Goal: Transaction & Acquisition: Purchase product/service

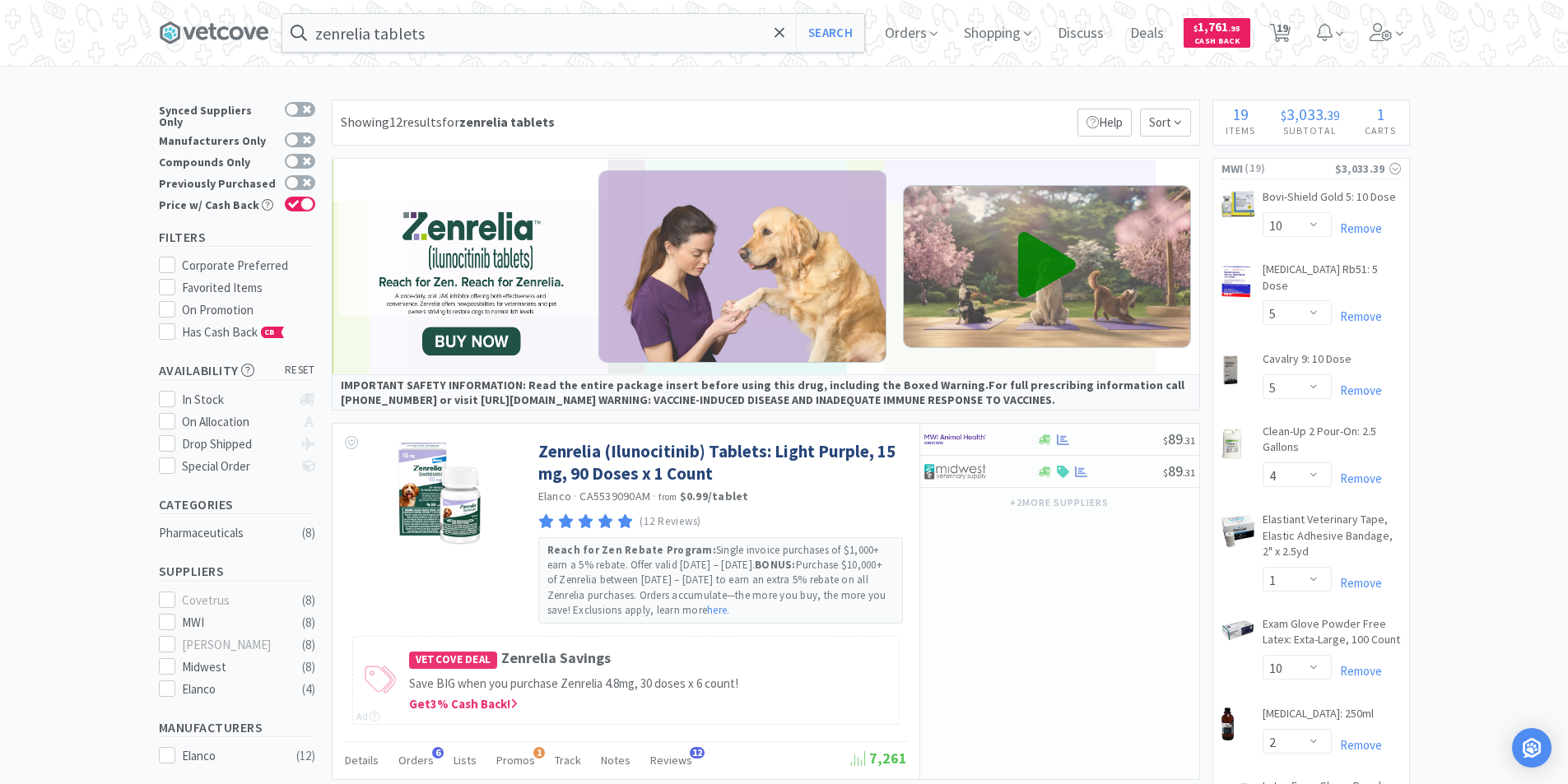
select select "10"
select select "5"
select select "4"
select select "1"
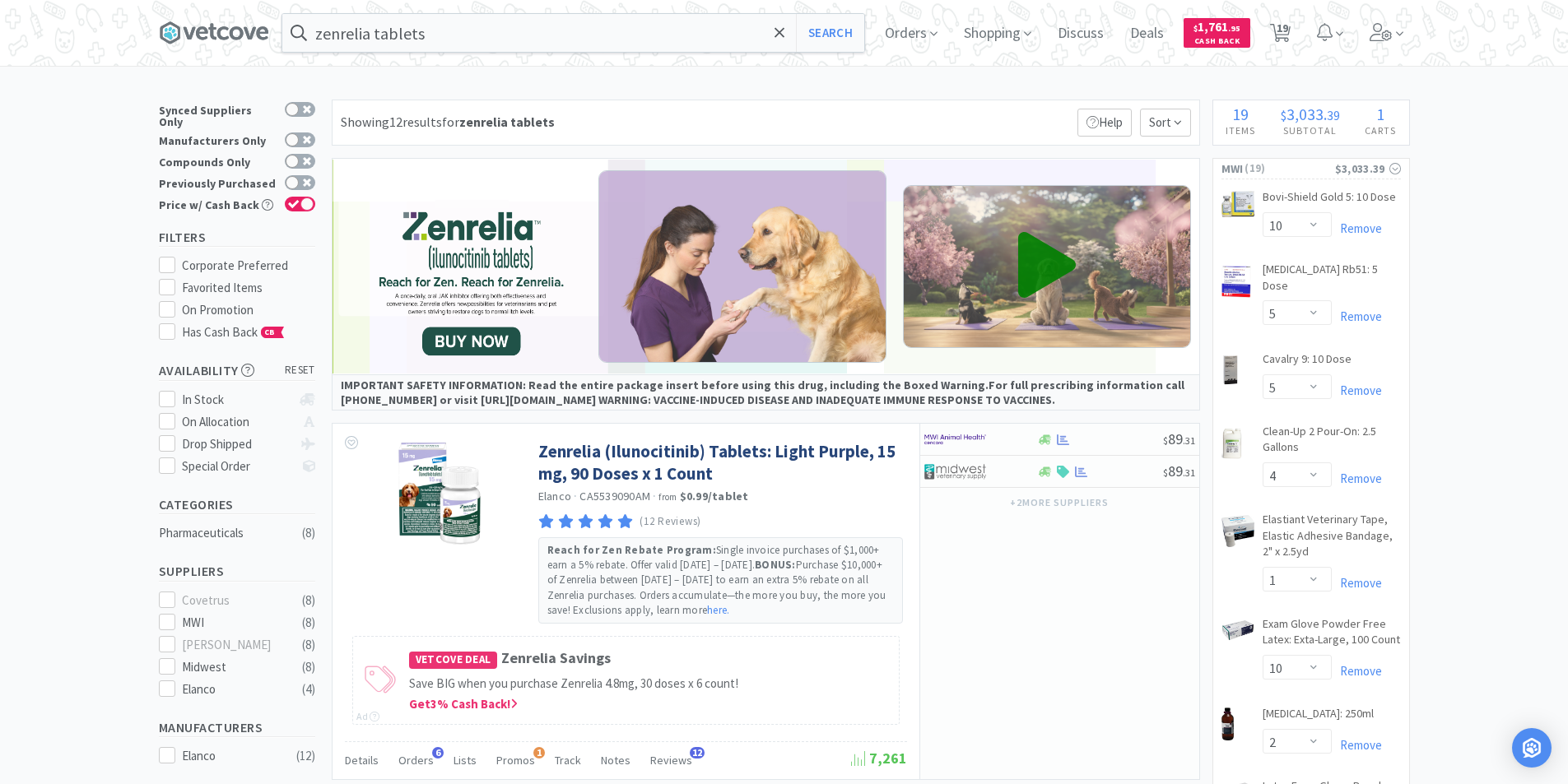
select select "10"
select select "2"
select select "10"
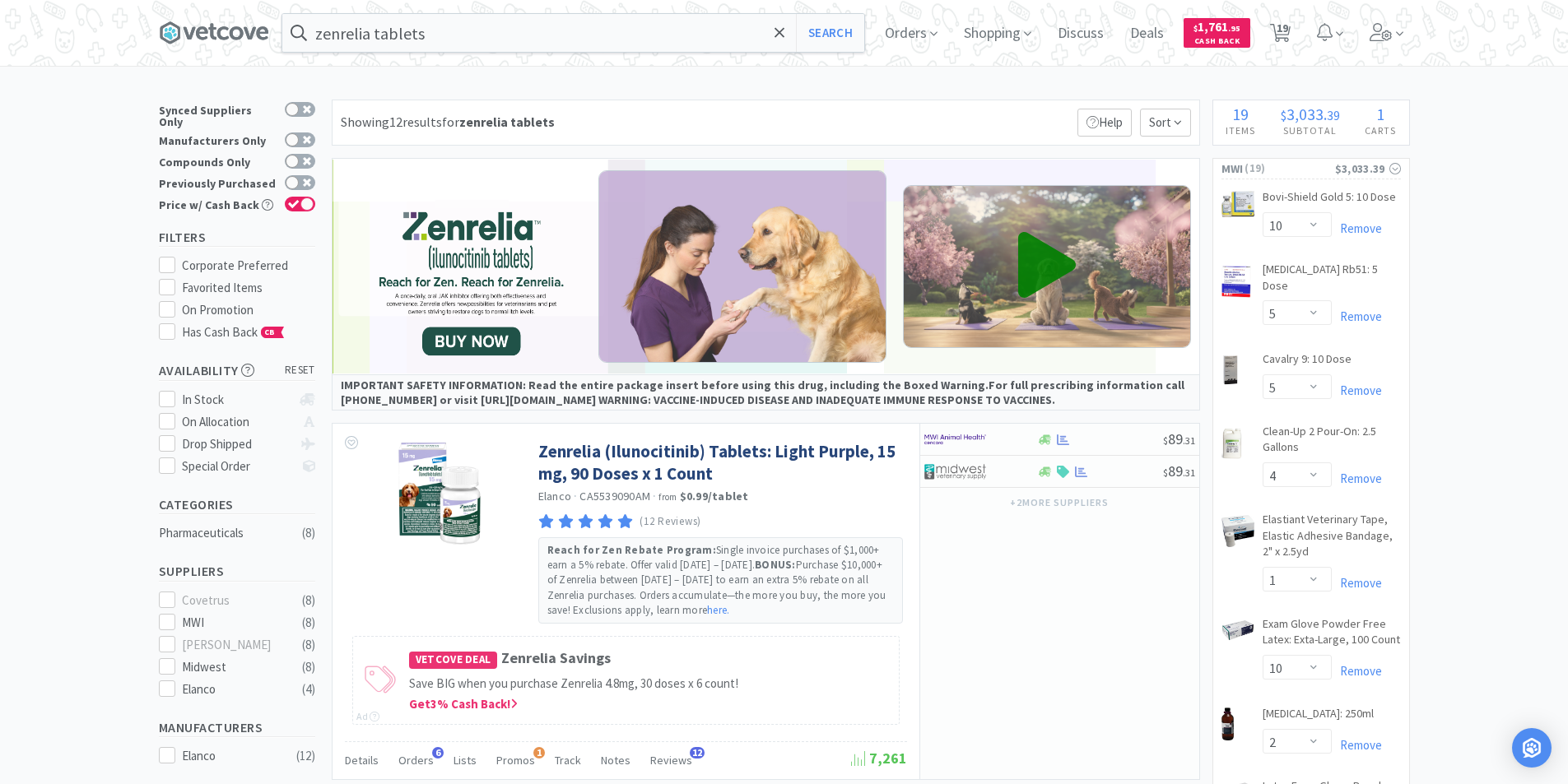
select select "10"
select select "4"
select select "1"
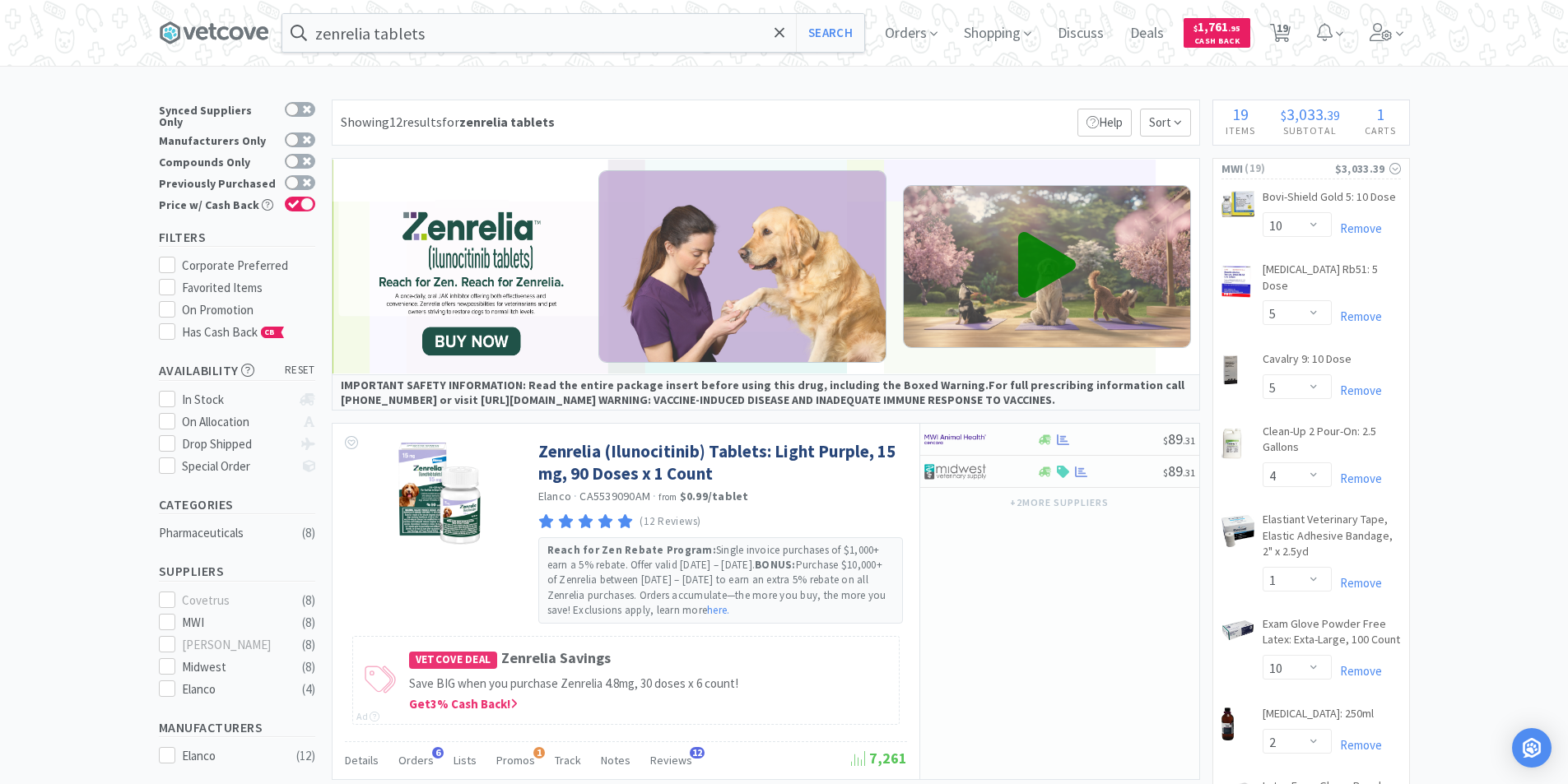
select select "1"
select select "4"
select select "24"
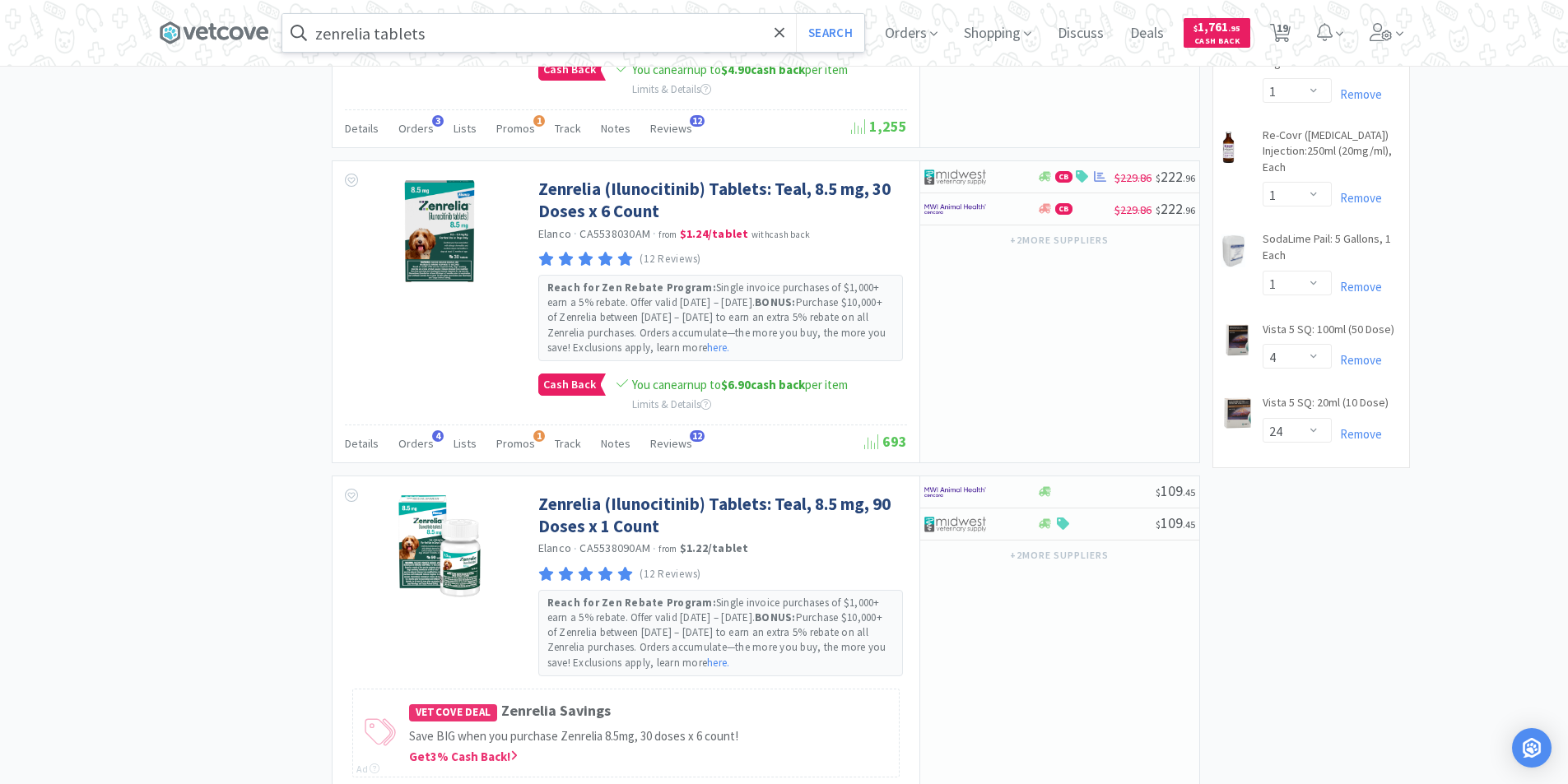
click at [503, 28] on input "zenrelia tablets" at bounding box center [573, 32] width 582 height 37
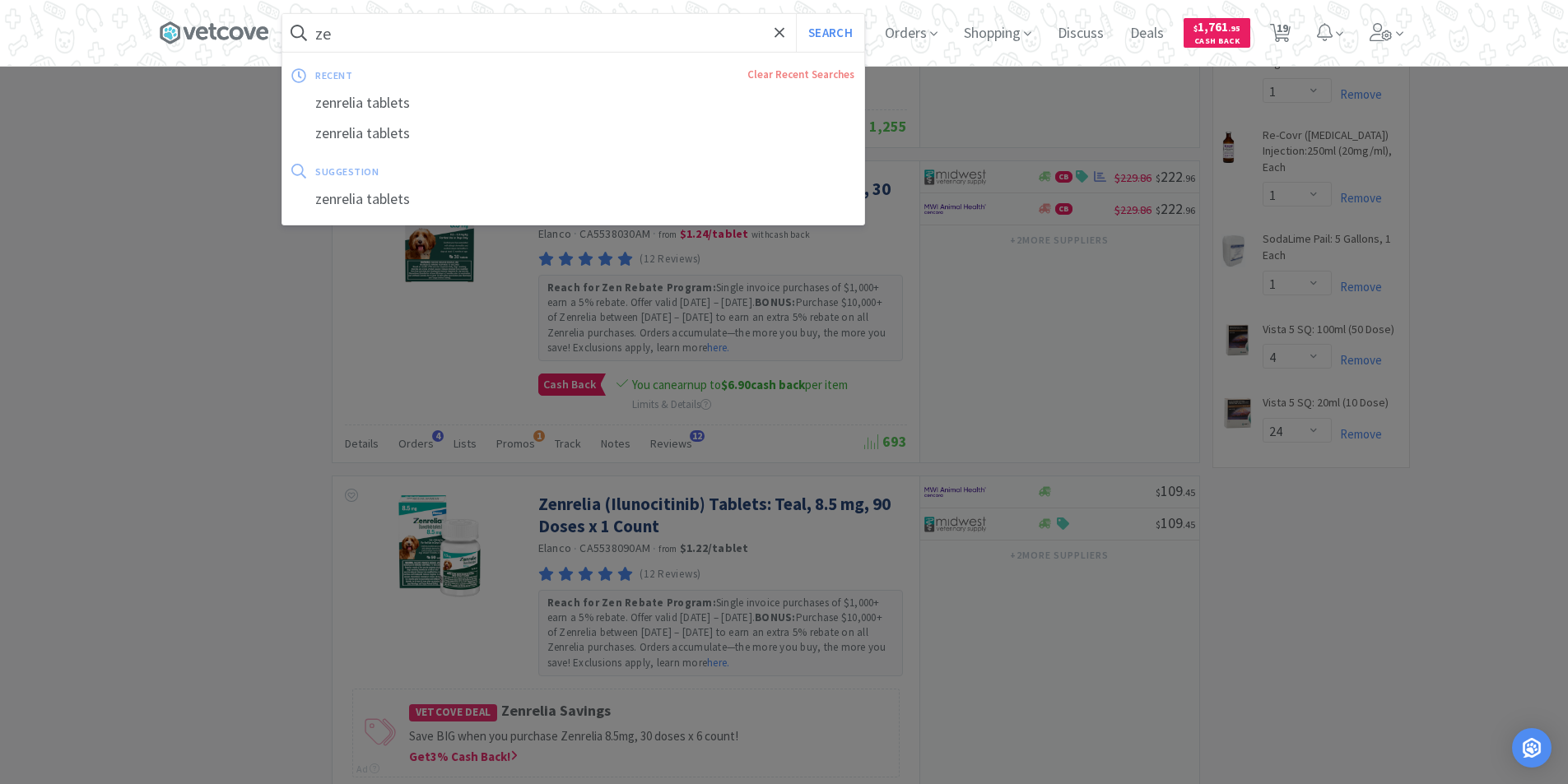
type input "z"
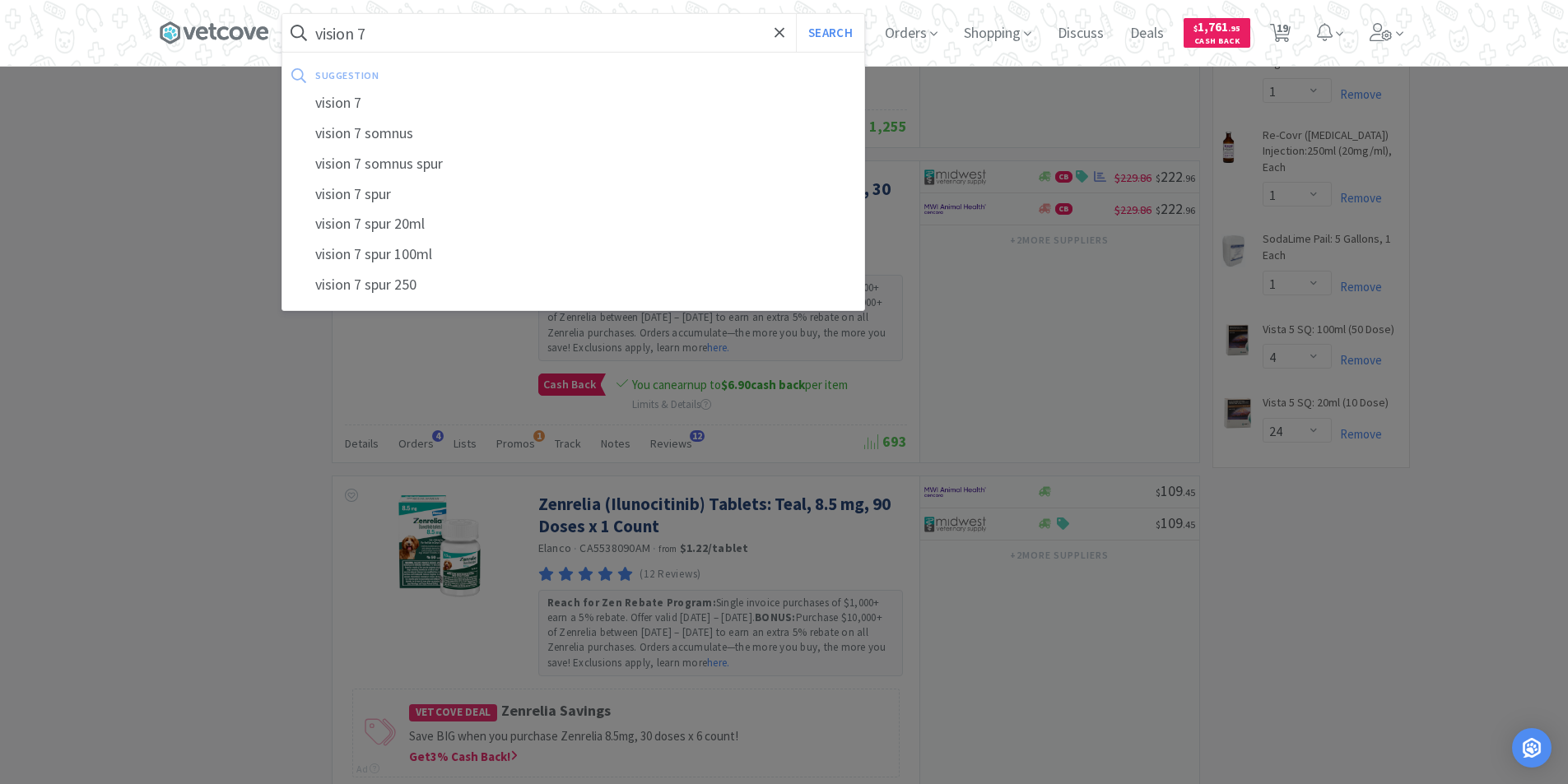
type input "vision 7"
click at [795, 14] on button "Search" at bounding box center [829, 32] width 68 height 37
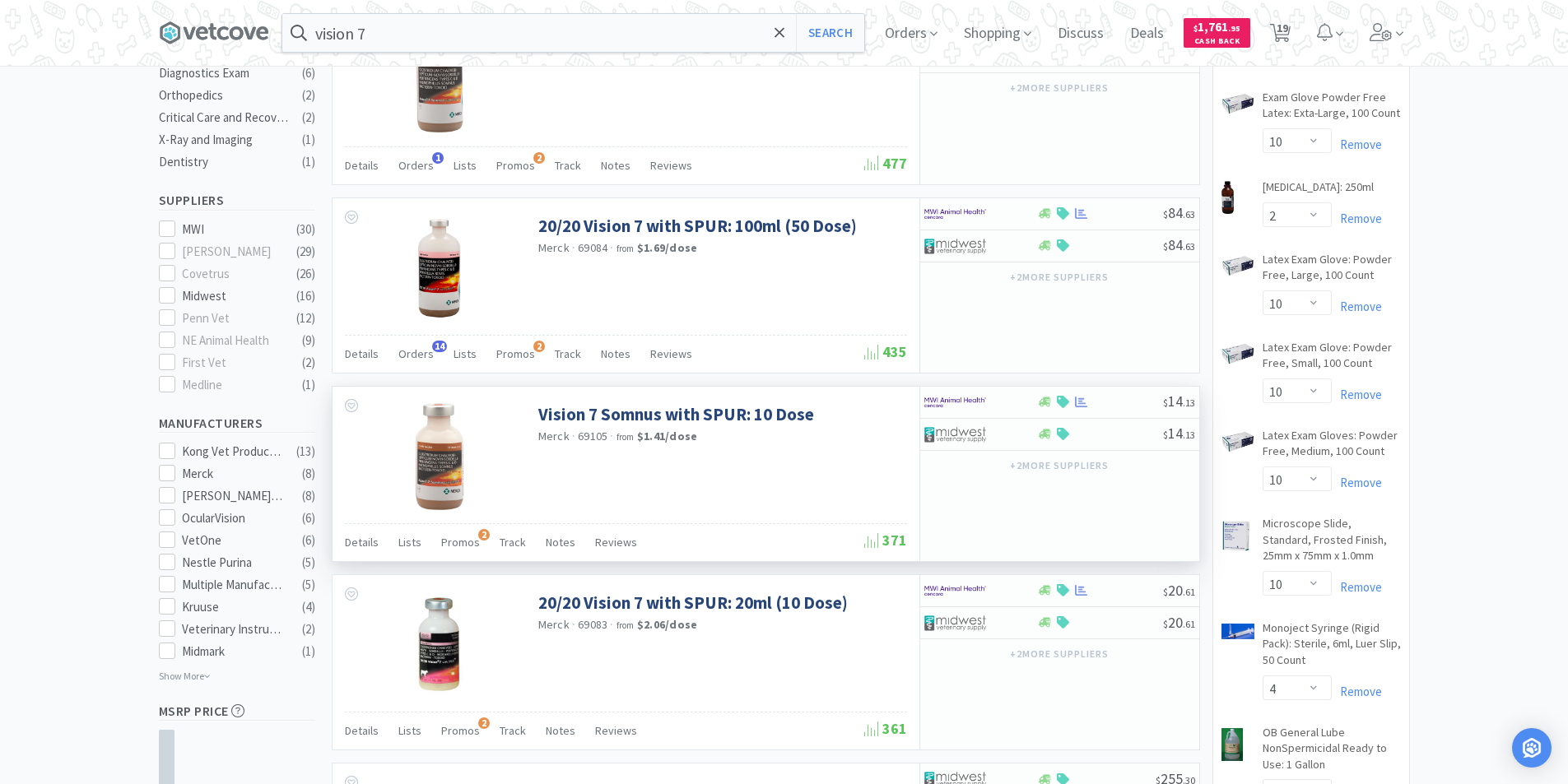
scroll to position [115, 0]
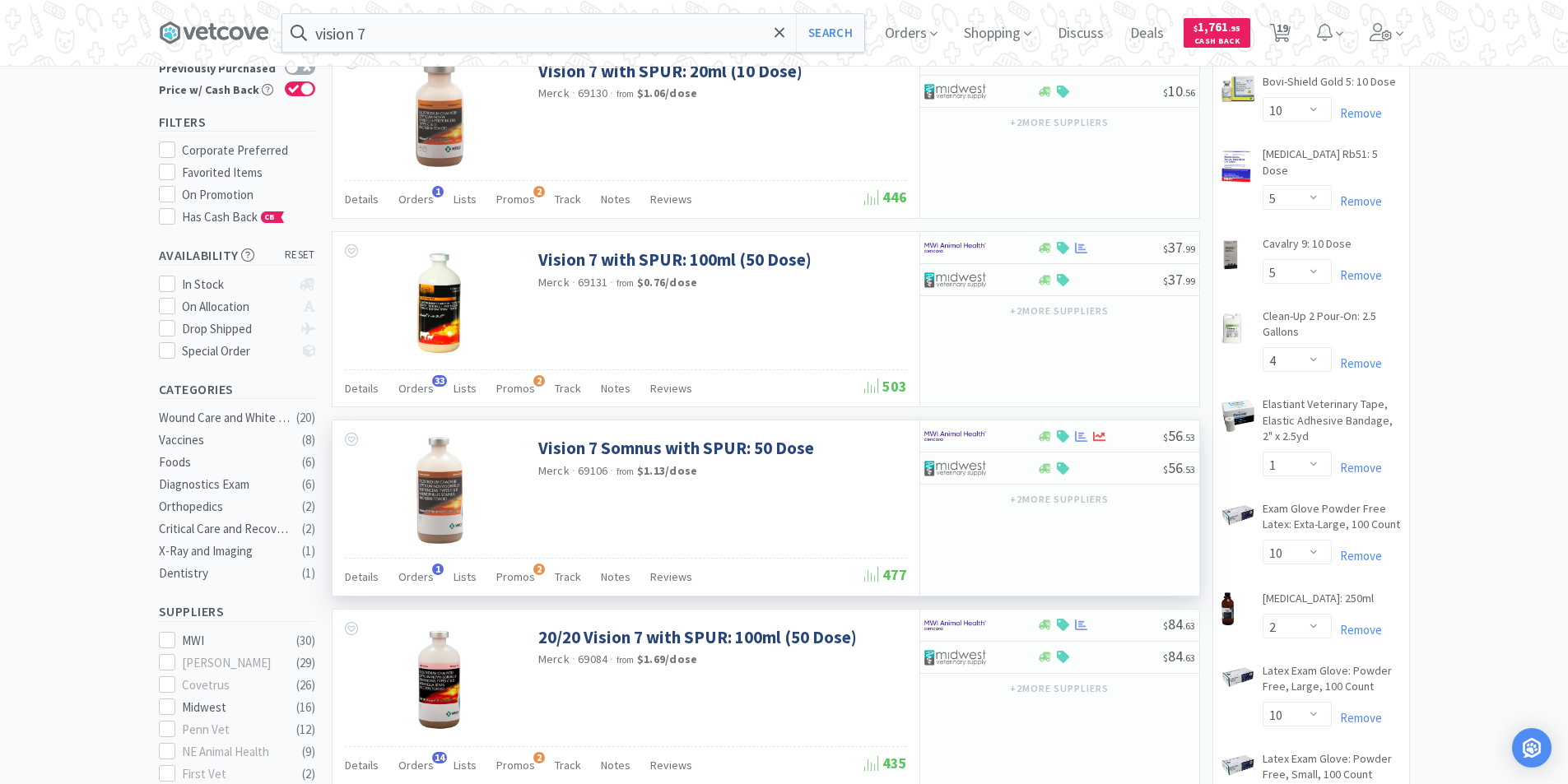
click at [781, 504] on div "Vision 7 Somnus with SPUR: 50 Dose Merck · 69106 · from $1.13 / dose" at bounding box center [626, 489] width 587 height 137
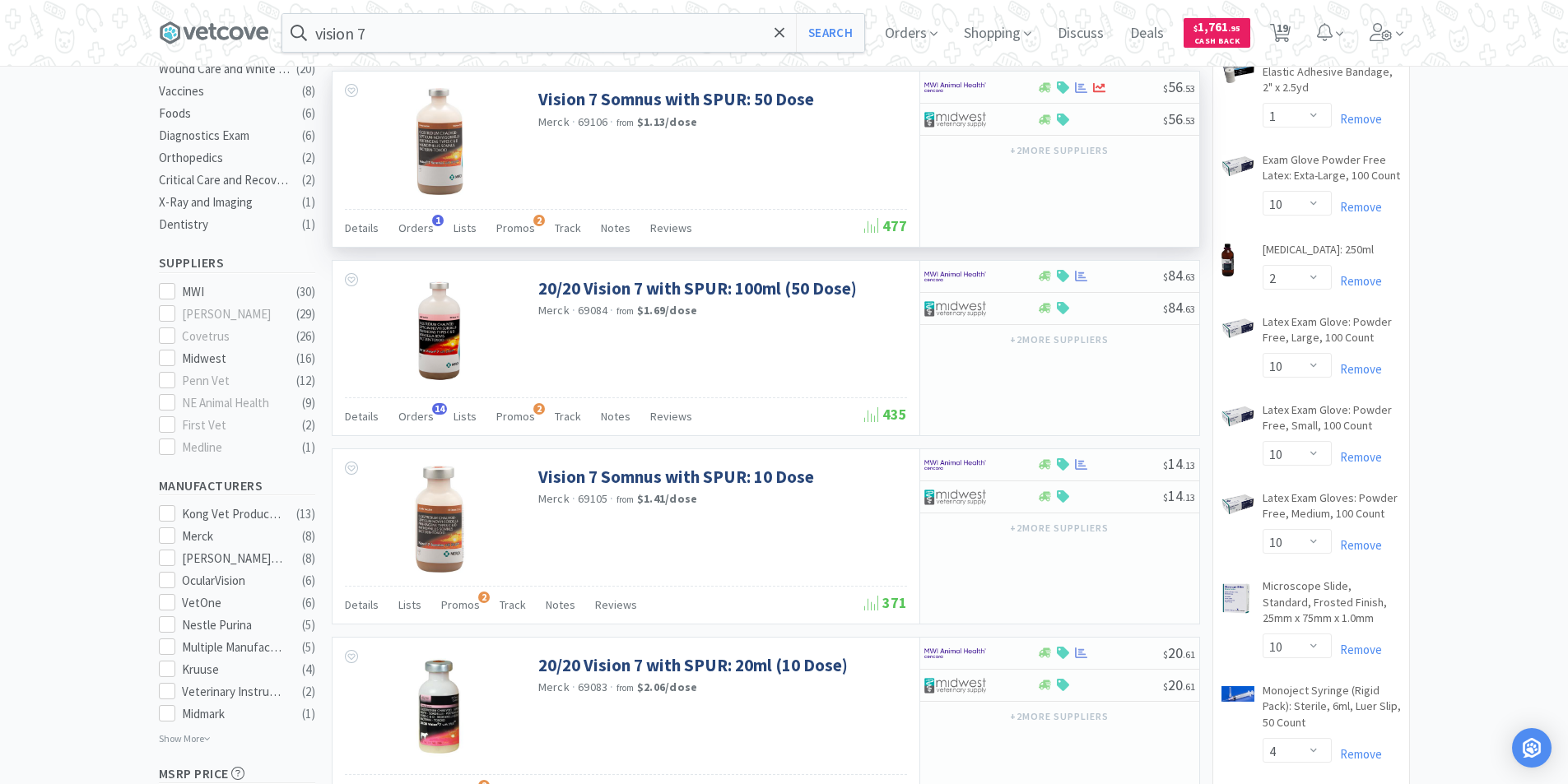
scroll to position [494, 0]
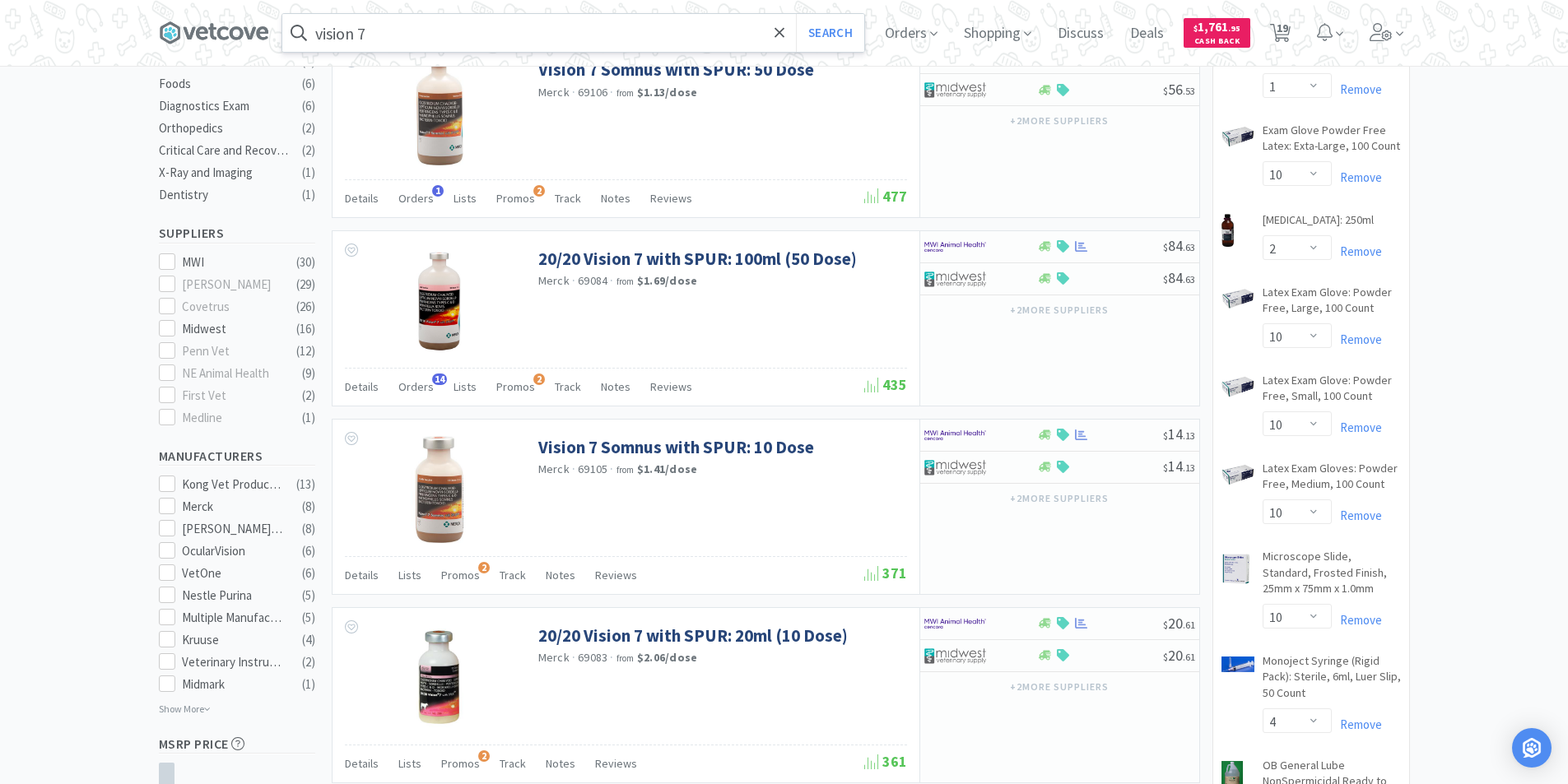
click at [428, 28] on input "vision 7" at bounding box center [573, 32] width 582 height 37
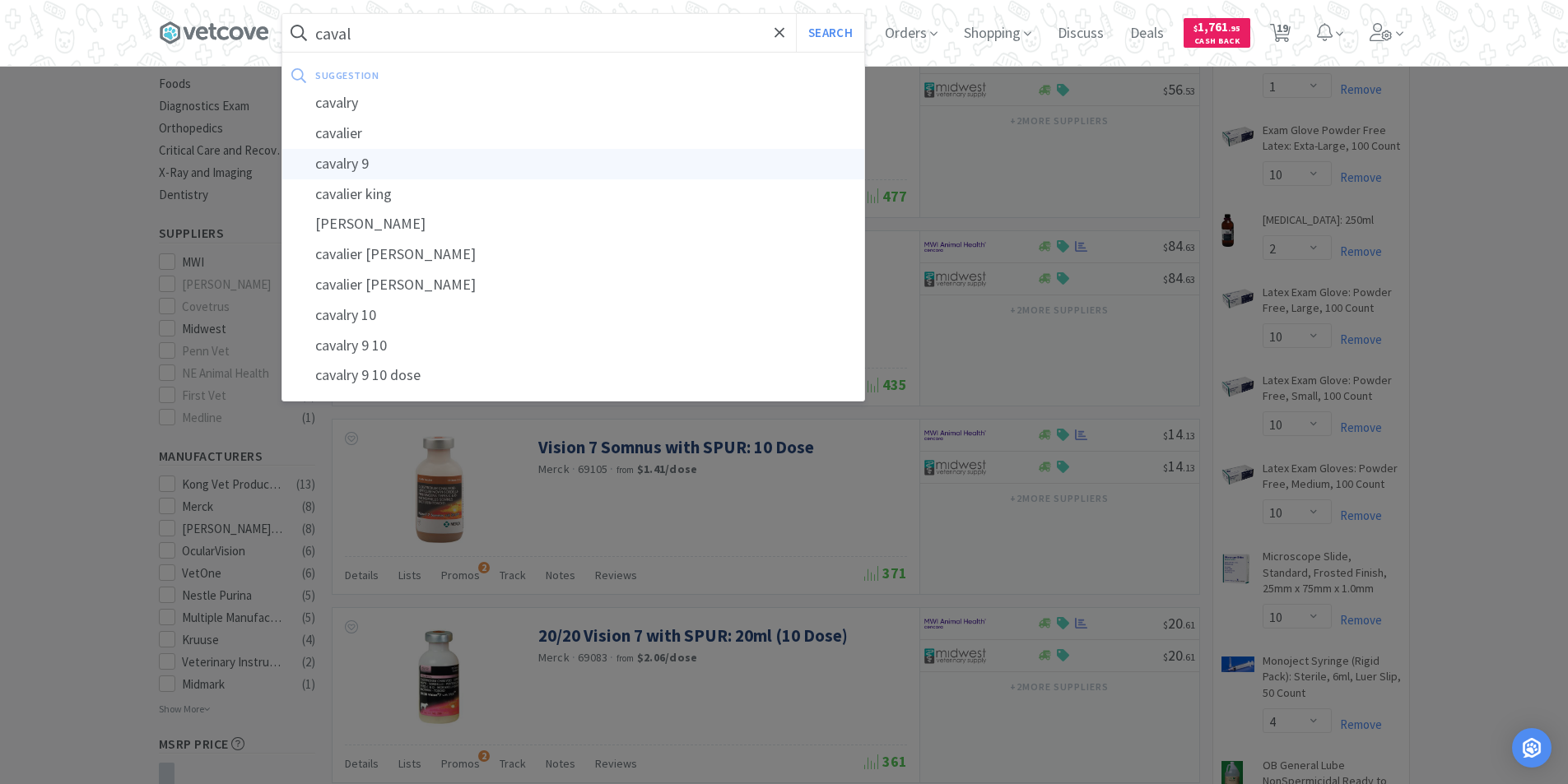
click at [363, 167] on div "cavalry 9" at bounding box center [573, 163] width 582 height 30
type input "cavalry 9"
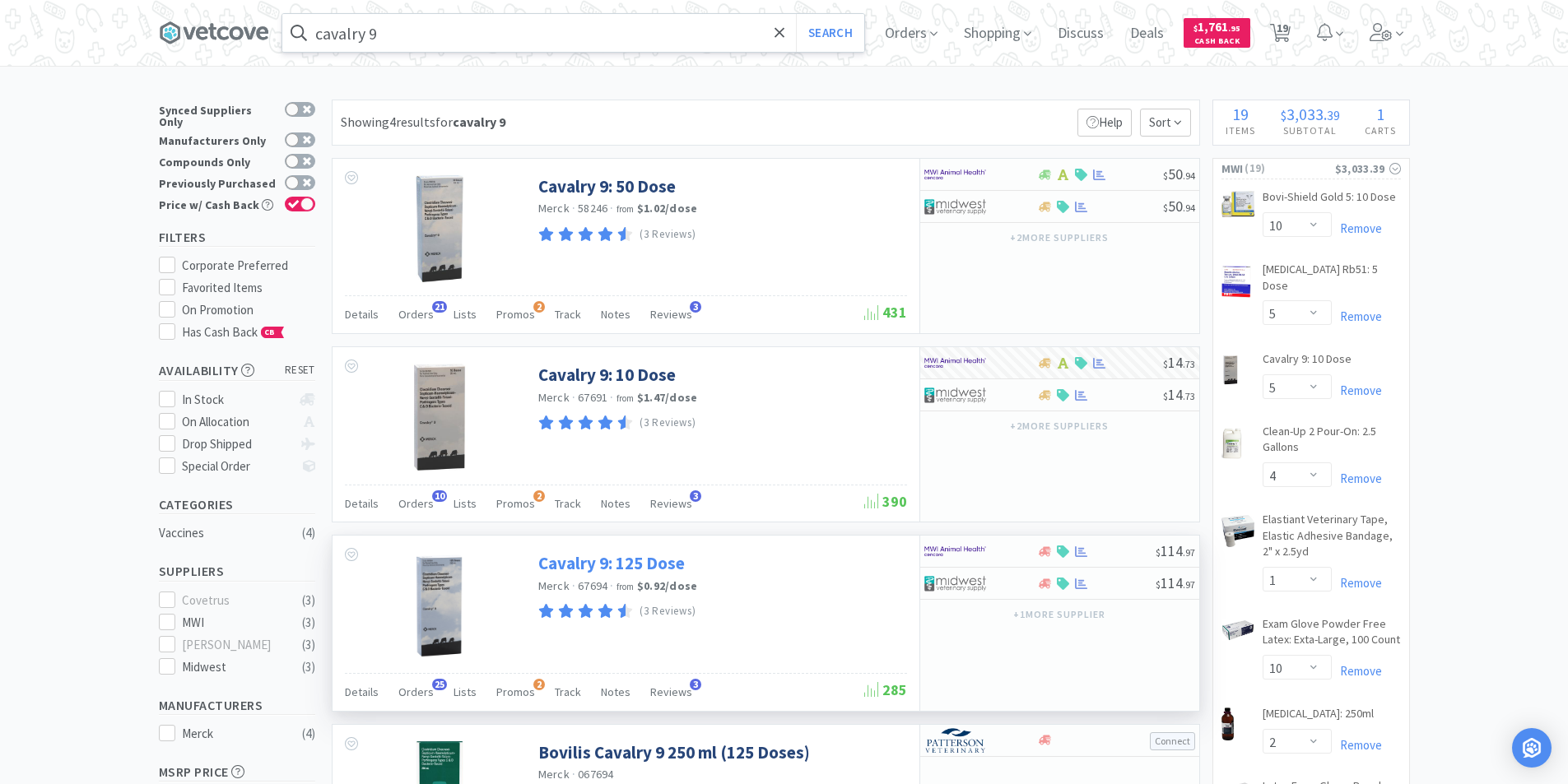
click at [638, 564] on link "Cavalry 9: 125 Dose" at bounding box center [611, 563] width 146 height 22
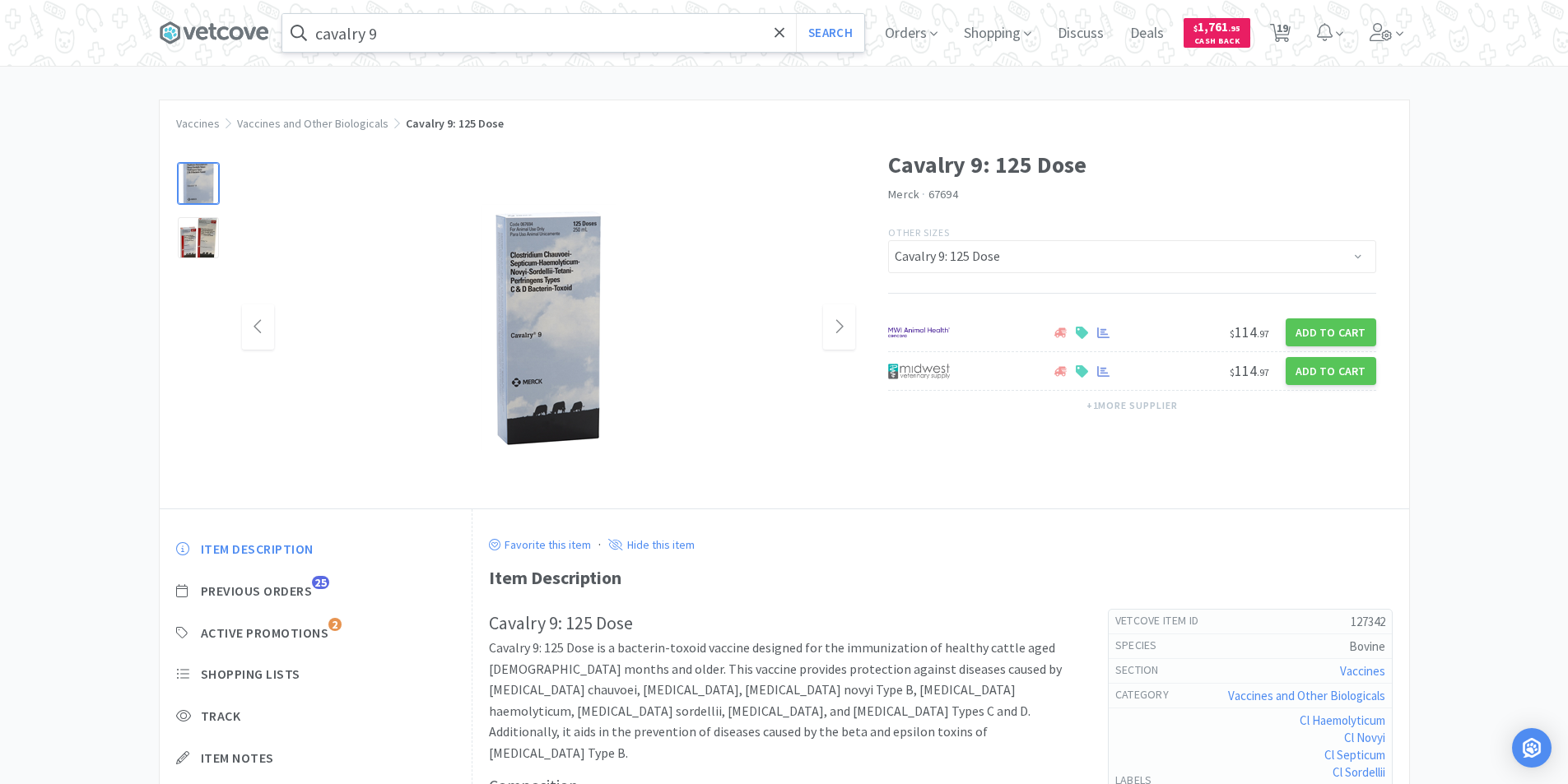
click at [574, 236] on img at bounding box center [548, 328] width 135 height 246
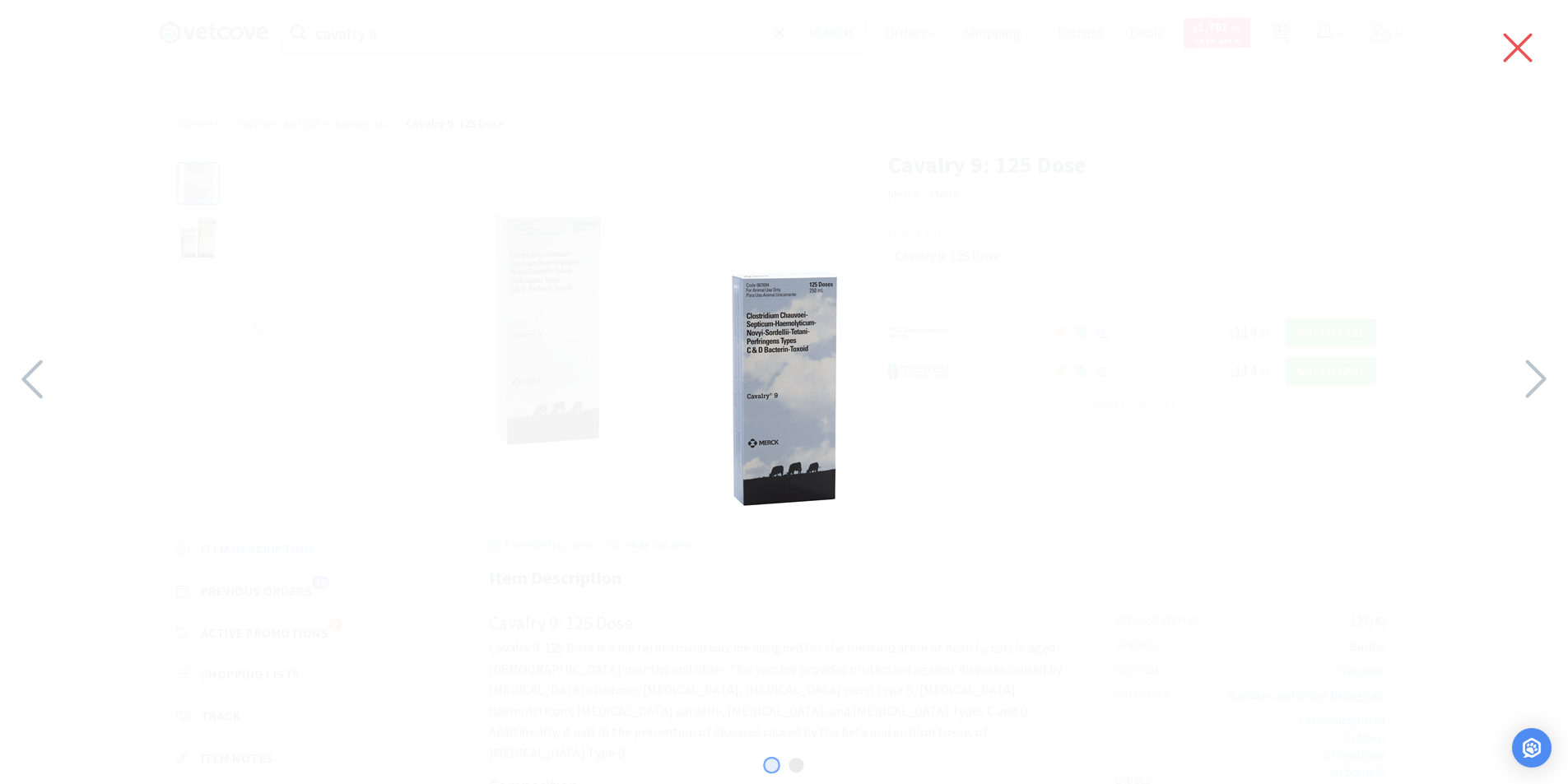
click at [1525, 46] on icon at bounding box center [1518, 47] width 35 height 46
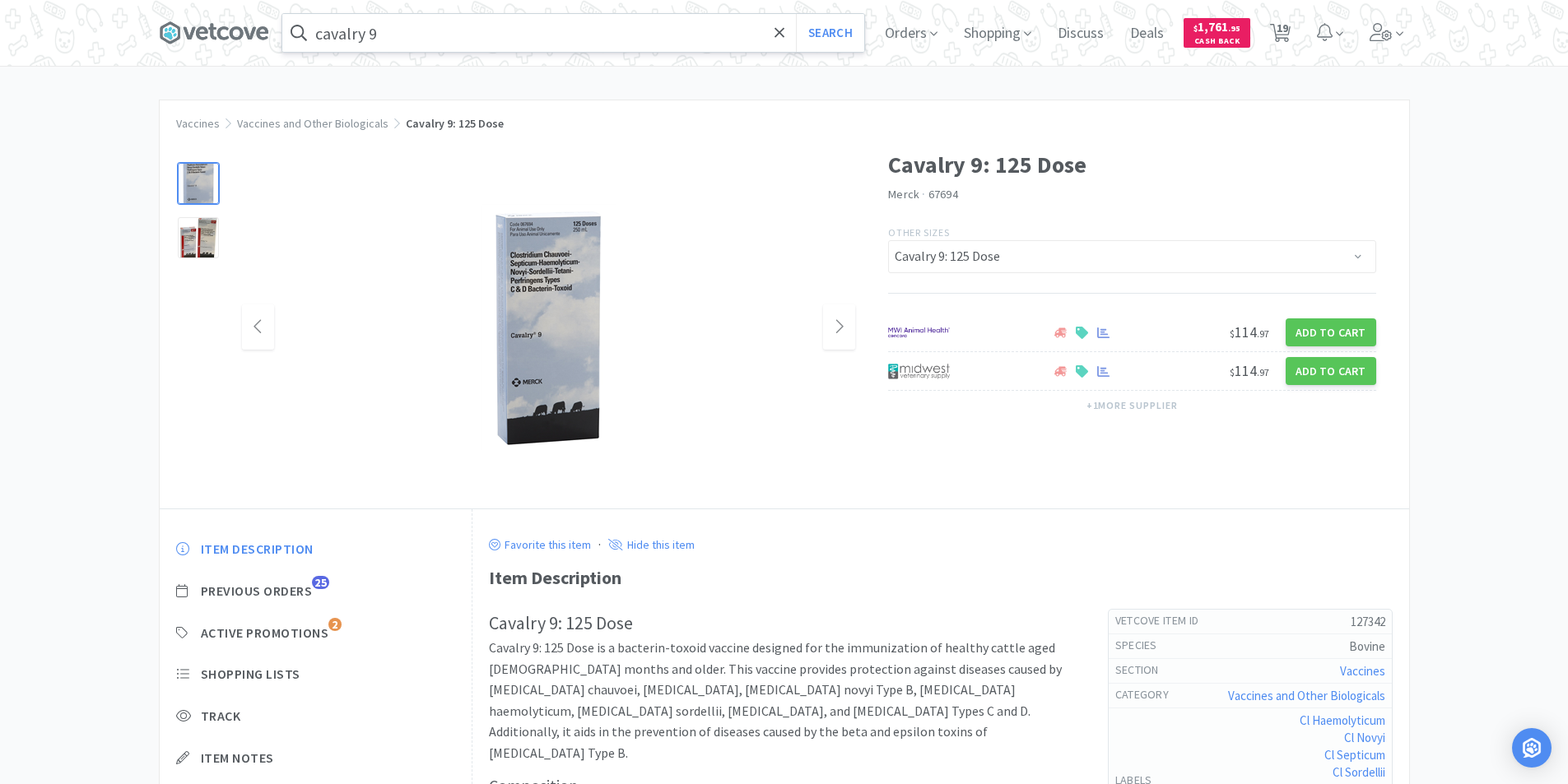
click at [438, 37] on input "cavalry 9" at bounding box center [573, 32] width 582 height 37
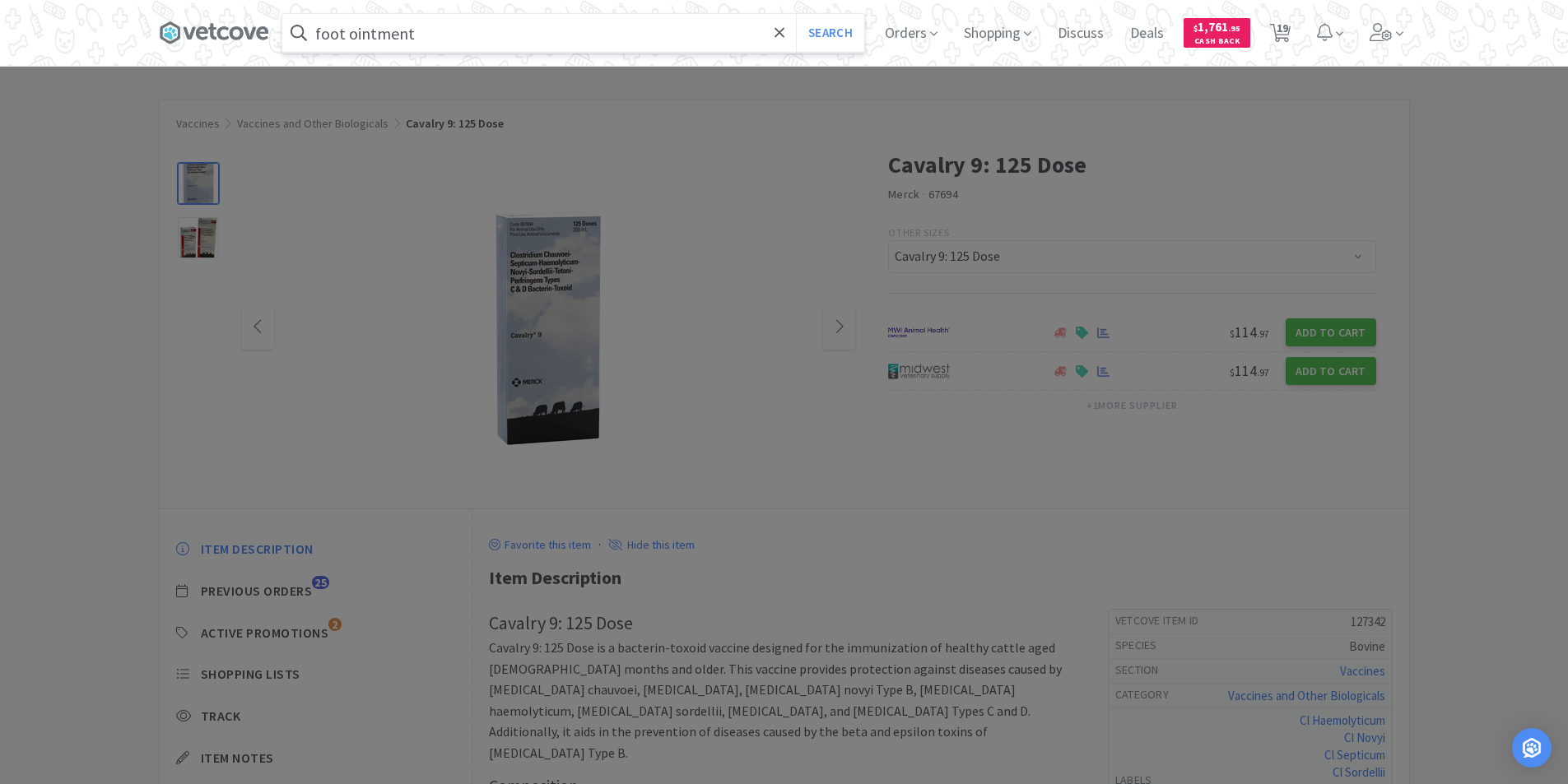
type input "foot ointment"
click at [795, 14] on button "Search" at bounding box center [829, 32] width 68 height 37
select select "10"
select select "5"
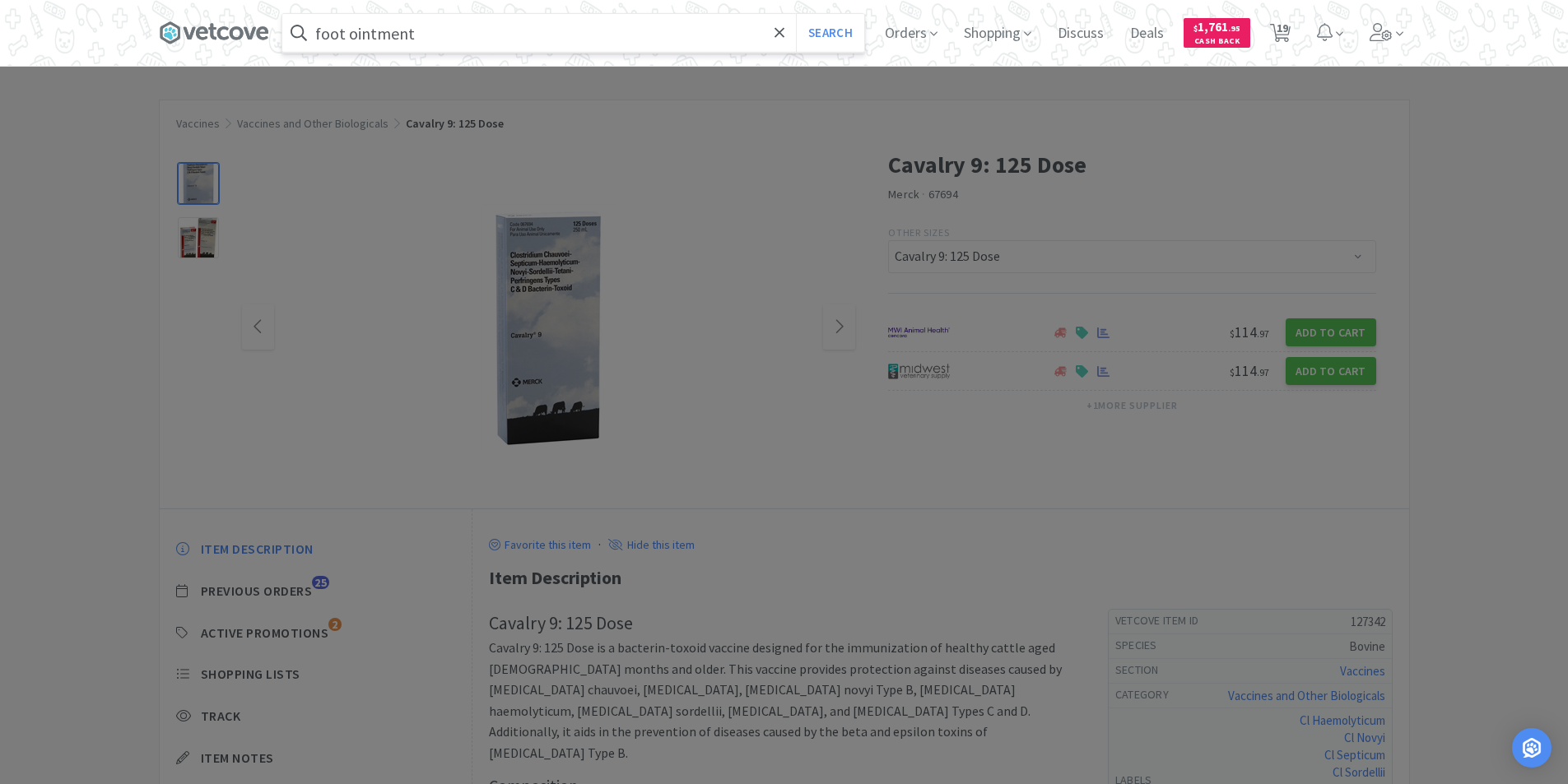
select select "4"
select select "1"
select select "10"
select select "2"
select select "10"
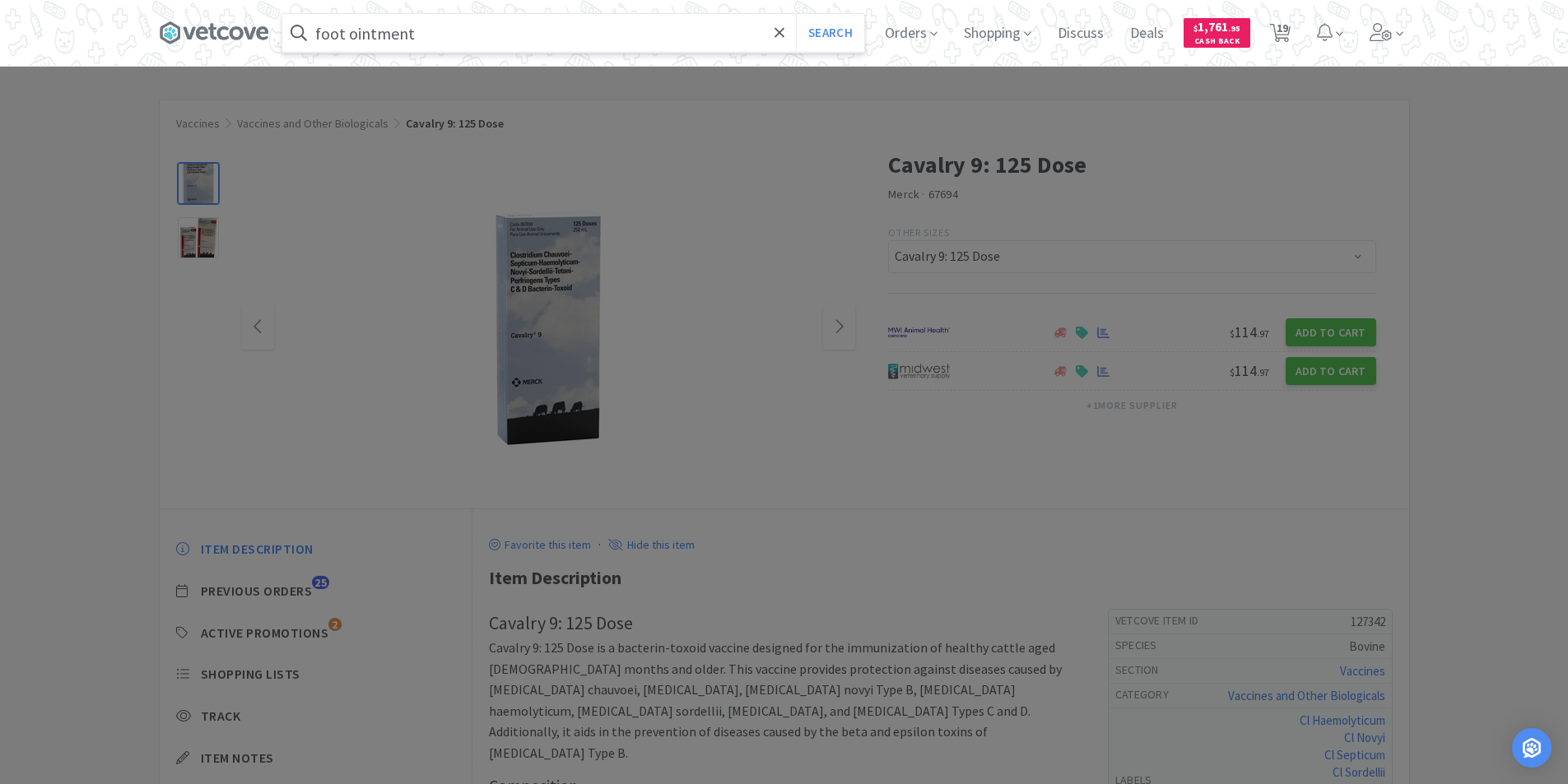
select select "10"
select select "4"
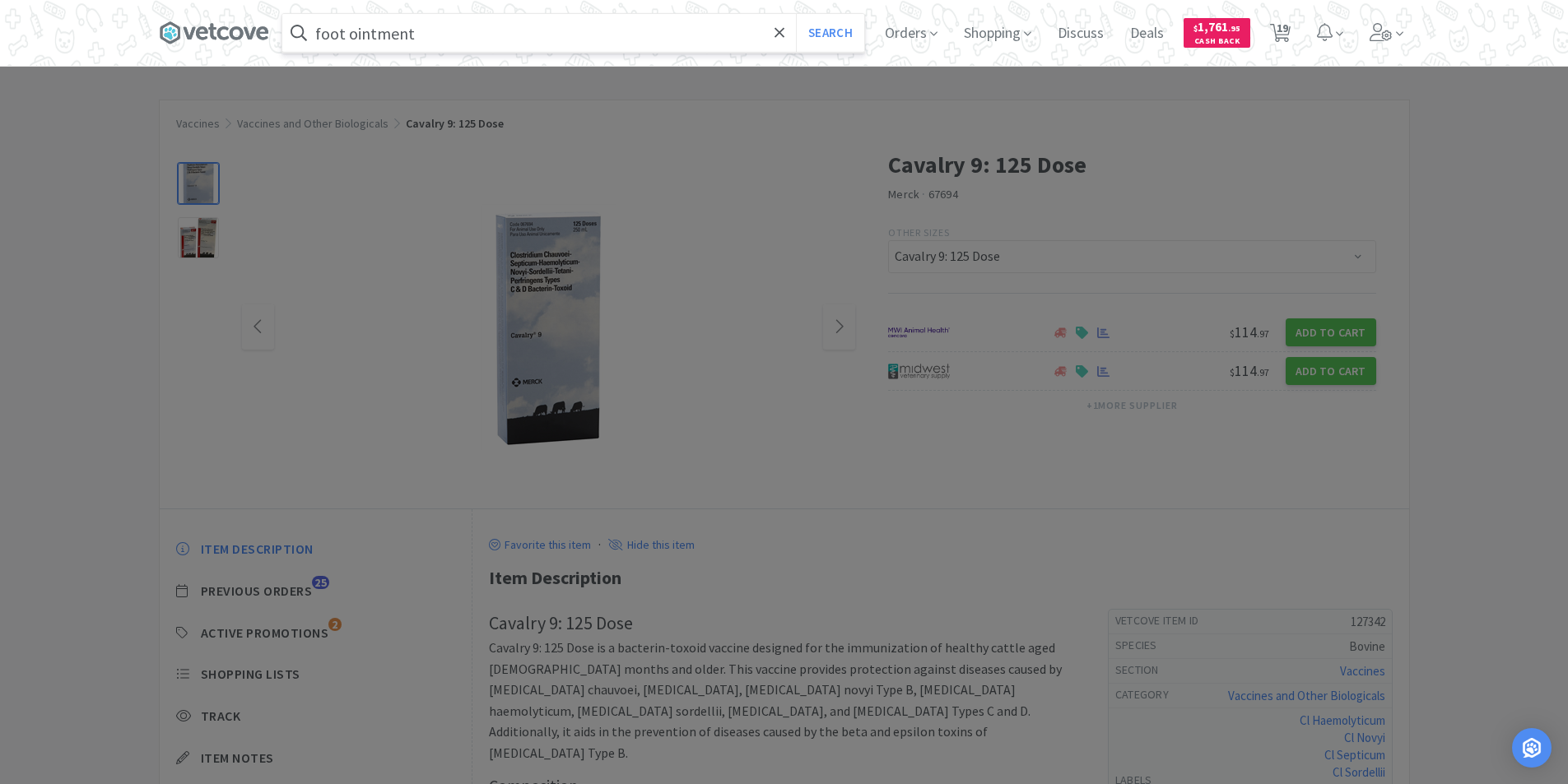
select select "1"
select select "4"
select select "24"
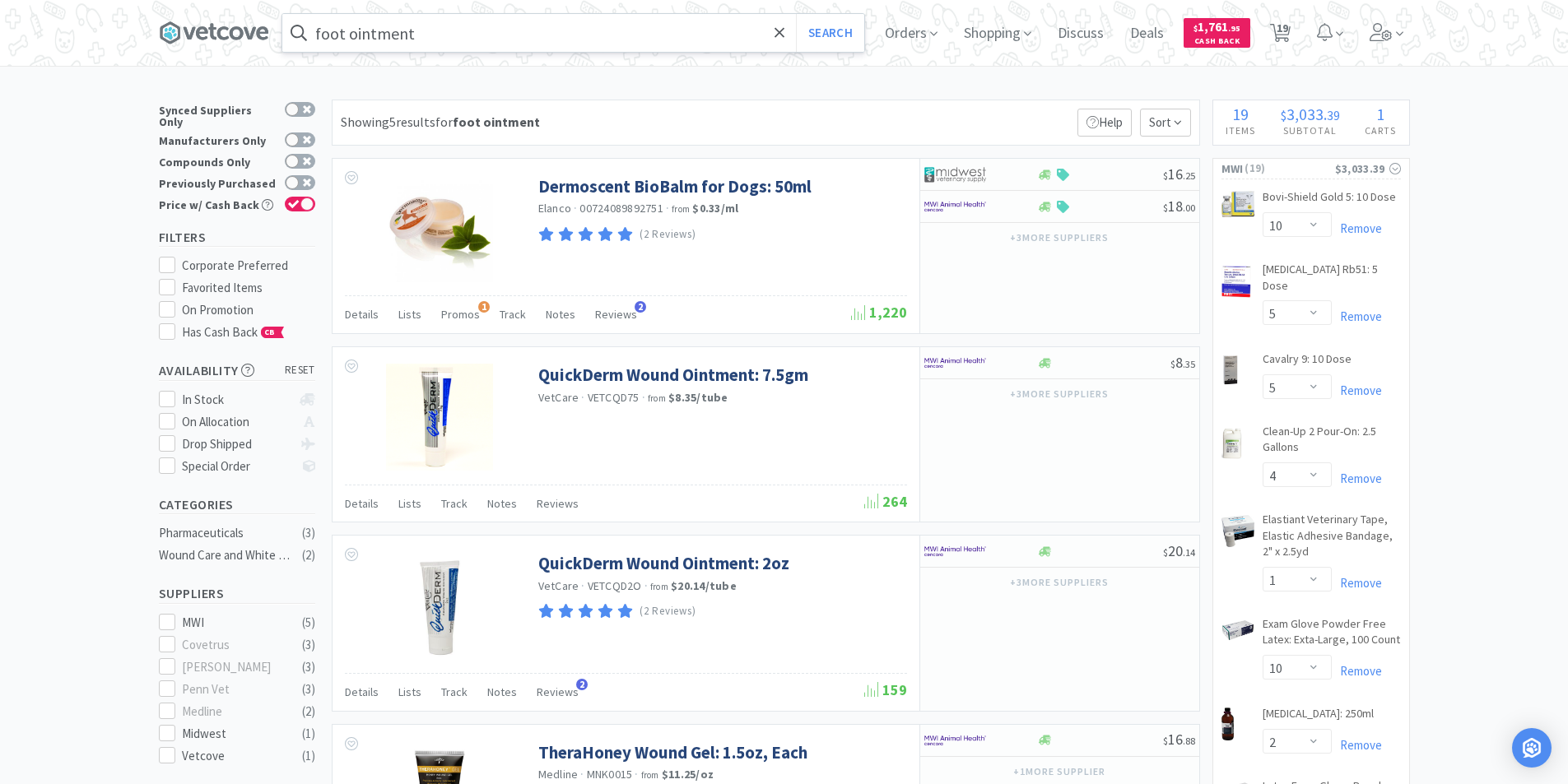
click at [518, 34] on input "foot ointment" at bounding box center [573, 32] width 582 height 37
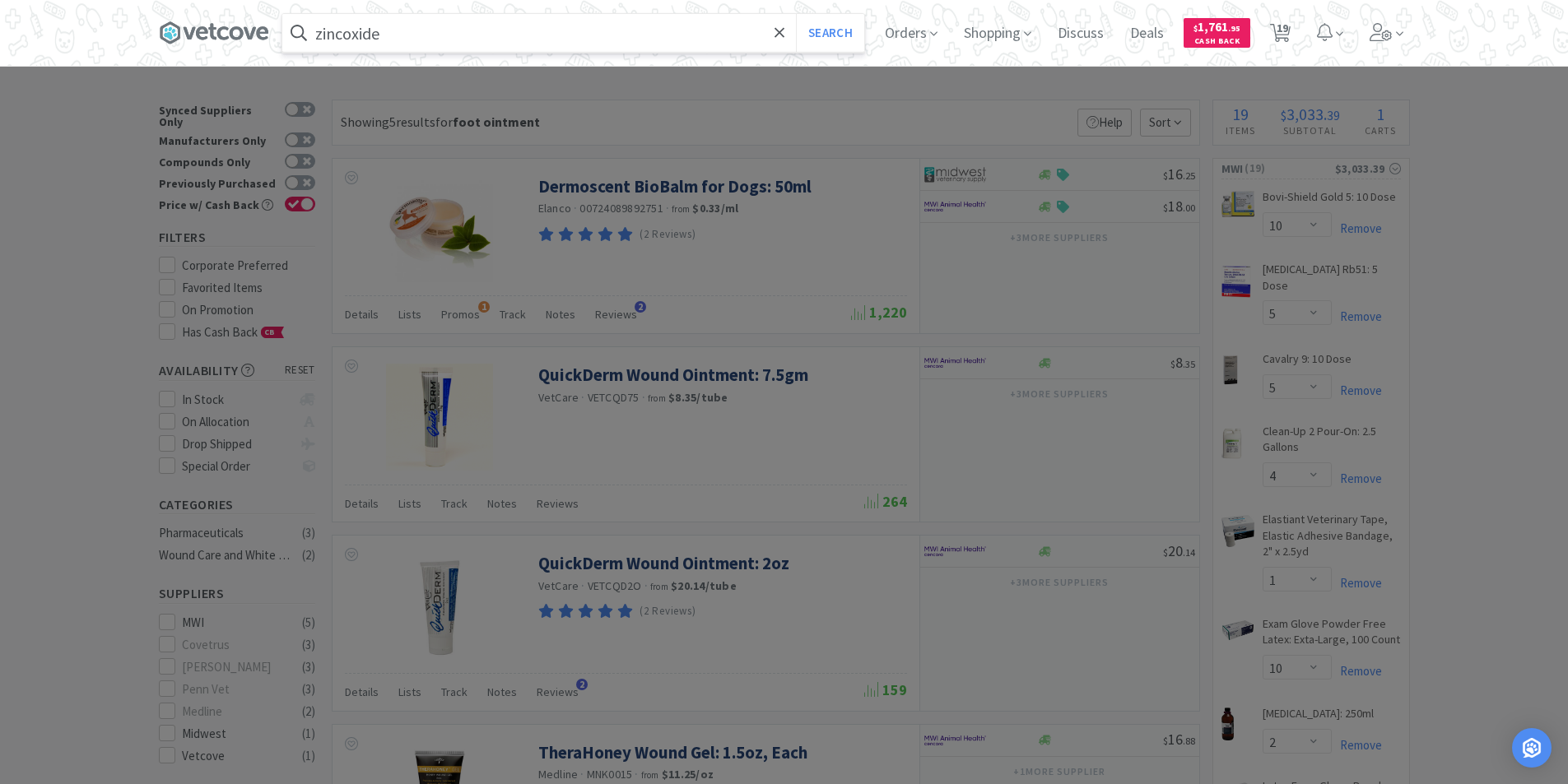
click at [795, 14] on button "Search" at bounding box center [829, 32] width 68 height 37
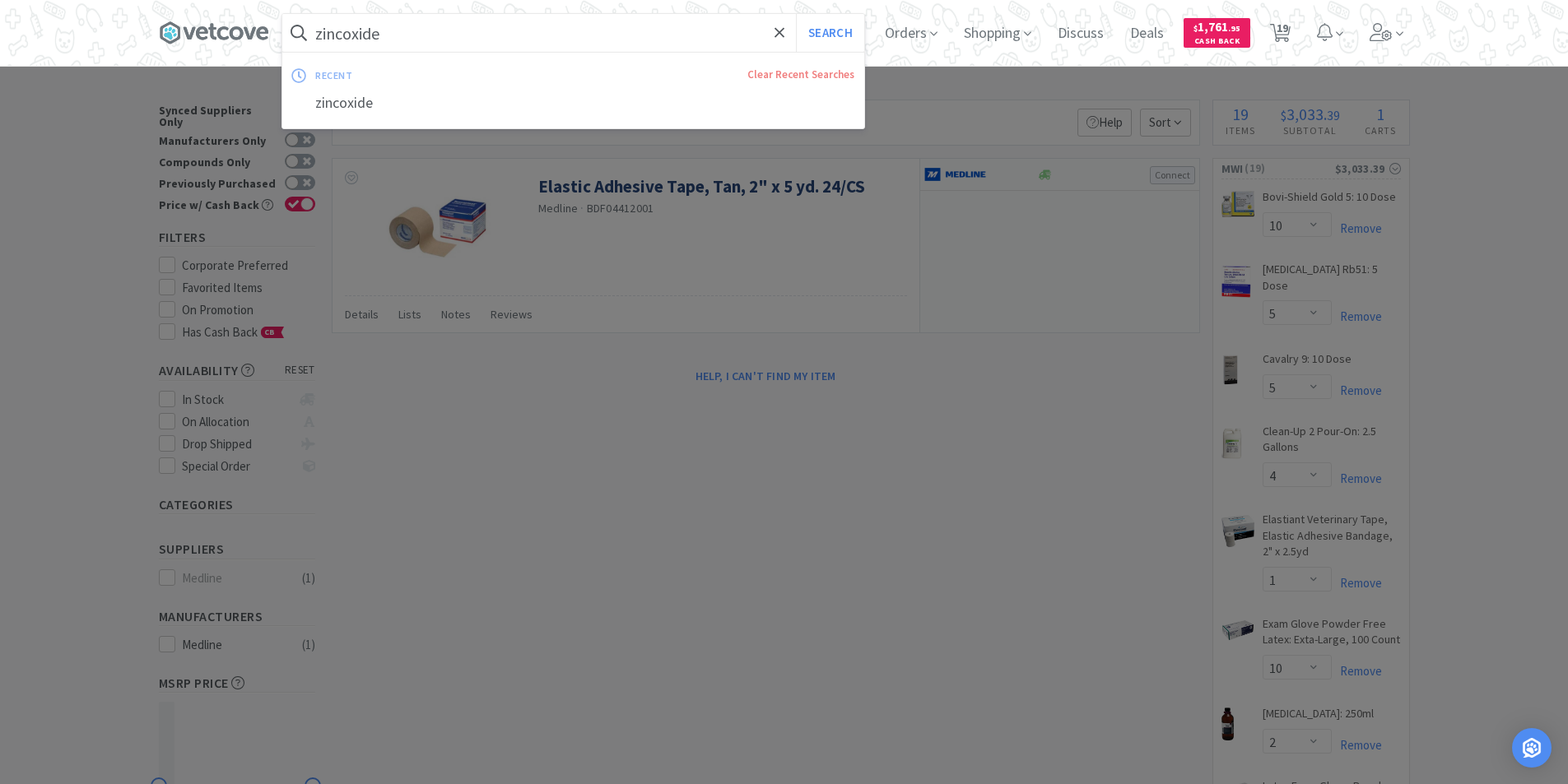
drag, startPoint x: 346, startPoint y: 33, endPoint x: 355, endPoint y: 37, distance: 9.8
click at [347, 33] on input "zincoxide" at bounding box center [573, 32] width 582 height 37
click at [350, 33] on input "zincoxide" at bounding box center [573, 32] width 582 height 37
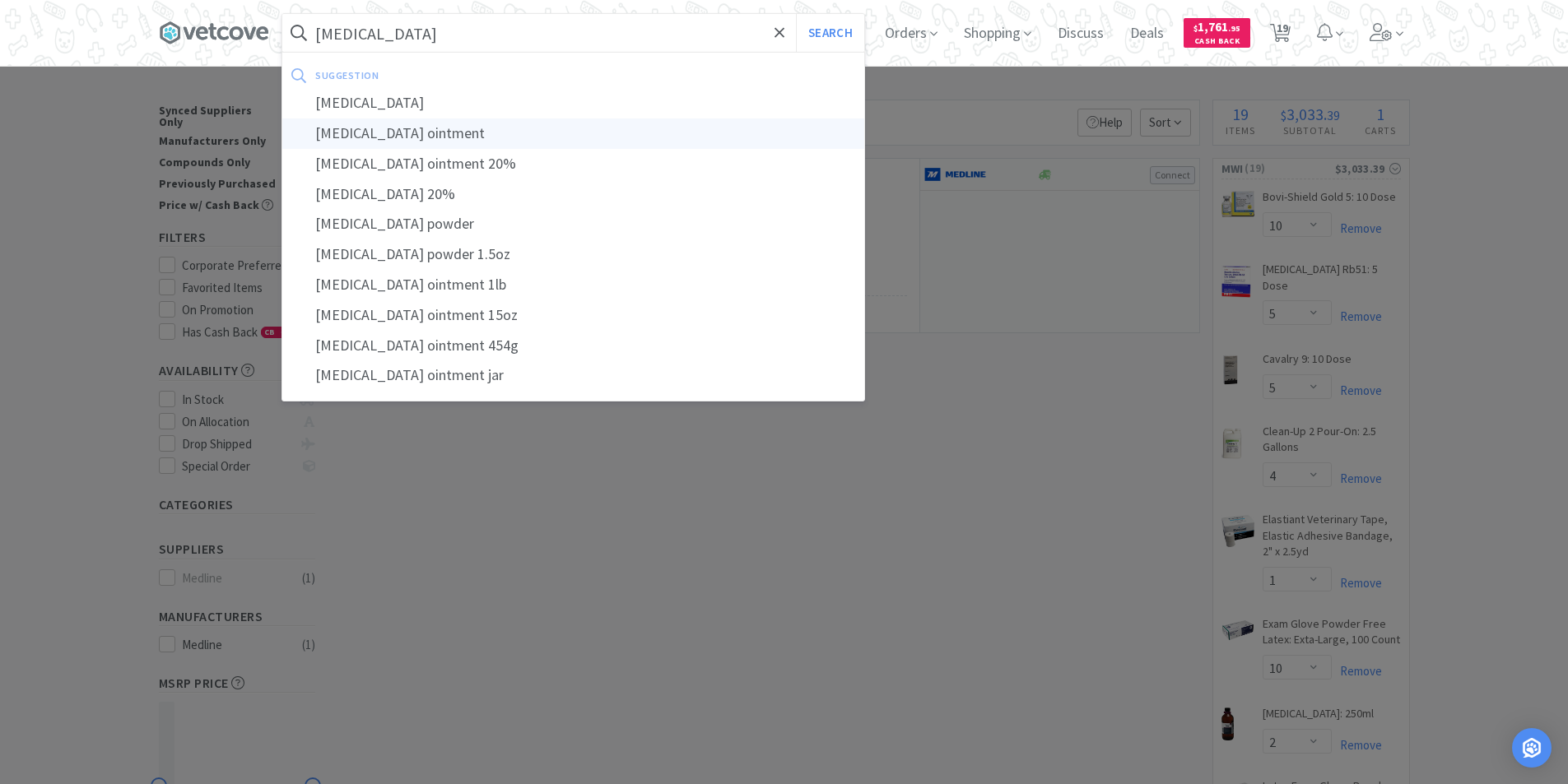
click at [429, 125] on div "[MEDICAL_DATA] ointment" at bounding box center [573, 133] width 582 height 30
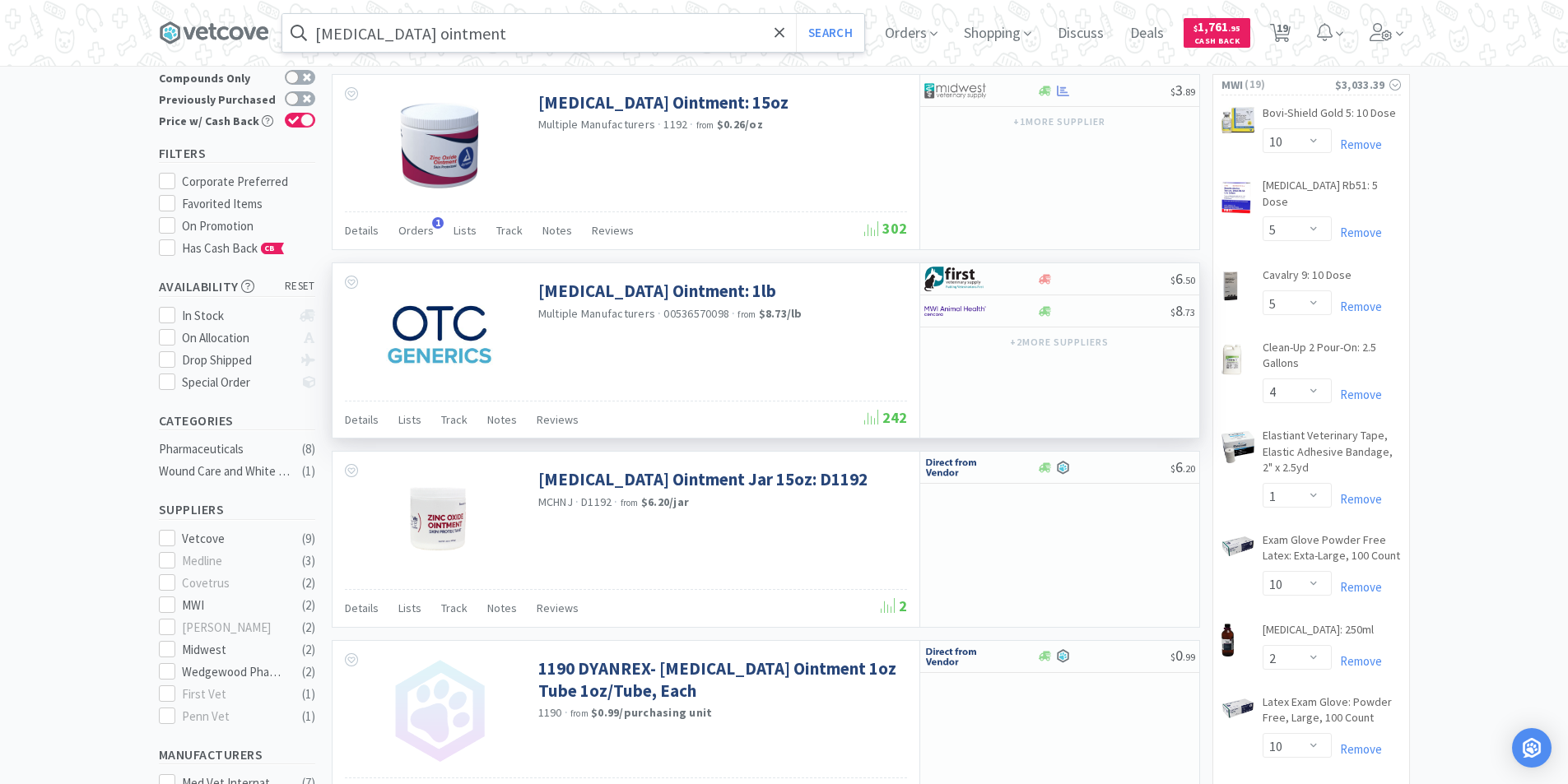
scroll to position [82, 0]
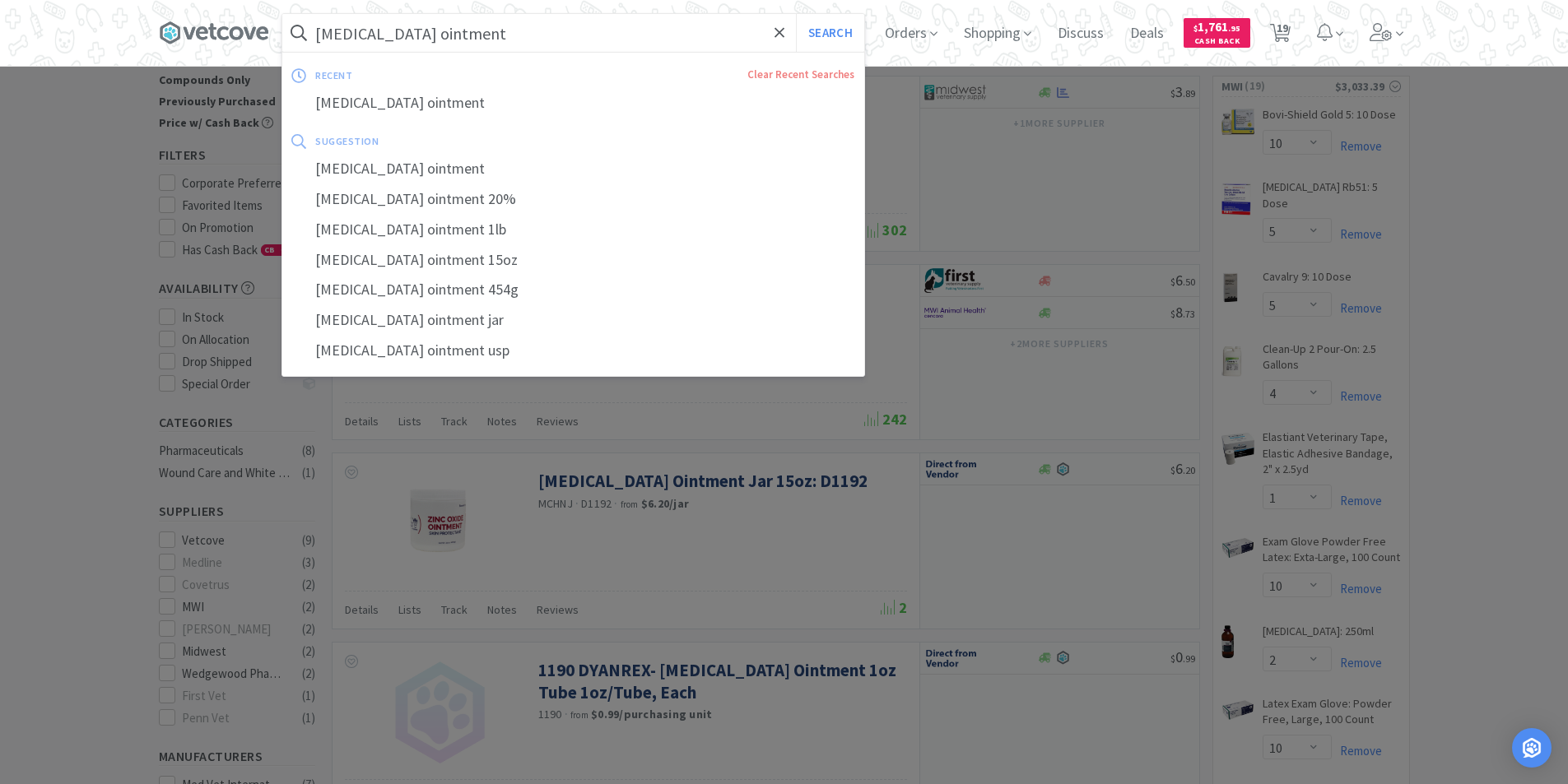
click at [628, 39] on input "[MEDICAL_DATA] ointment" at bounding box center [573, 32] width 582 height 37
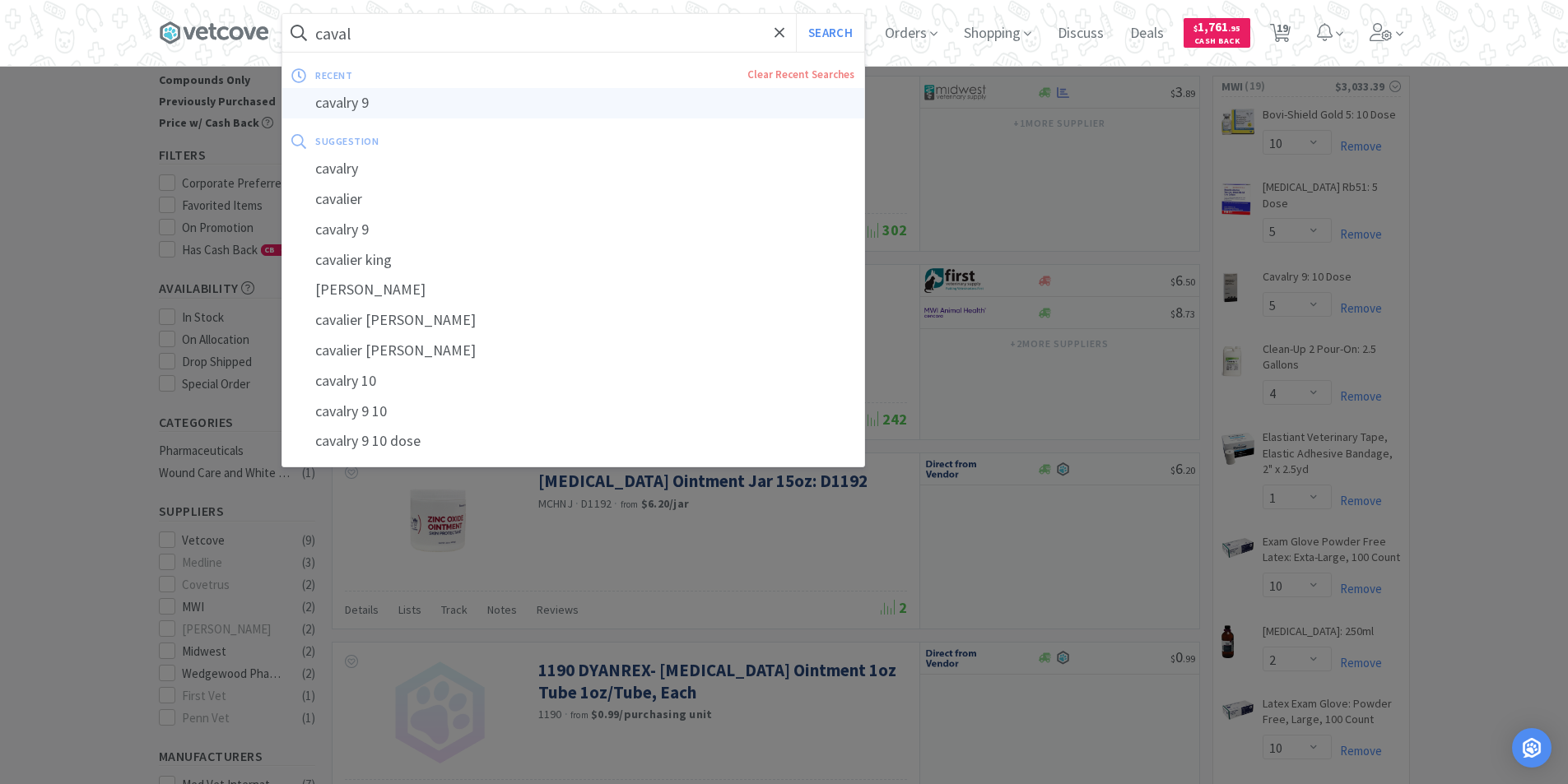
click at [365, 101] on div "cavalry 9" at bounding box center [573, 102] width 582 height 30
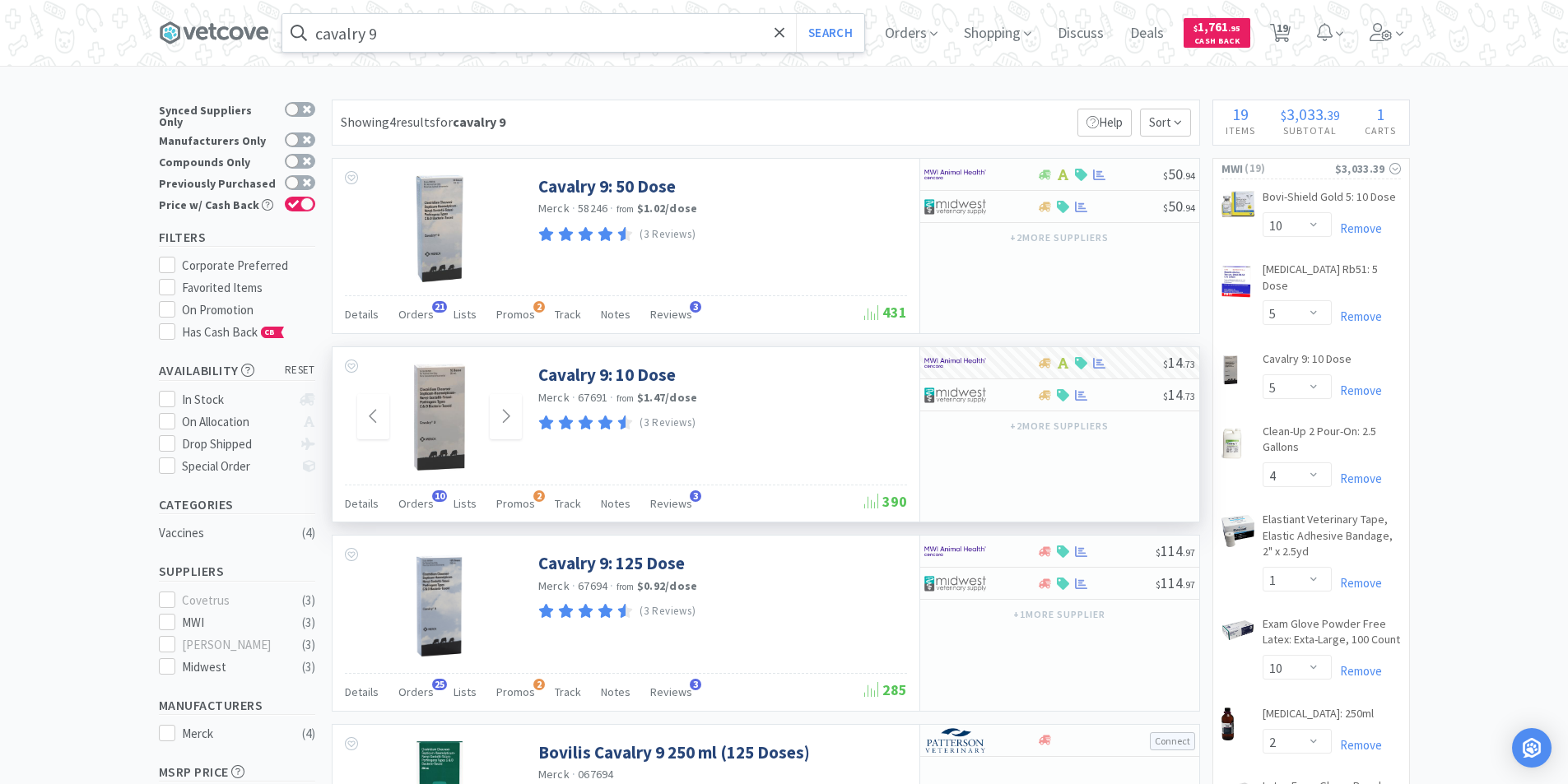
click at [426, 406] on img at bounding box center [439, 416] width 107 height 107
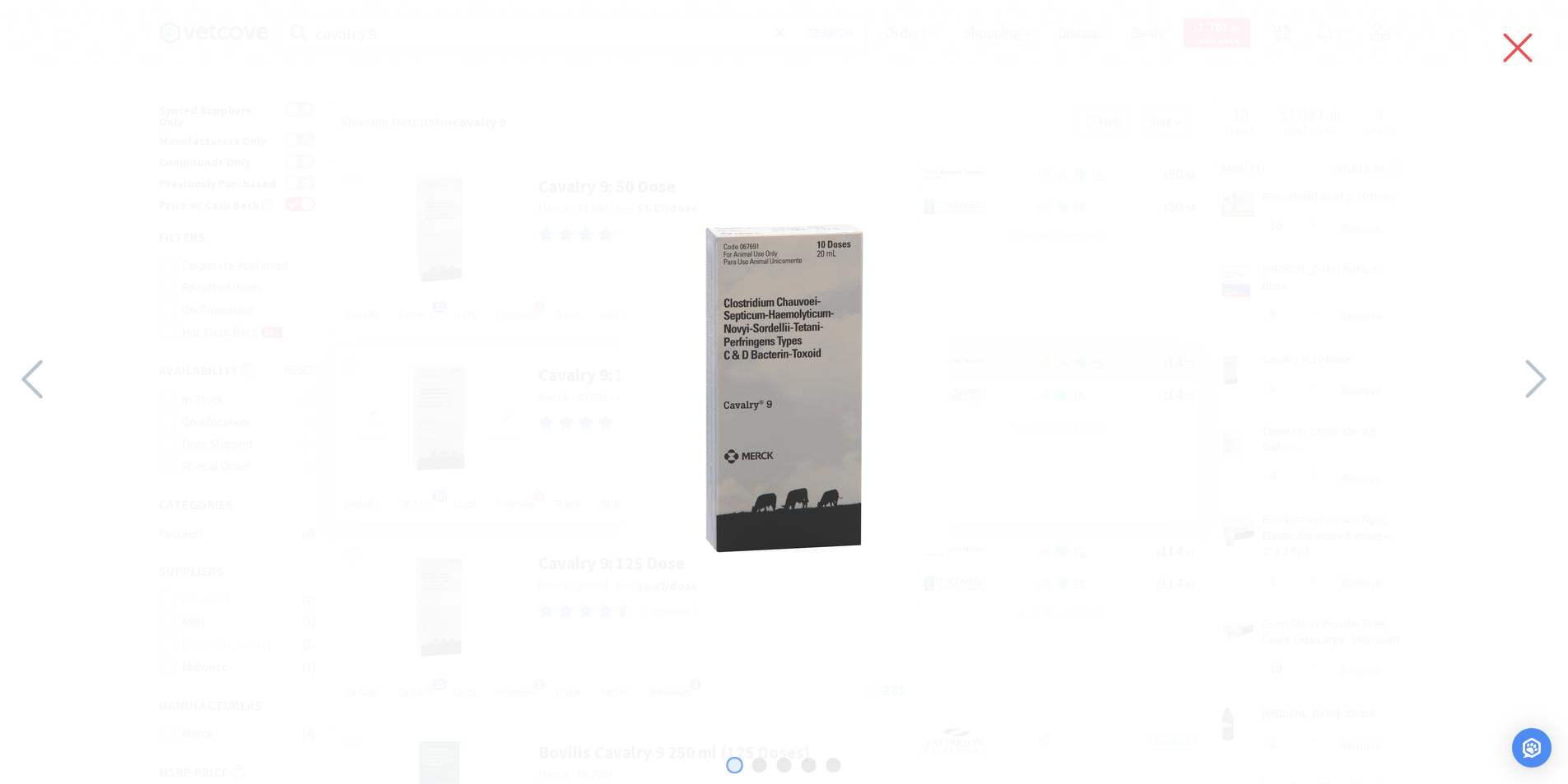
click at [1517, 46] on icon at bounding box center [1519, 48] width 29 height 29
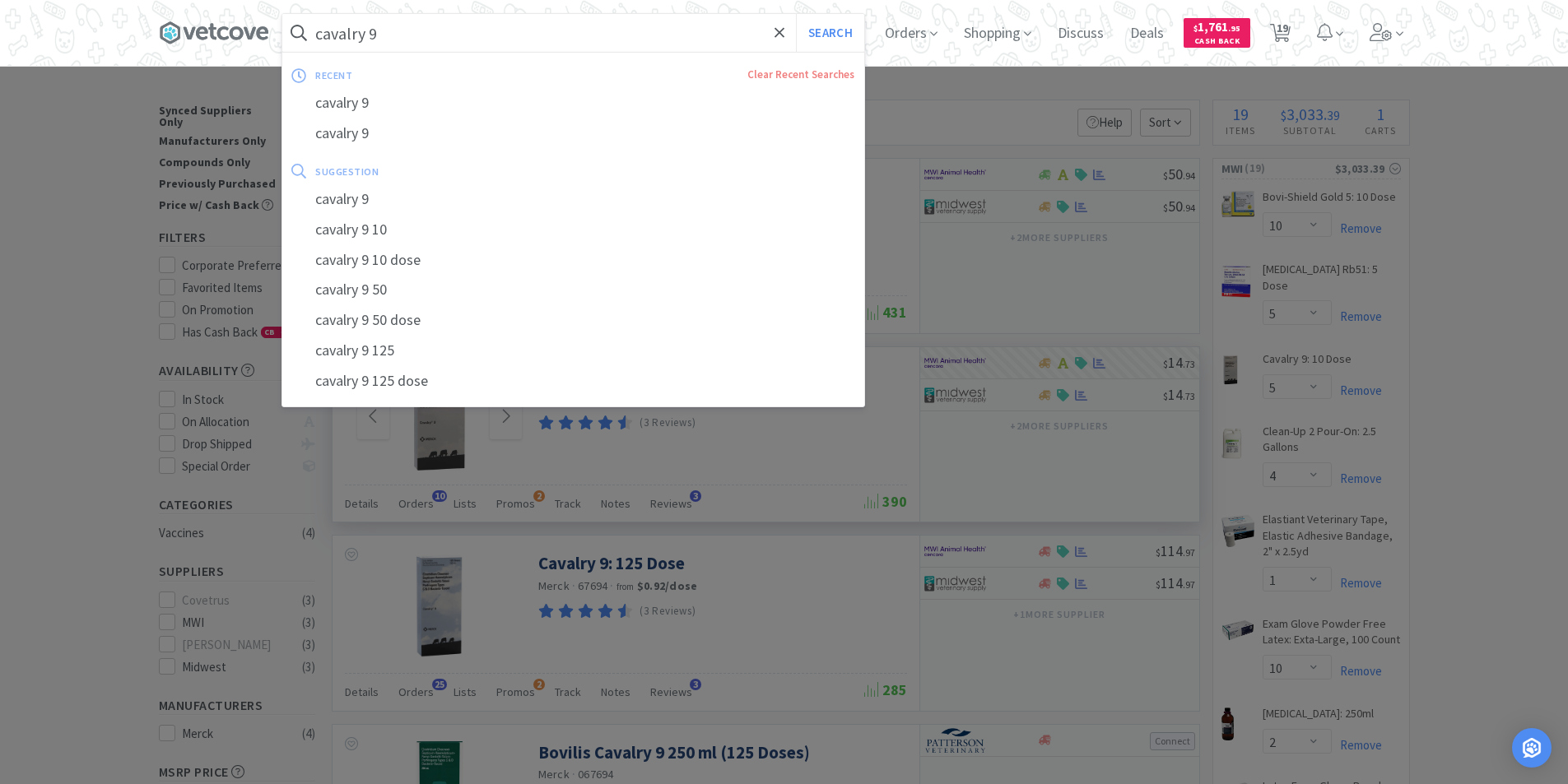
click at [439, 37] on input "cavalry 9" at bounding box center [573, 32] width 582 height 37
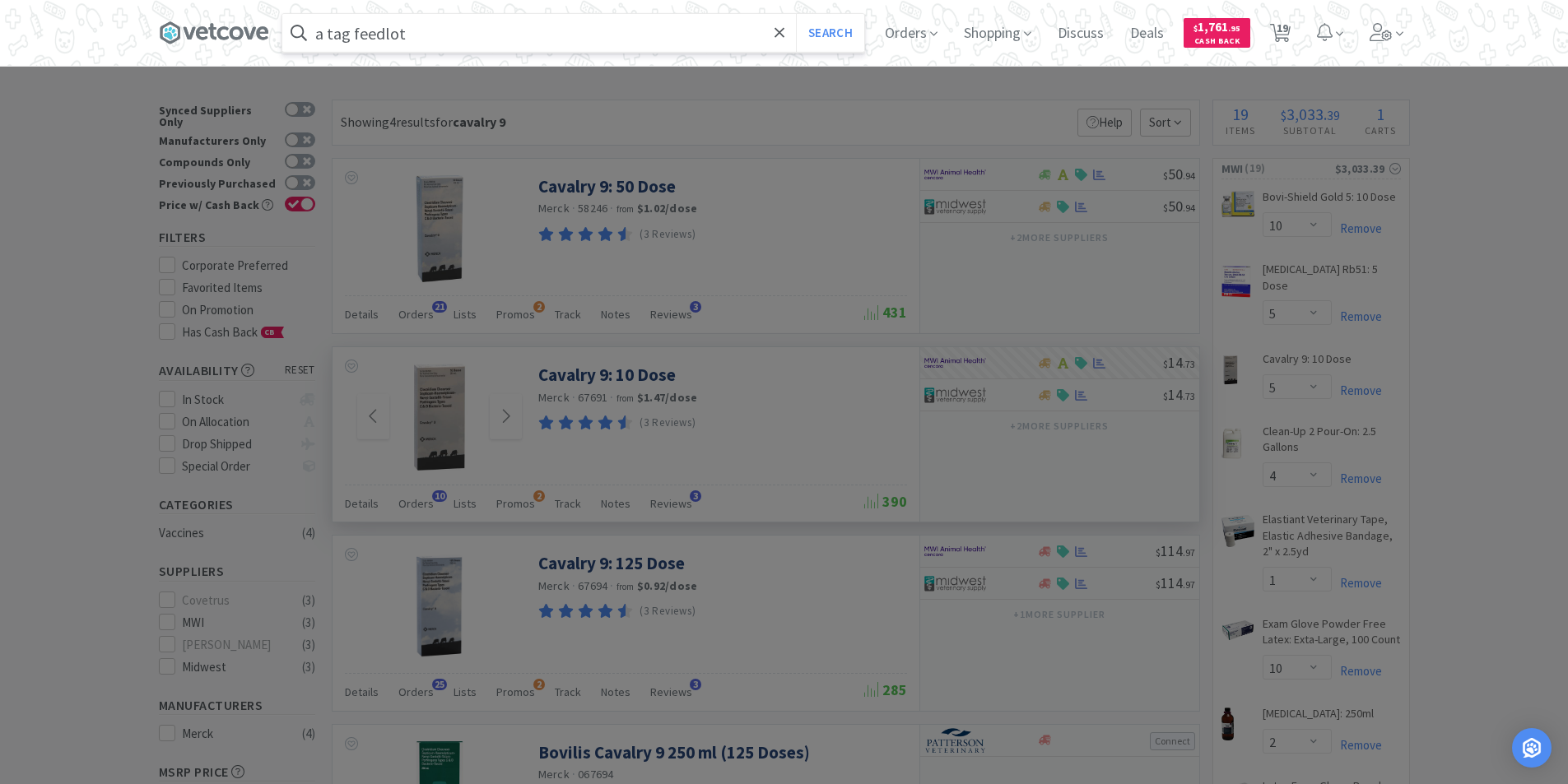
click at [795, 14] on button "Search" at bounding box center [829, 32] width 68 height 37
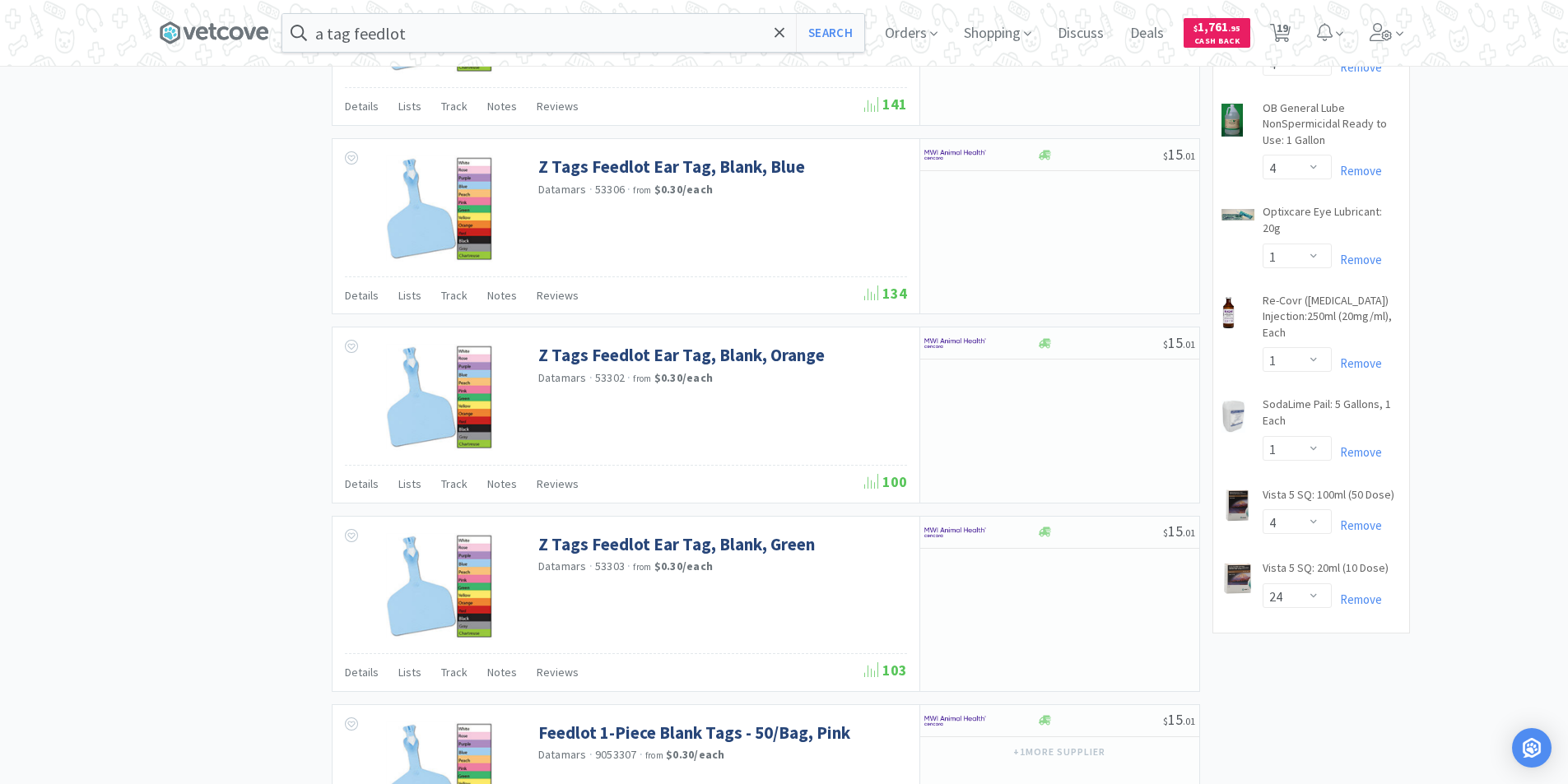
scroll to position [1152, 0]
click at [466, 34] on input "a tag feedlot" at bounding box center [573, 32] width 582 height 37
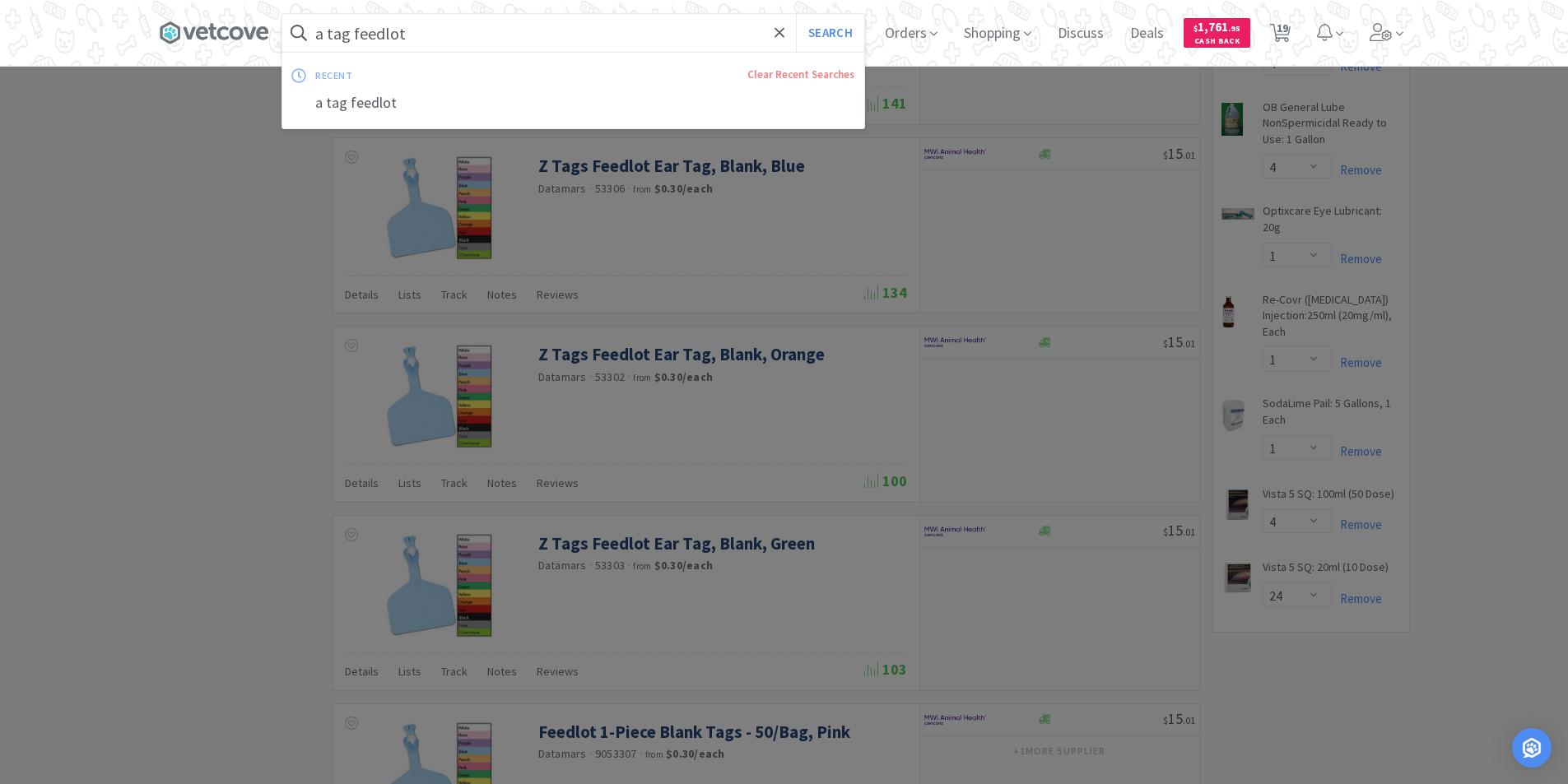
click at [466, 34] on input "a tag feedlot" at bounding box center [573, 32] width 582 height 37
type input "a"
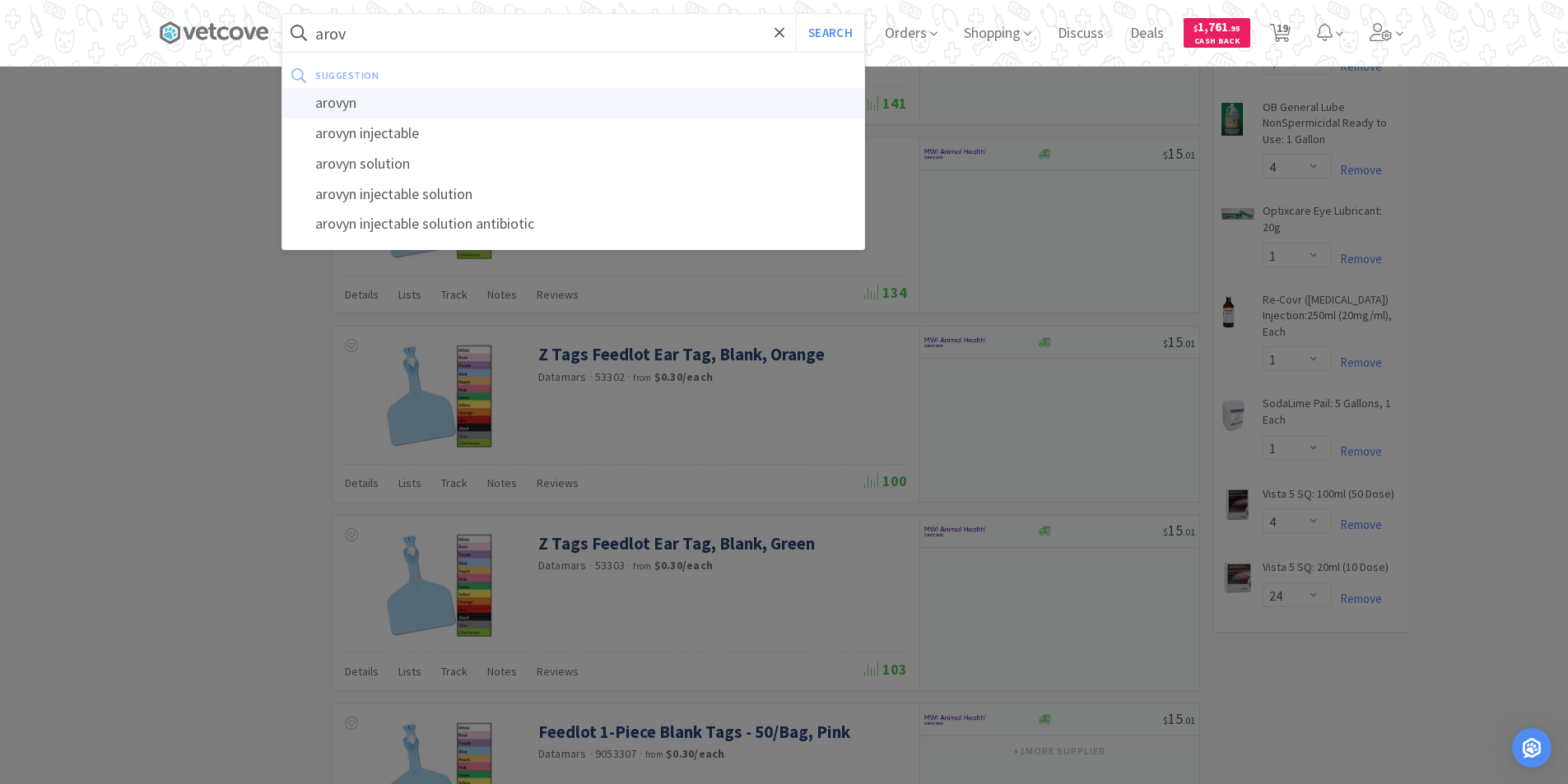
click at [351, 108] on div "arovyn" at bounding box center [573, 102] width 582 height 30
type input "arovyn"
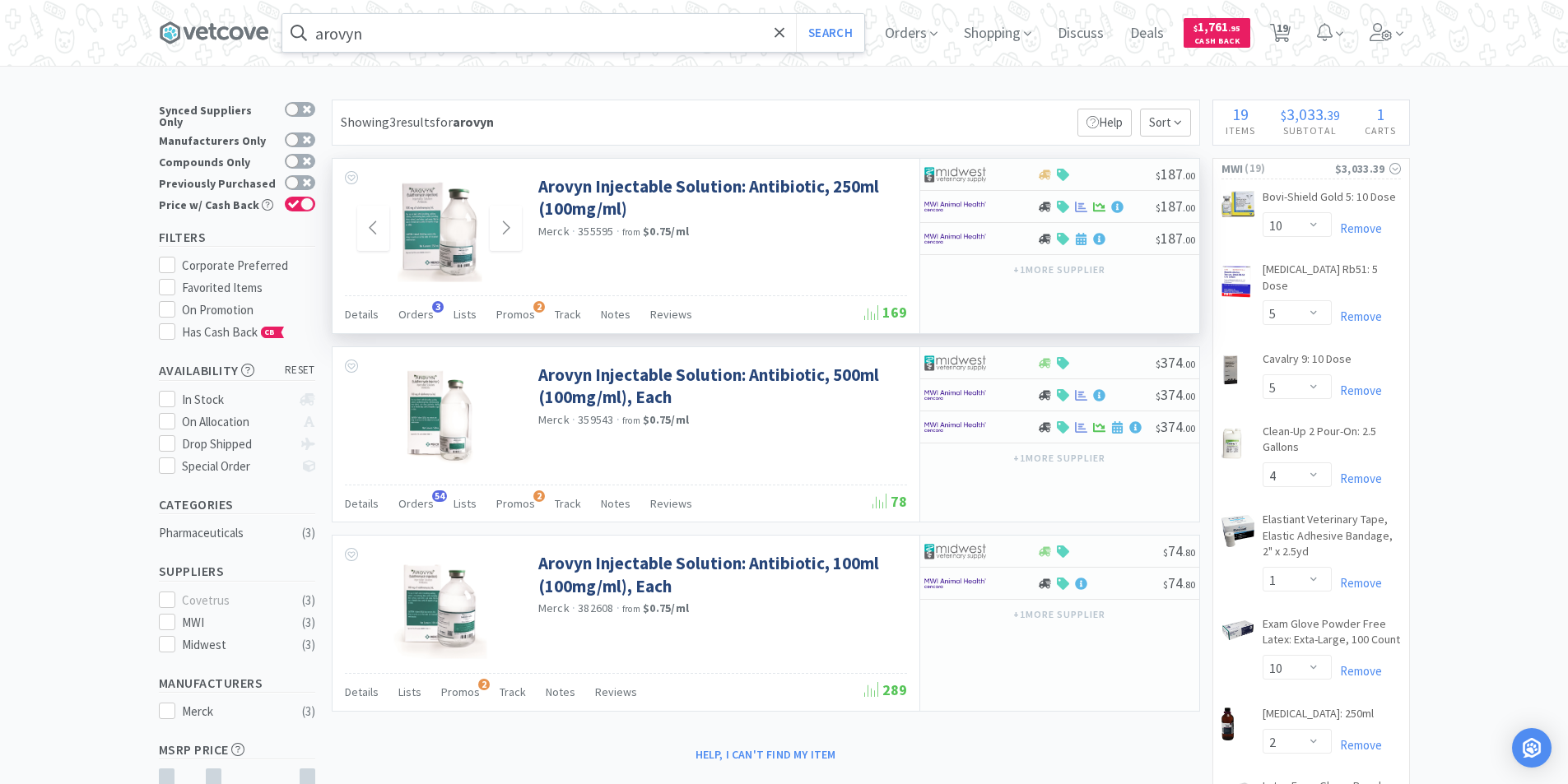
click at [428, 222] on img at bounding box center [439, 228] width 86 height 107
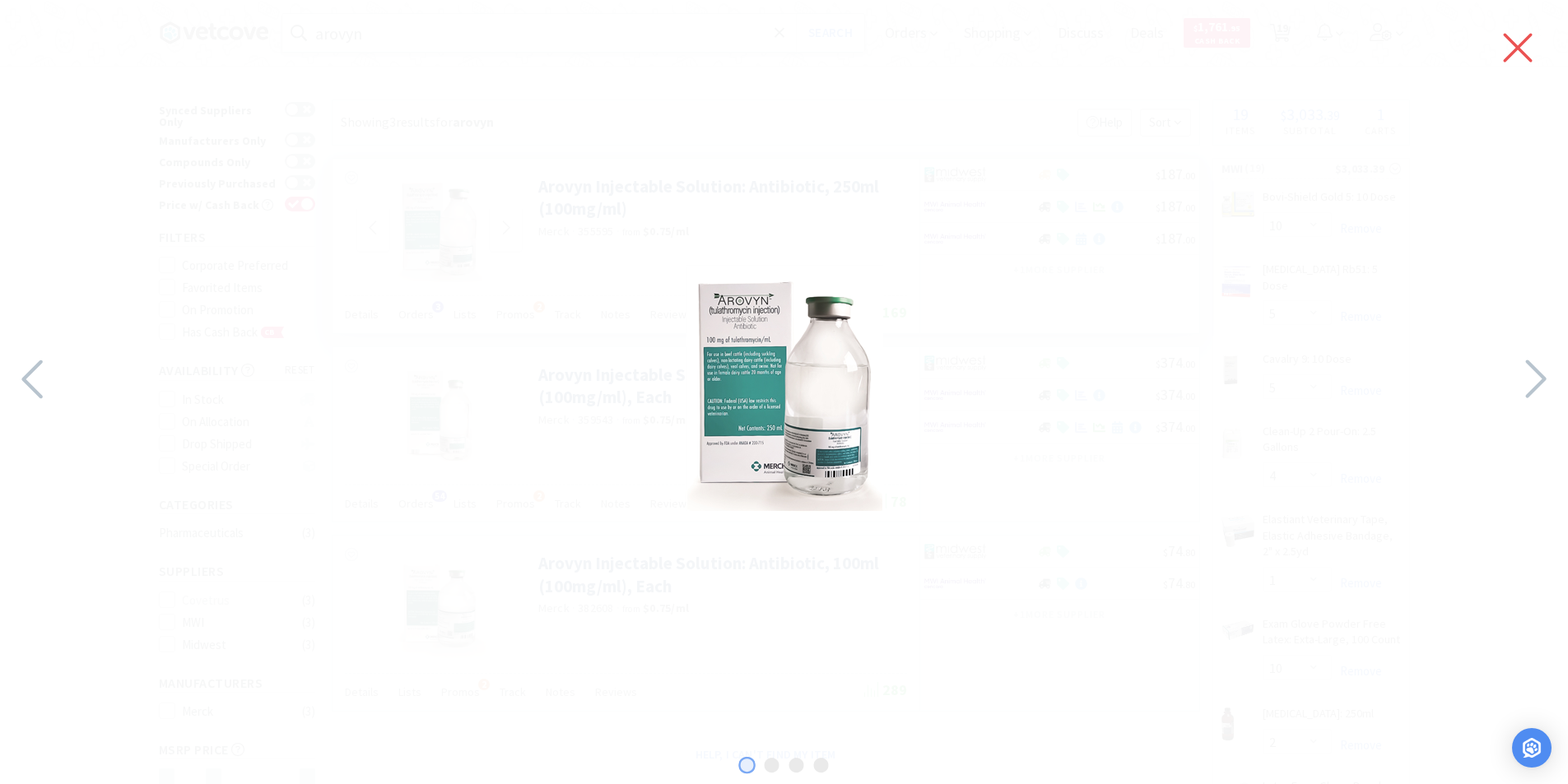
click at [1511, 51] on icon at bounding box center [1518, 47] width 35 height 46
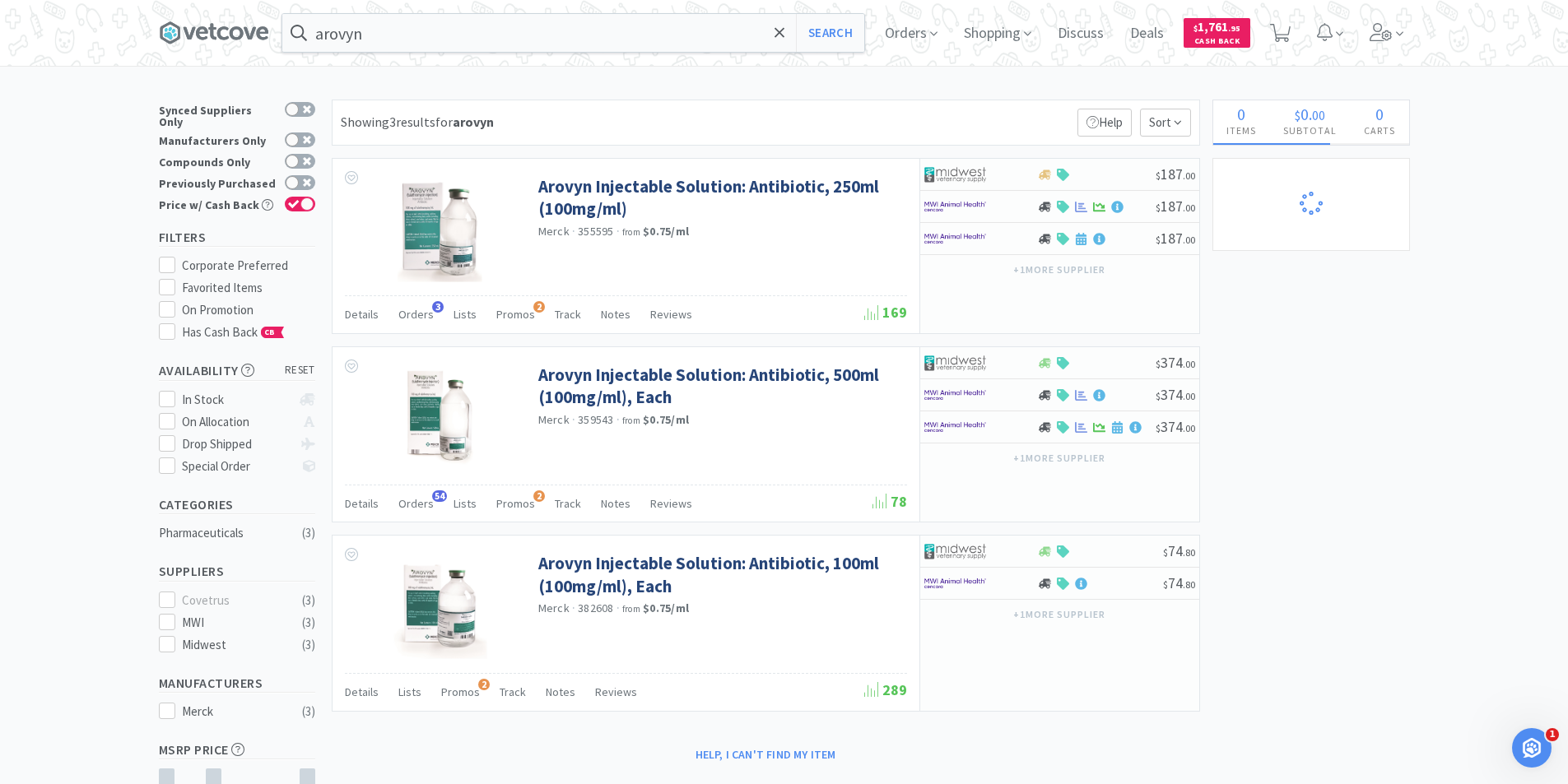
select select "10"
select select "5"
select select "4"
select select "5"
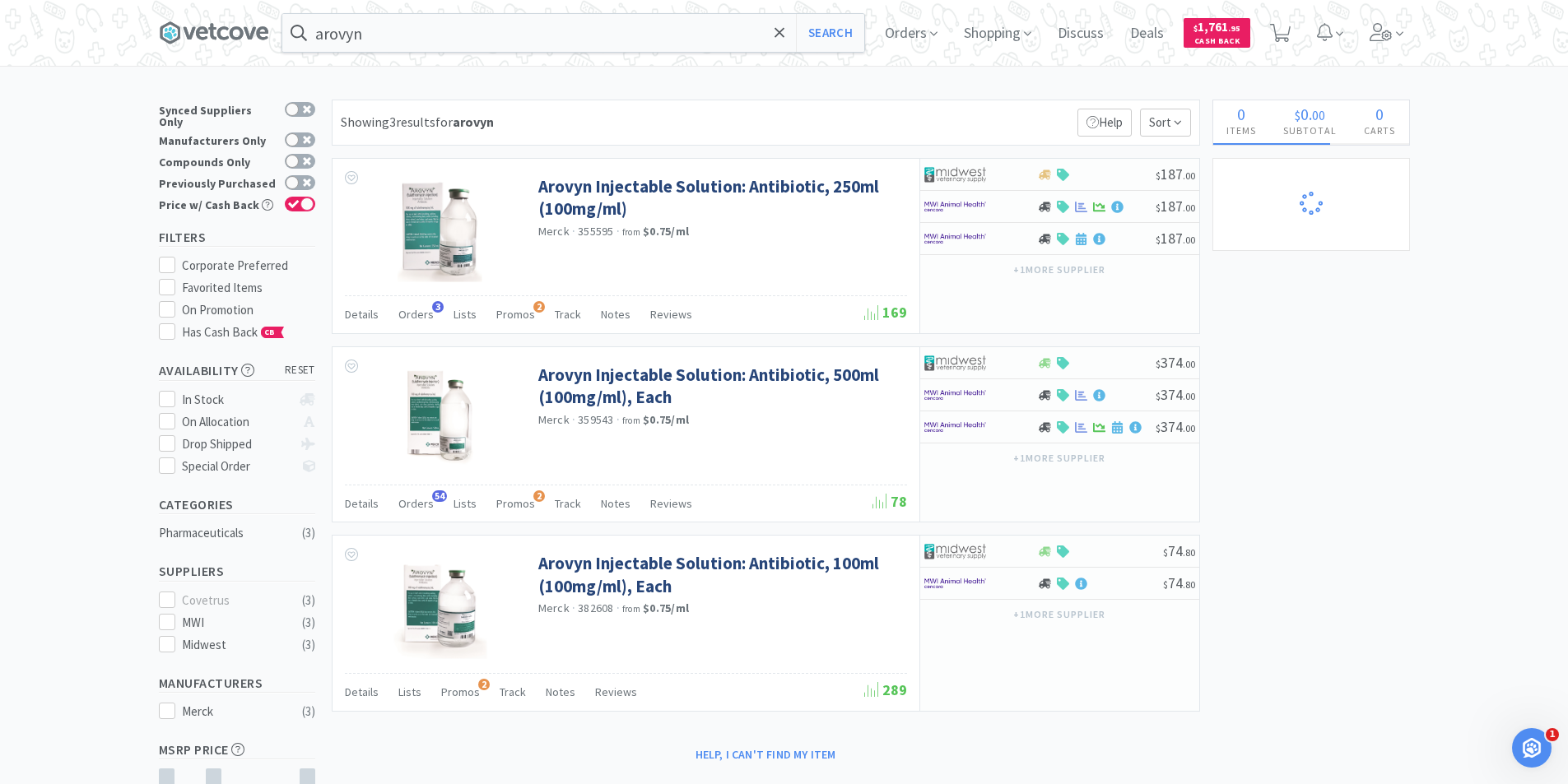
select select "1"
select select "10"
select select "2"
select select "10"
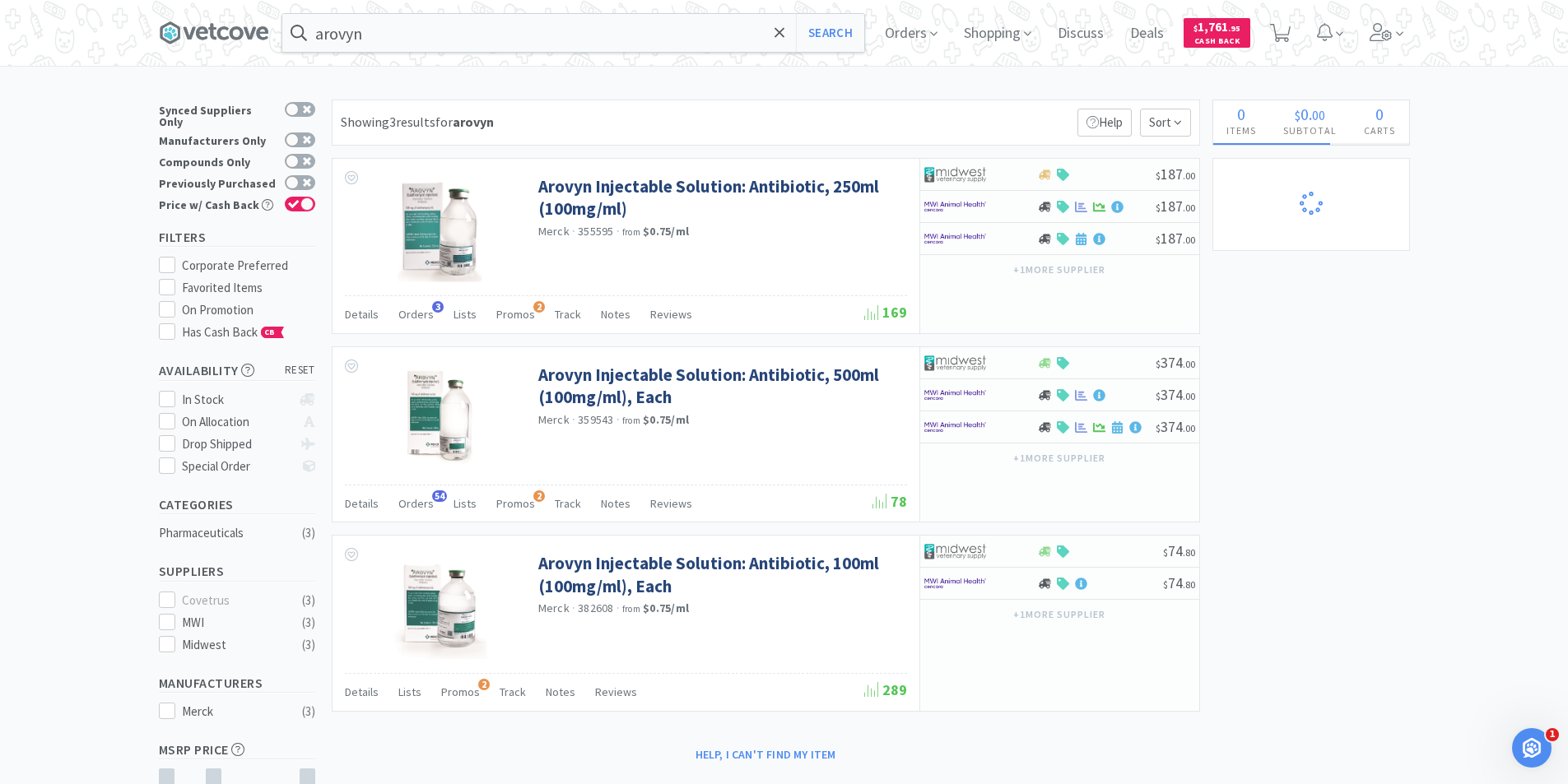
select select "10"
select select "4"
select select "1"
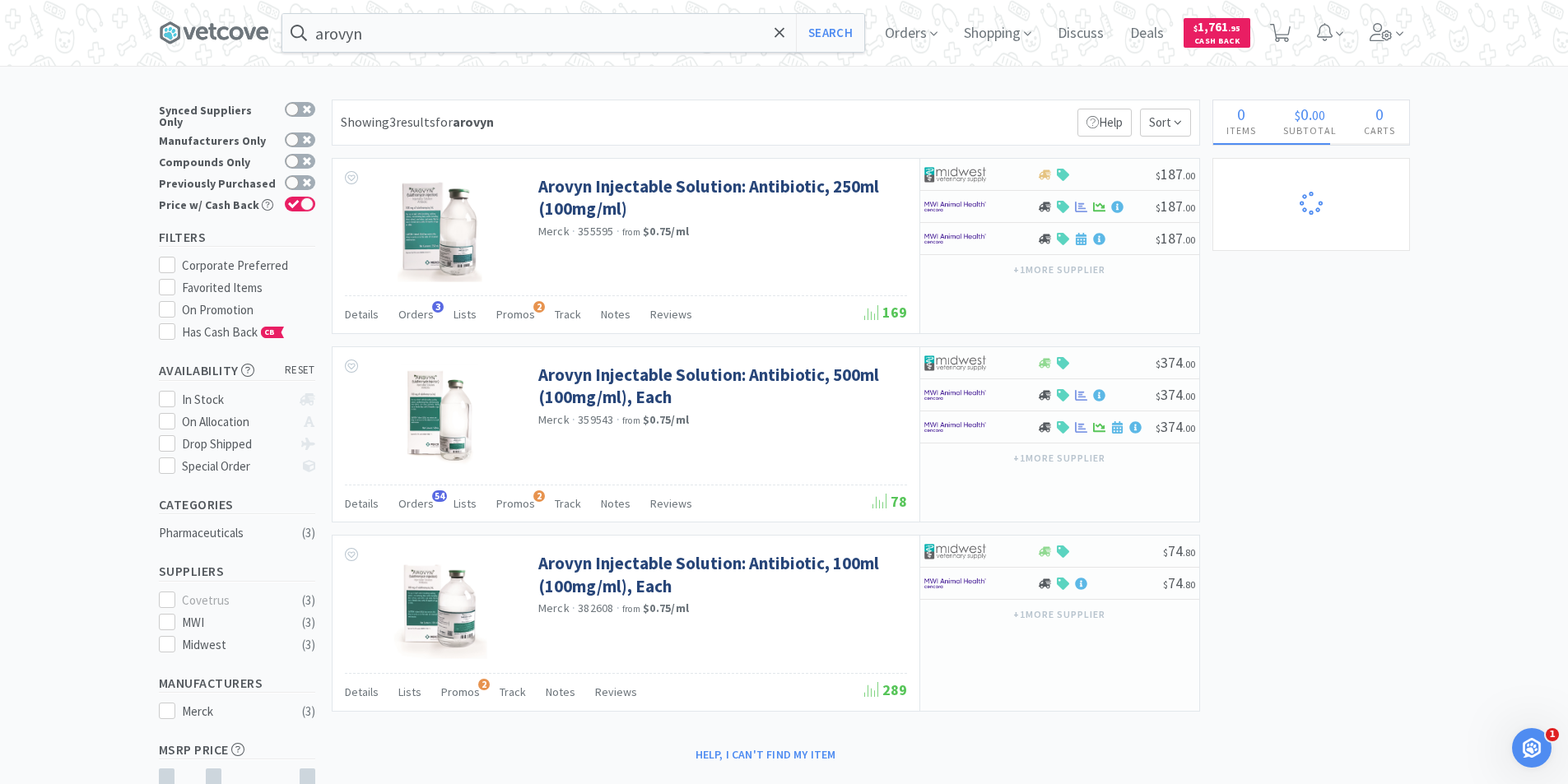
select select "1"
select select "4"
select select "24"
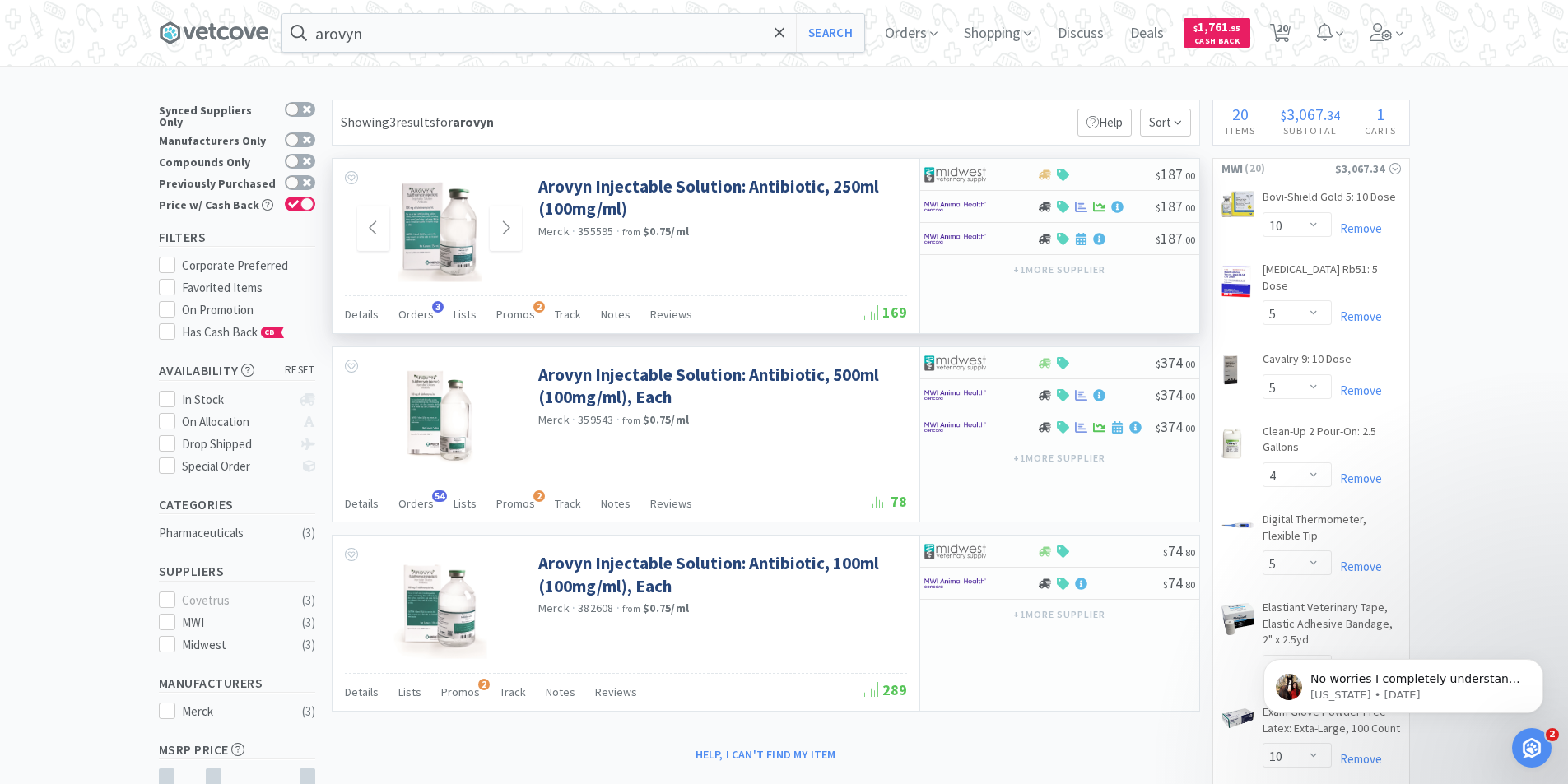
click at [465, 251] on img at bounding box center [439, 228] width 86 height 107
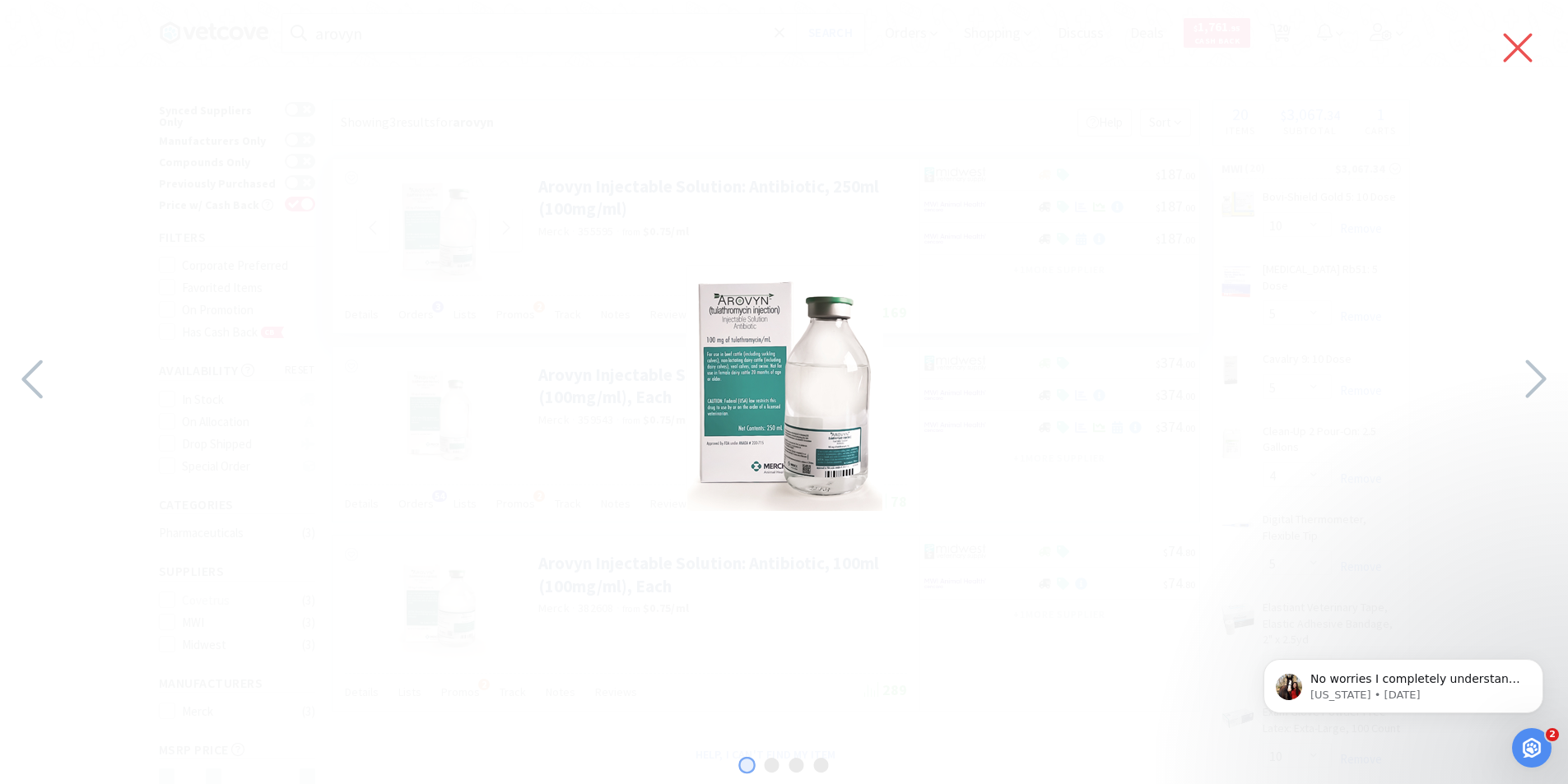
click at [1524, 44] on icon at bounding box center [1518, 47] width 35 height 46
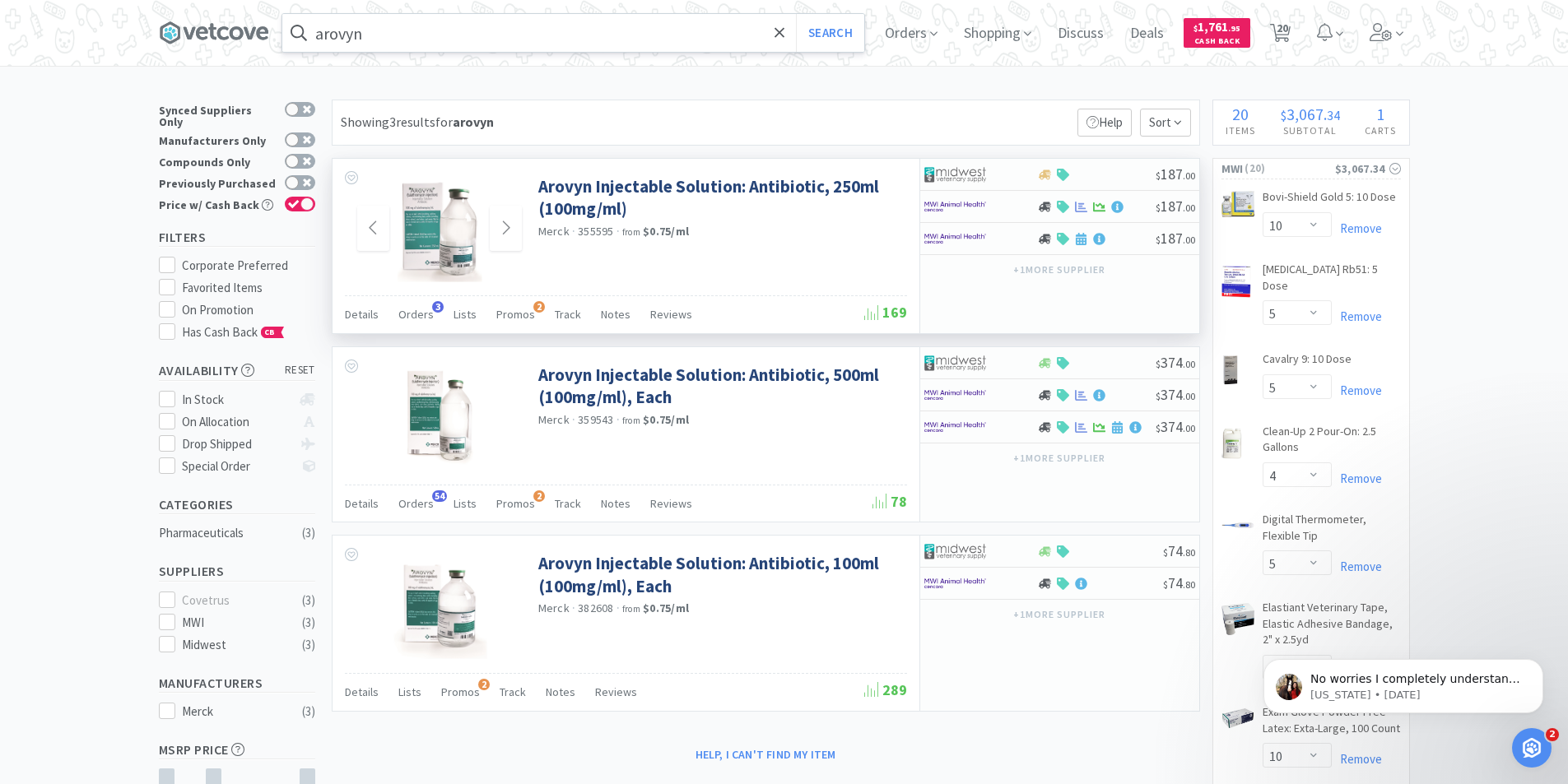
click at [500, 24] on input "arovyn" at bounding box center [573, 32] width 582 height 37
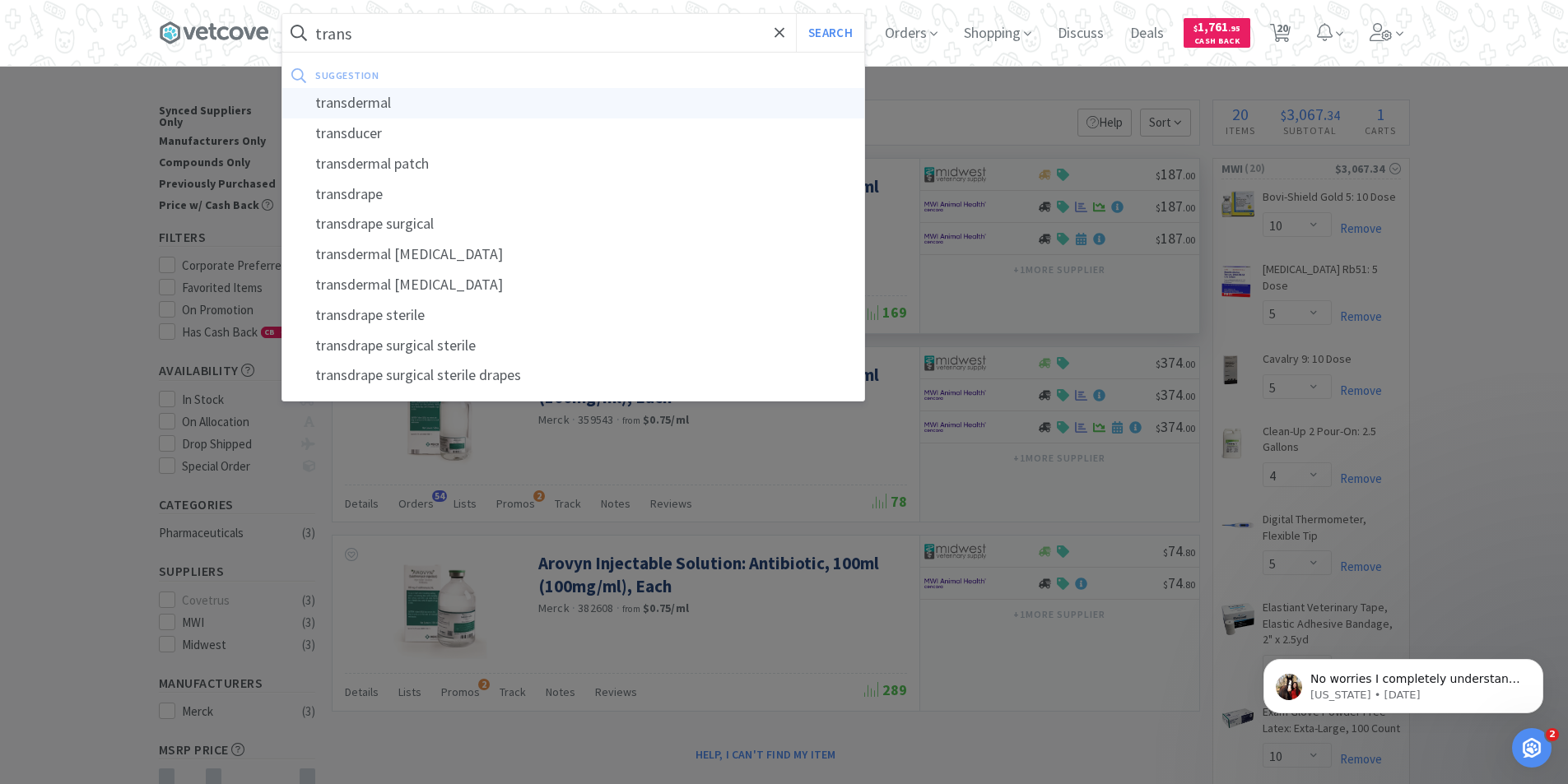
click at [418, 99] on div "transdermal" at bounding box center [573, 102] width 582 height 30
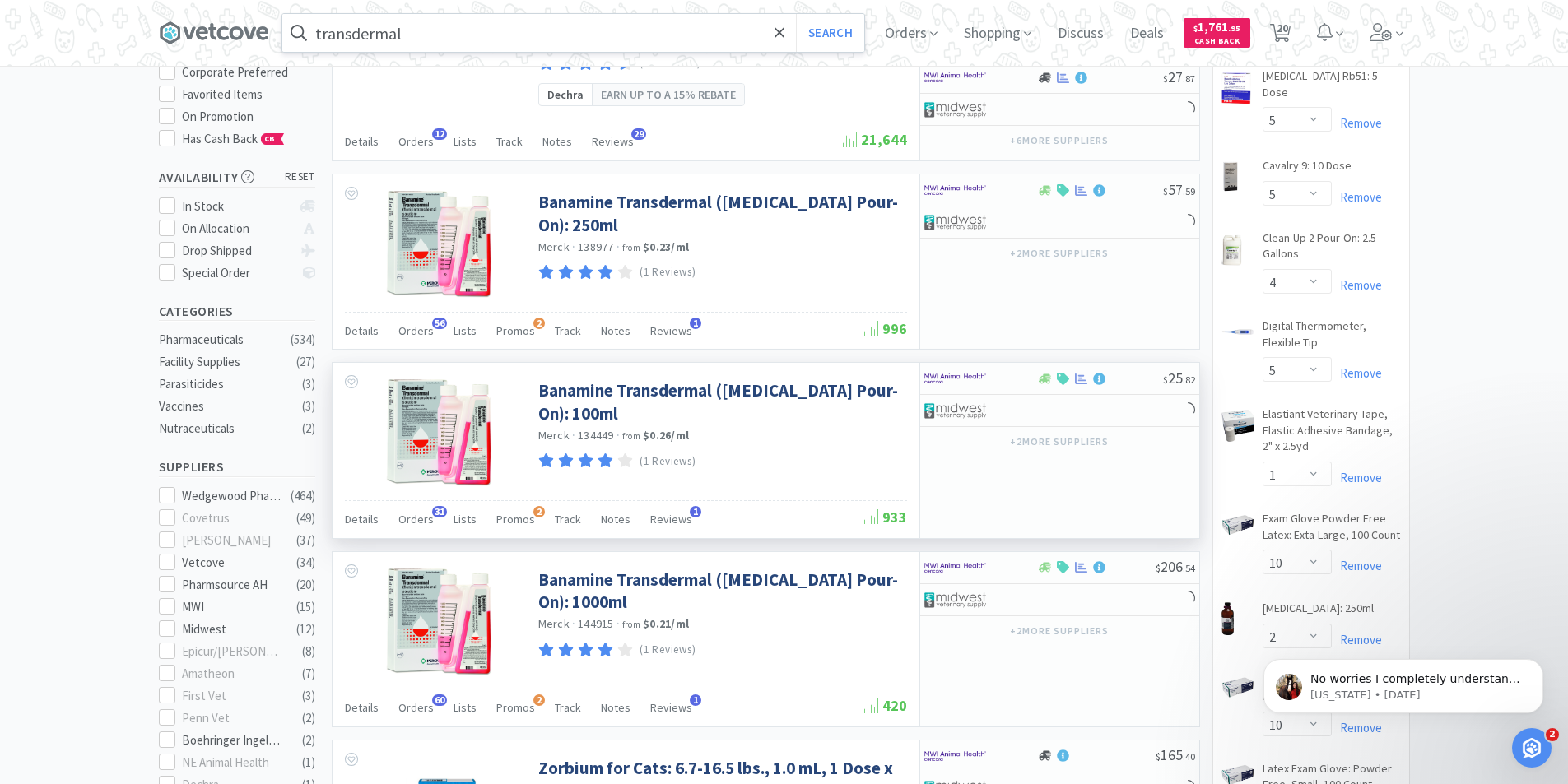
scroll to position [246, 0]
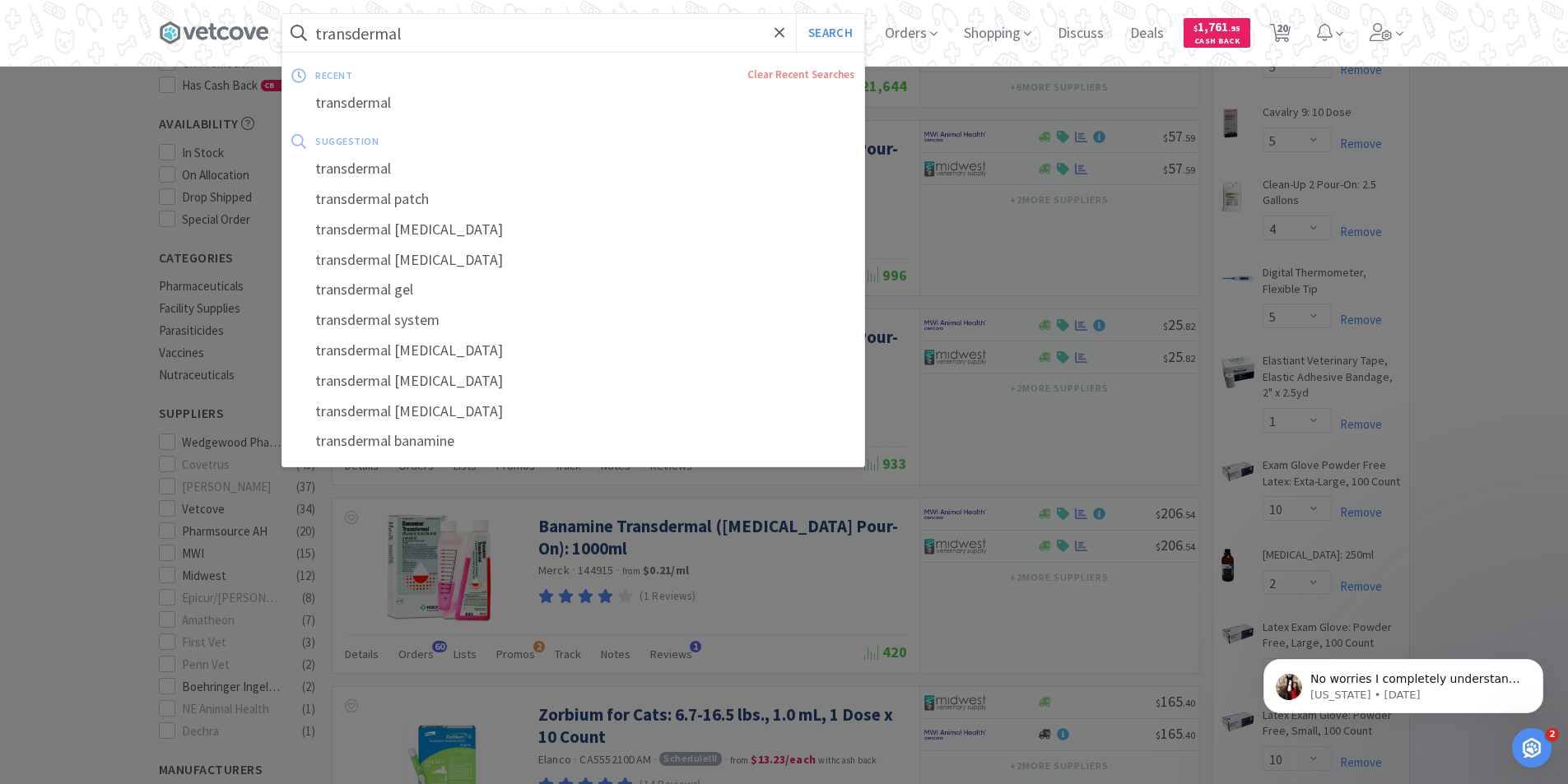
click at [553, 29] on input "transdermal" at bounding box center [573, 32] width 582 height 37
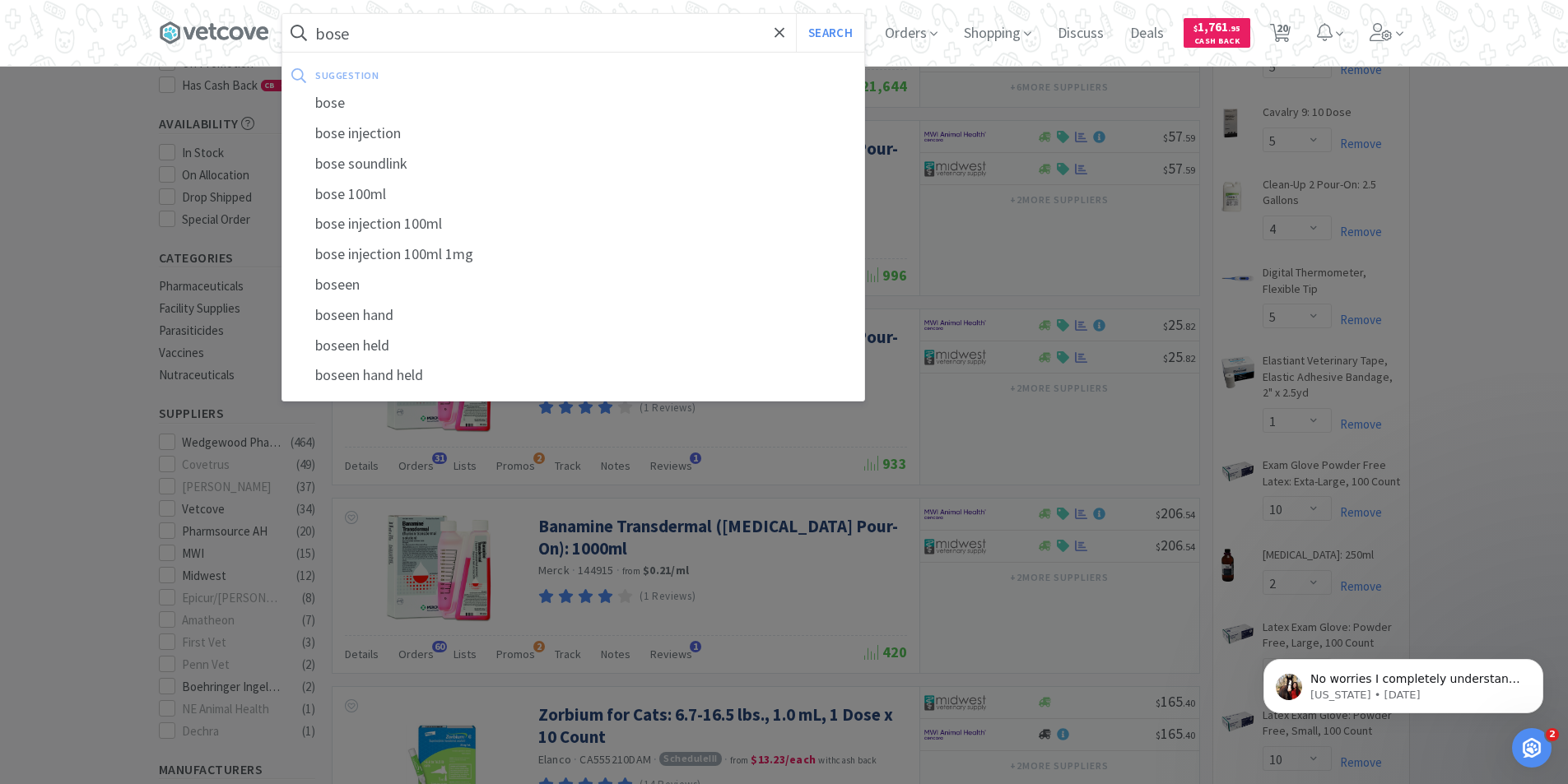
click at [795, 14] on button "Search" at bounding box center [829, 32] width 68 height 37
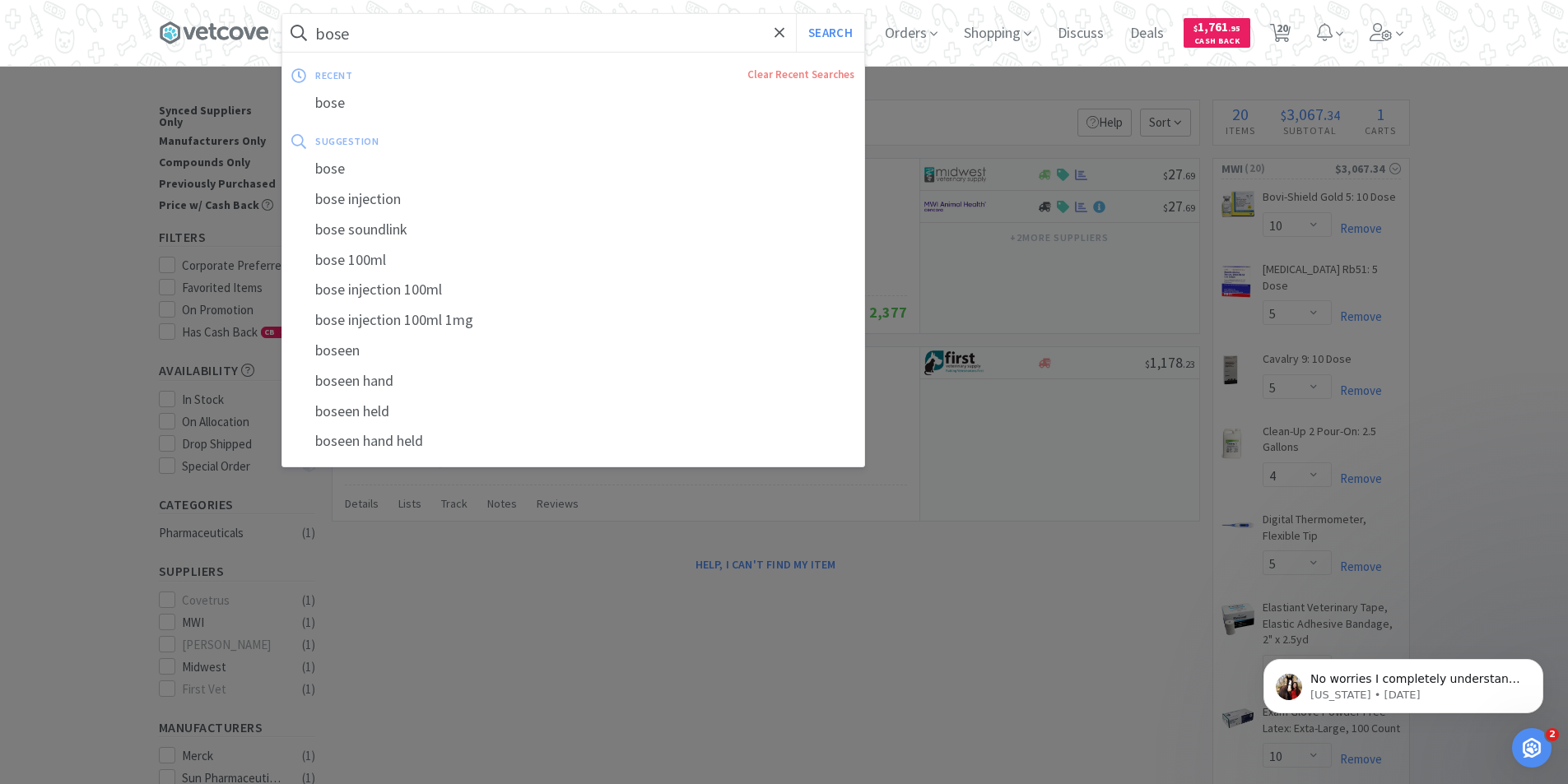
click at [482, 39] on input "bose" at bounding box center [573, 32] width 582 height 37
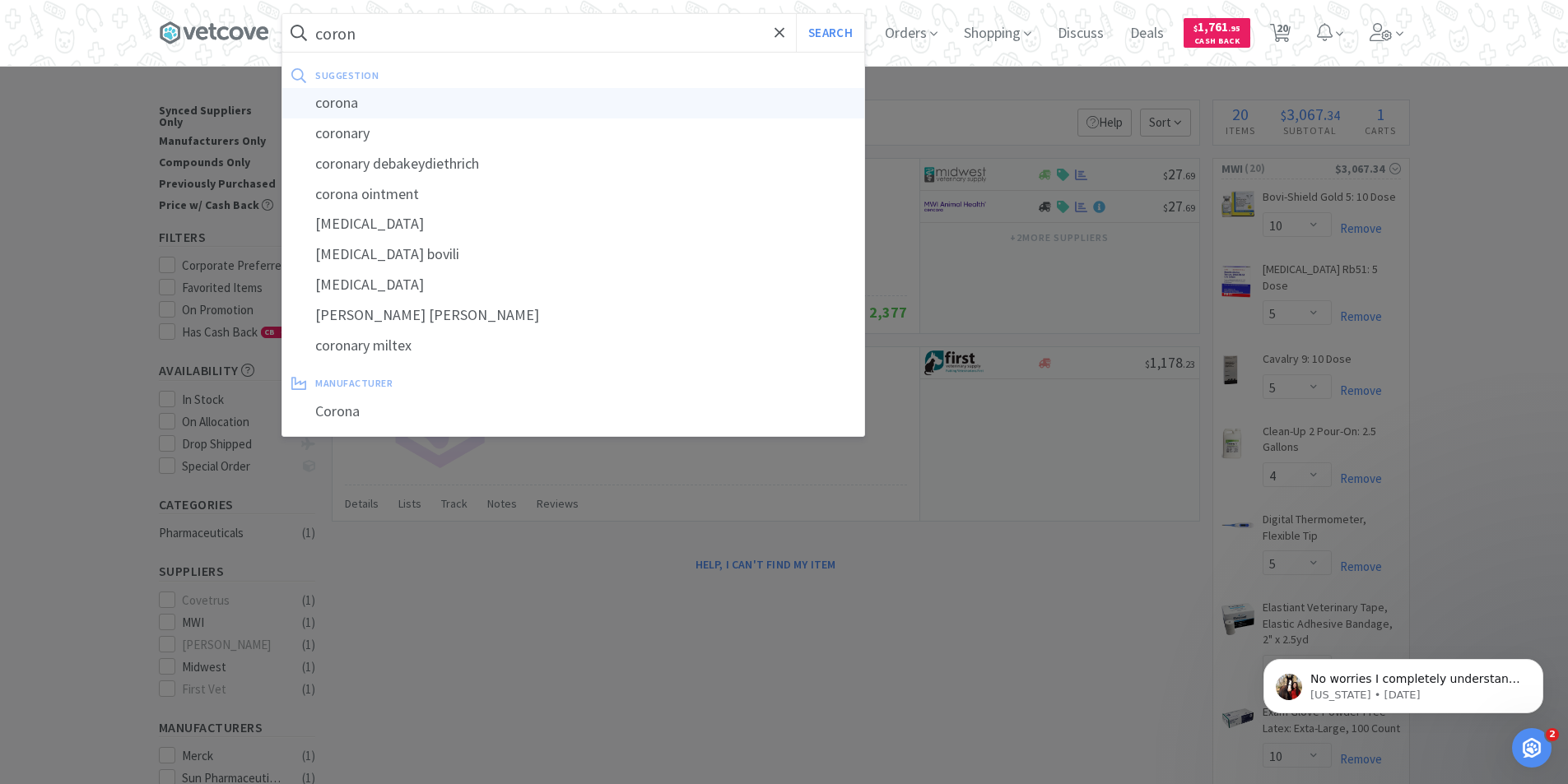
click at [353, 110] on div "corona" at bounding box center [573, 102] width 582 height 30
type input "corona"
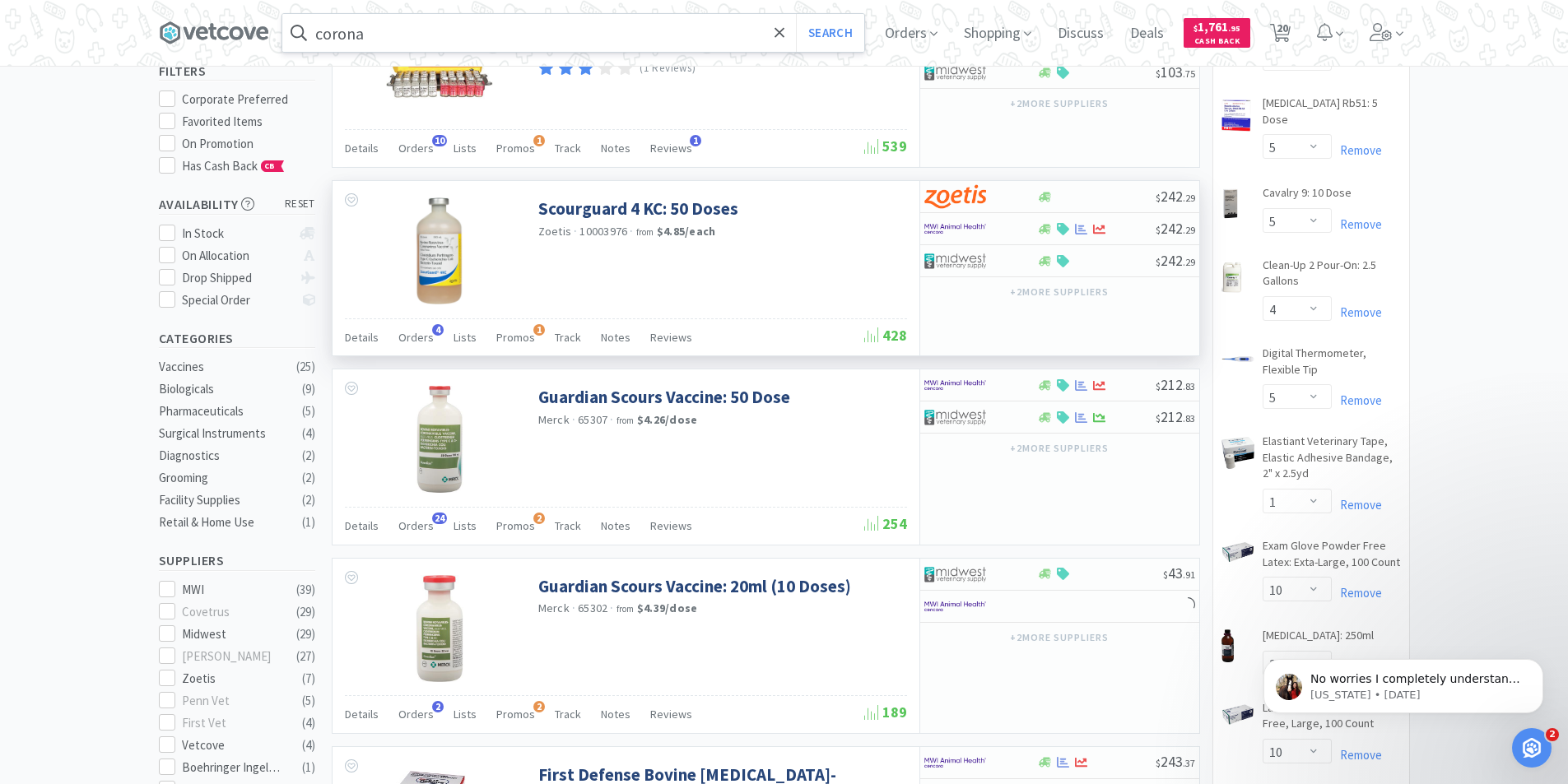
scroll to position [740, 0]
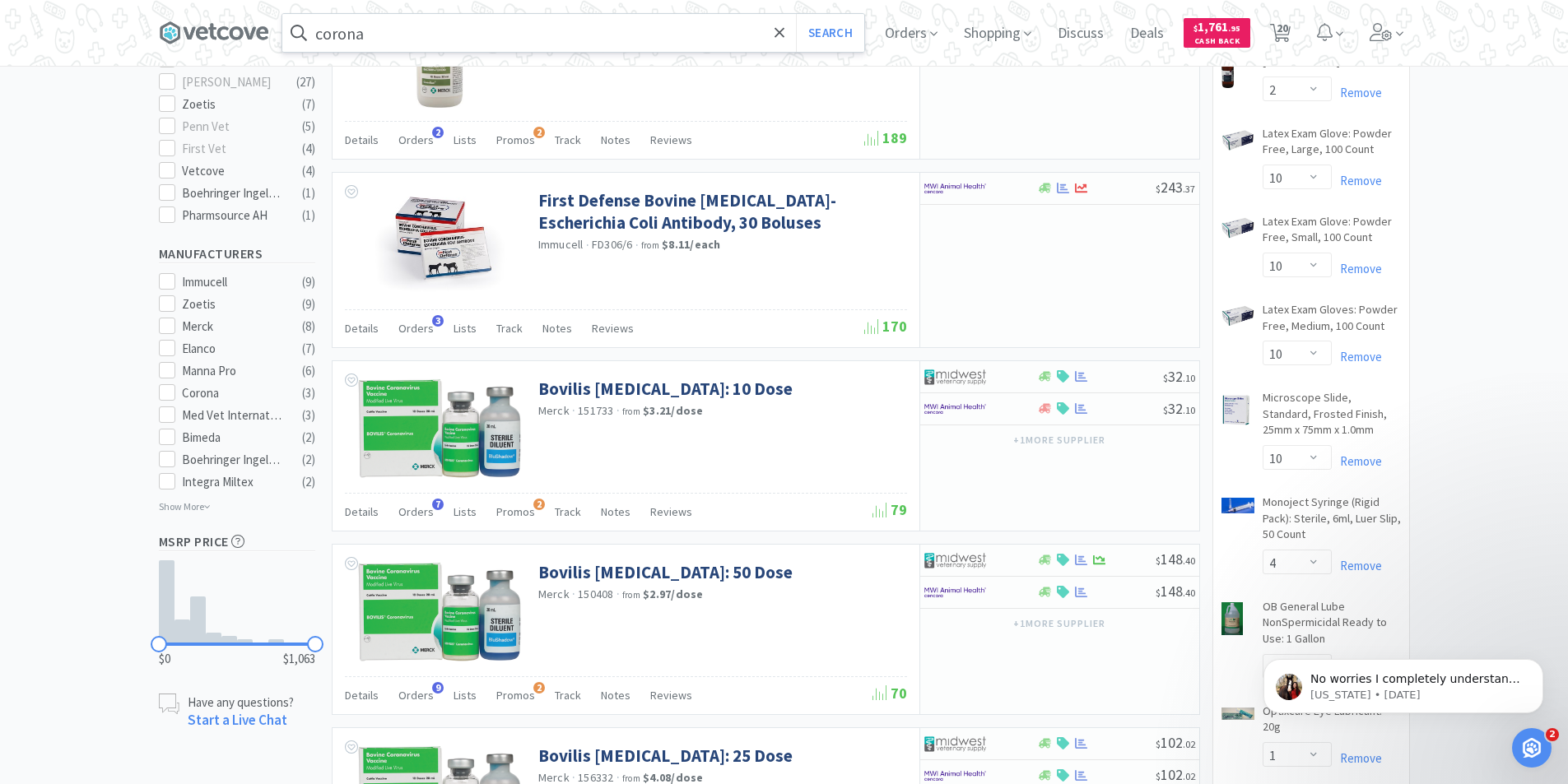
click at [463, 33] on input "corona" at bounding box center [573, 32] width 582 height 37
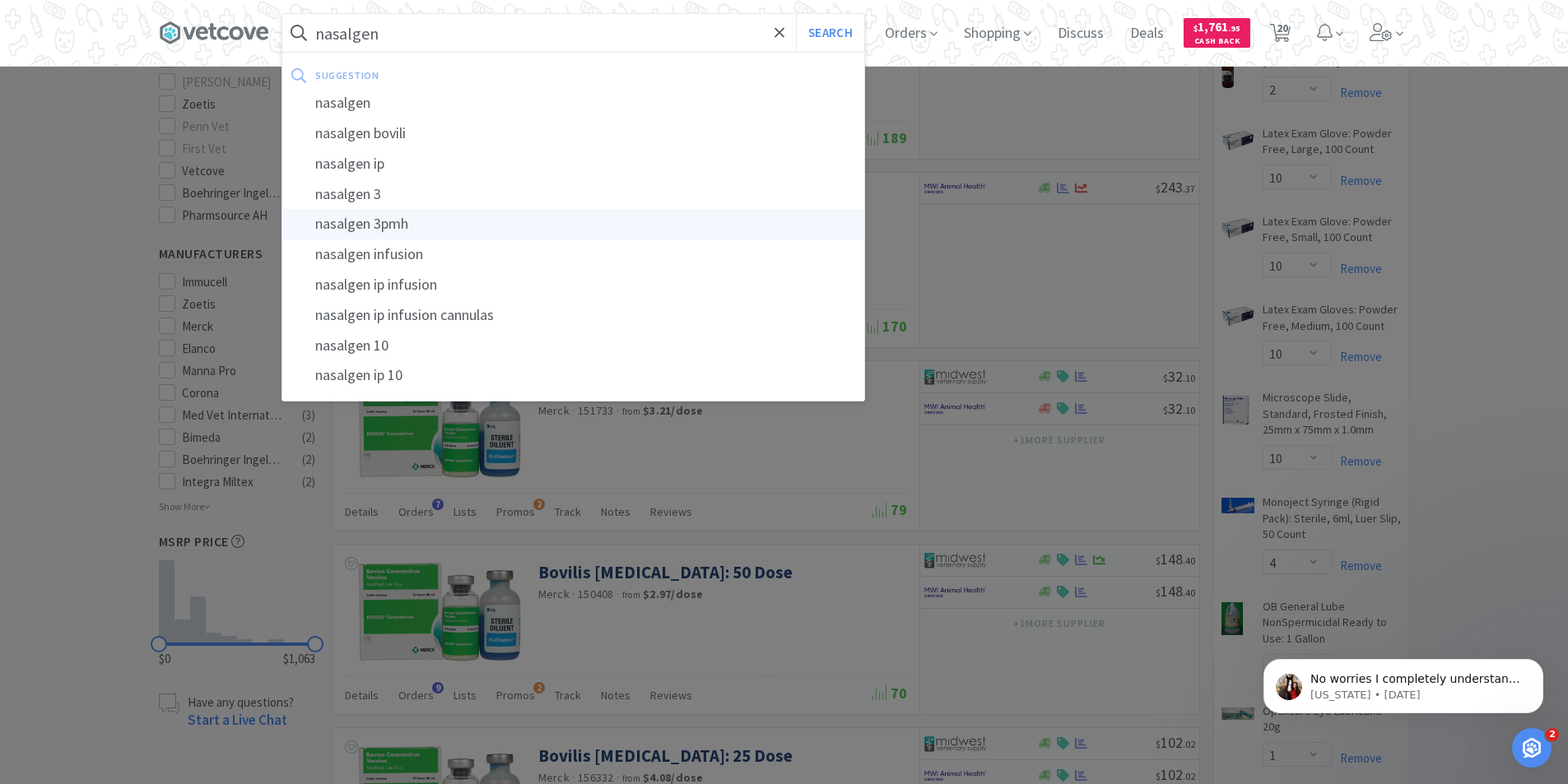
click at [418, 220] on div "nasalgen 3pmh" at bounding box center [573, 224] width 582 height 30
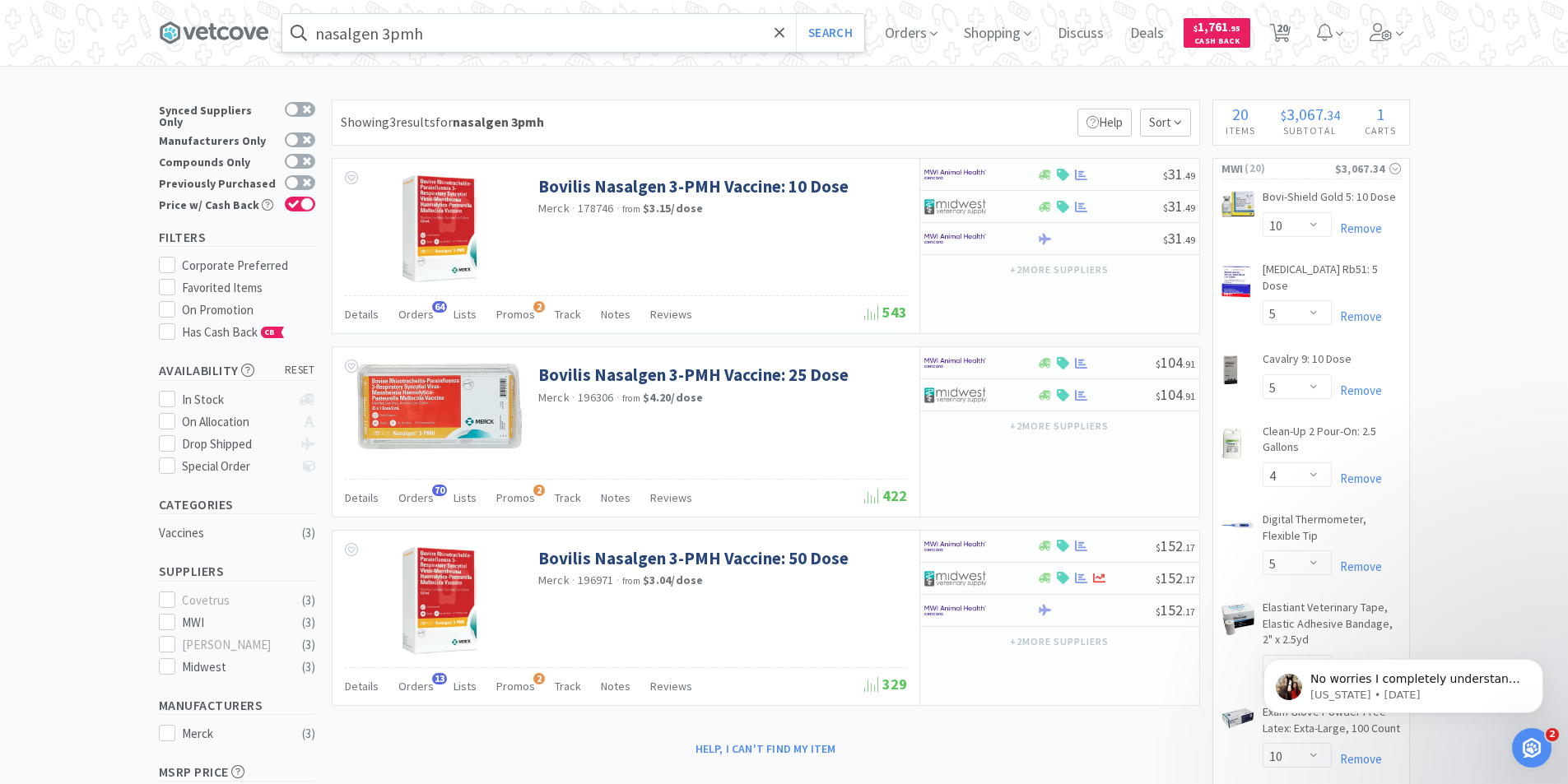
click at [509, 37] on input "nasalgen 3pmh" at bounding box center [573, 32] width 582 height 37
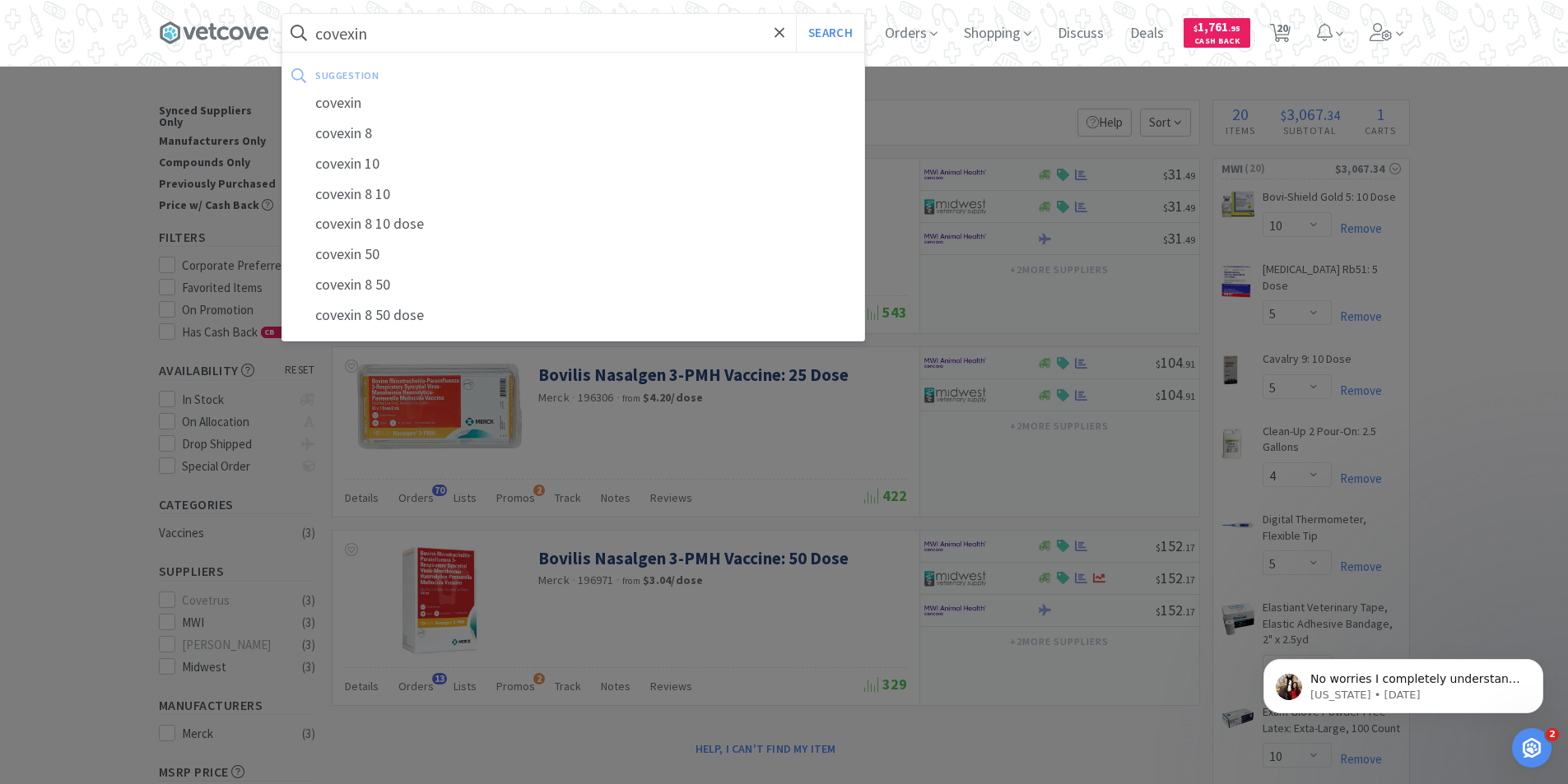
click at [376, 136] on div "covexin 8" at bounding box center [573, 133] width 582 height 30
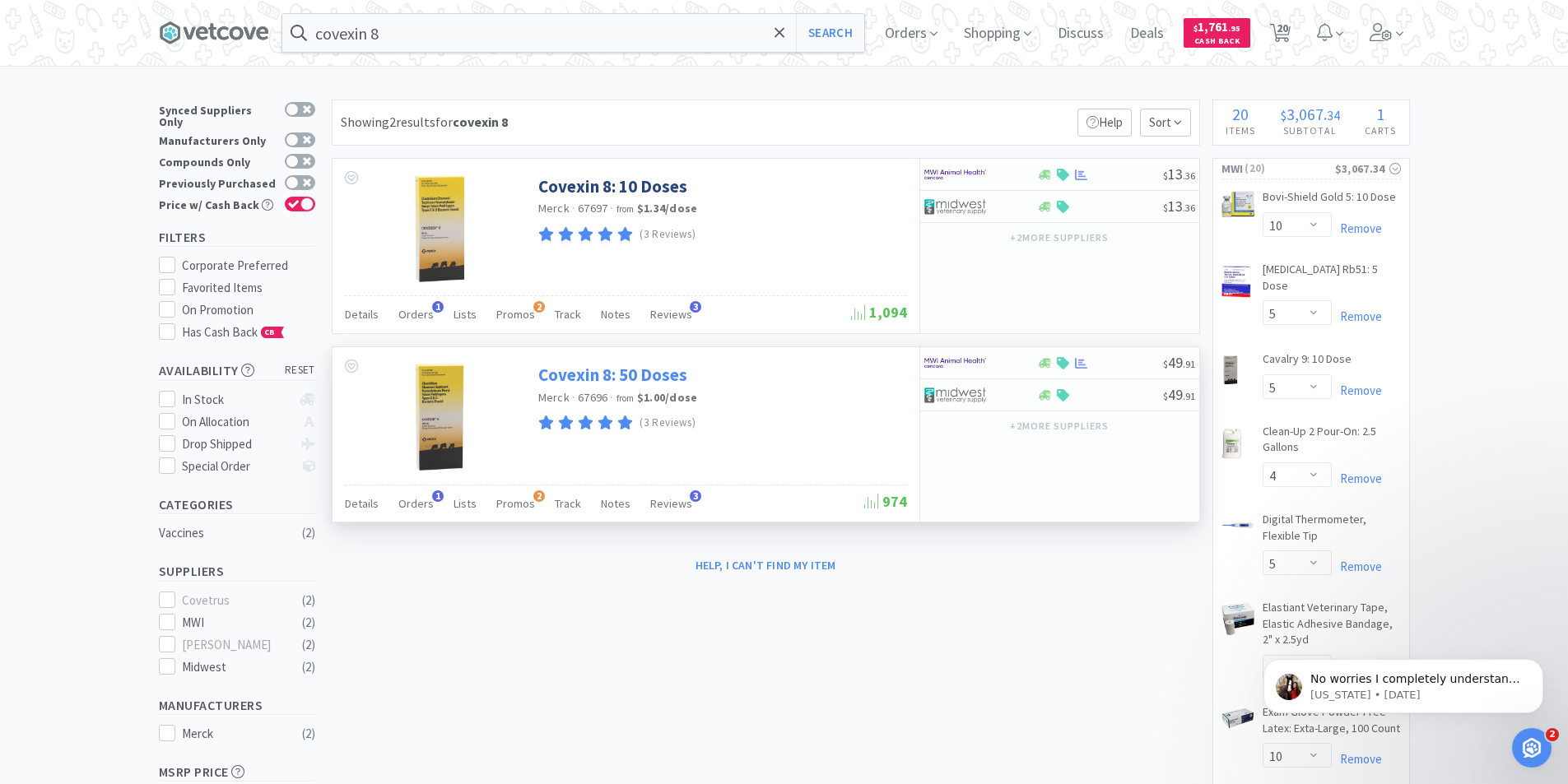
click at [637, 372] on link "Covexin 8: 50 Doses" at bounding box center [612, 374] width 149 height 22
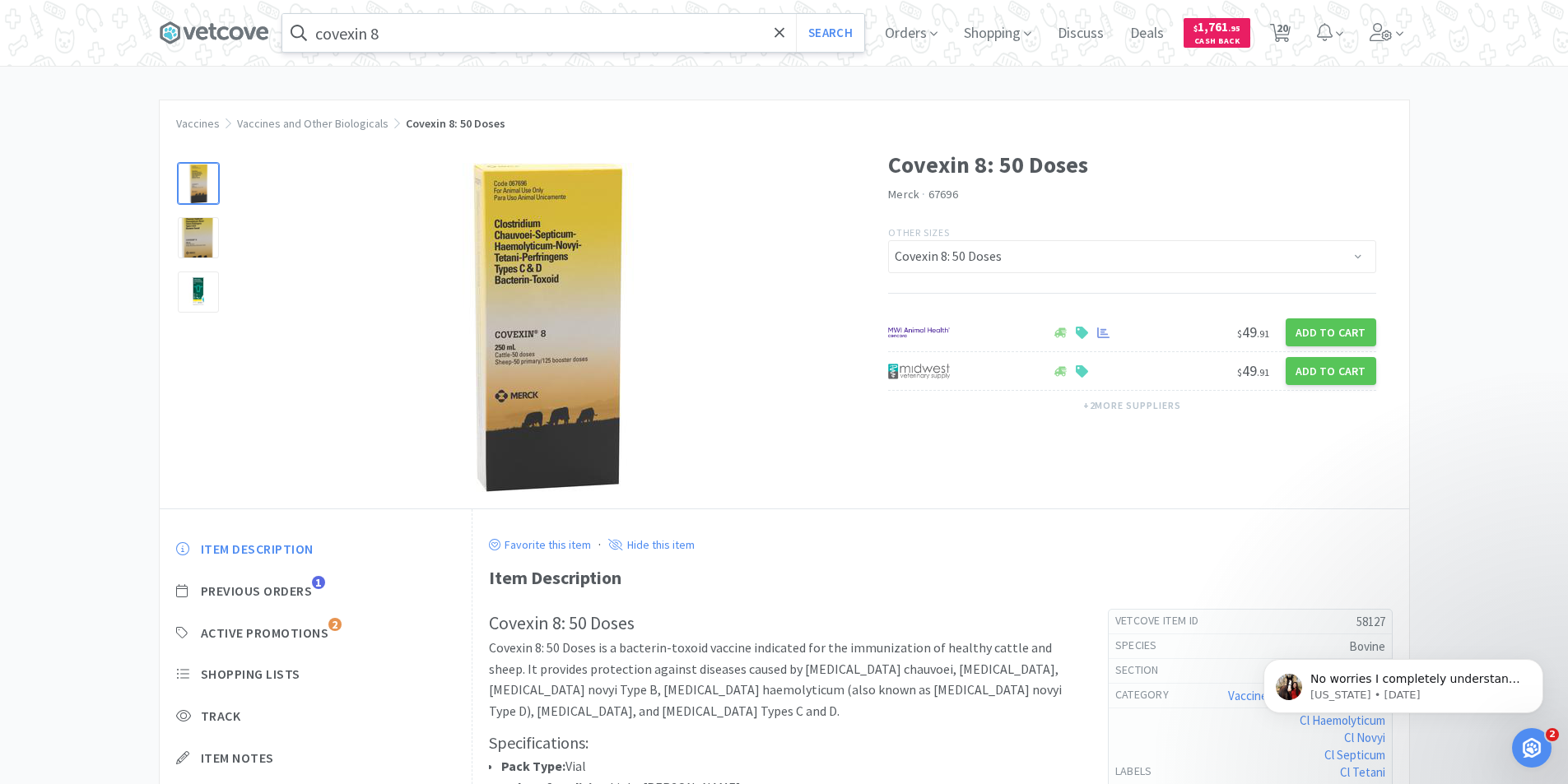
click at [424, 32] on input "covexin 8" at bounding box center [573, 32] width 582 height 37
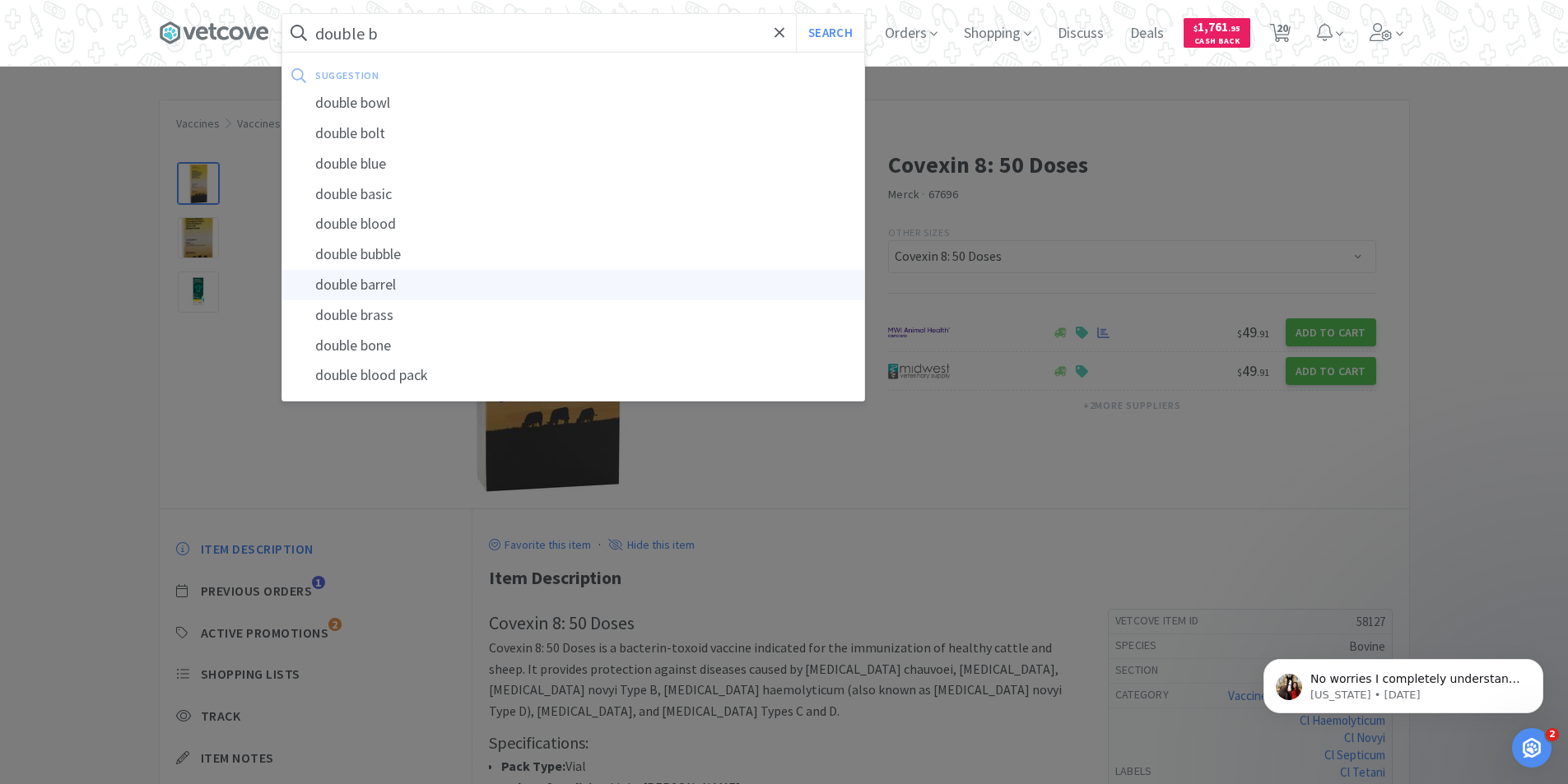
click at [364, 282] on div "double barrel" at bounding box center [573, 285] width 582 height 30
type input "double barrel"
select select "10"
select select "5"
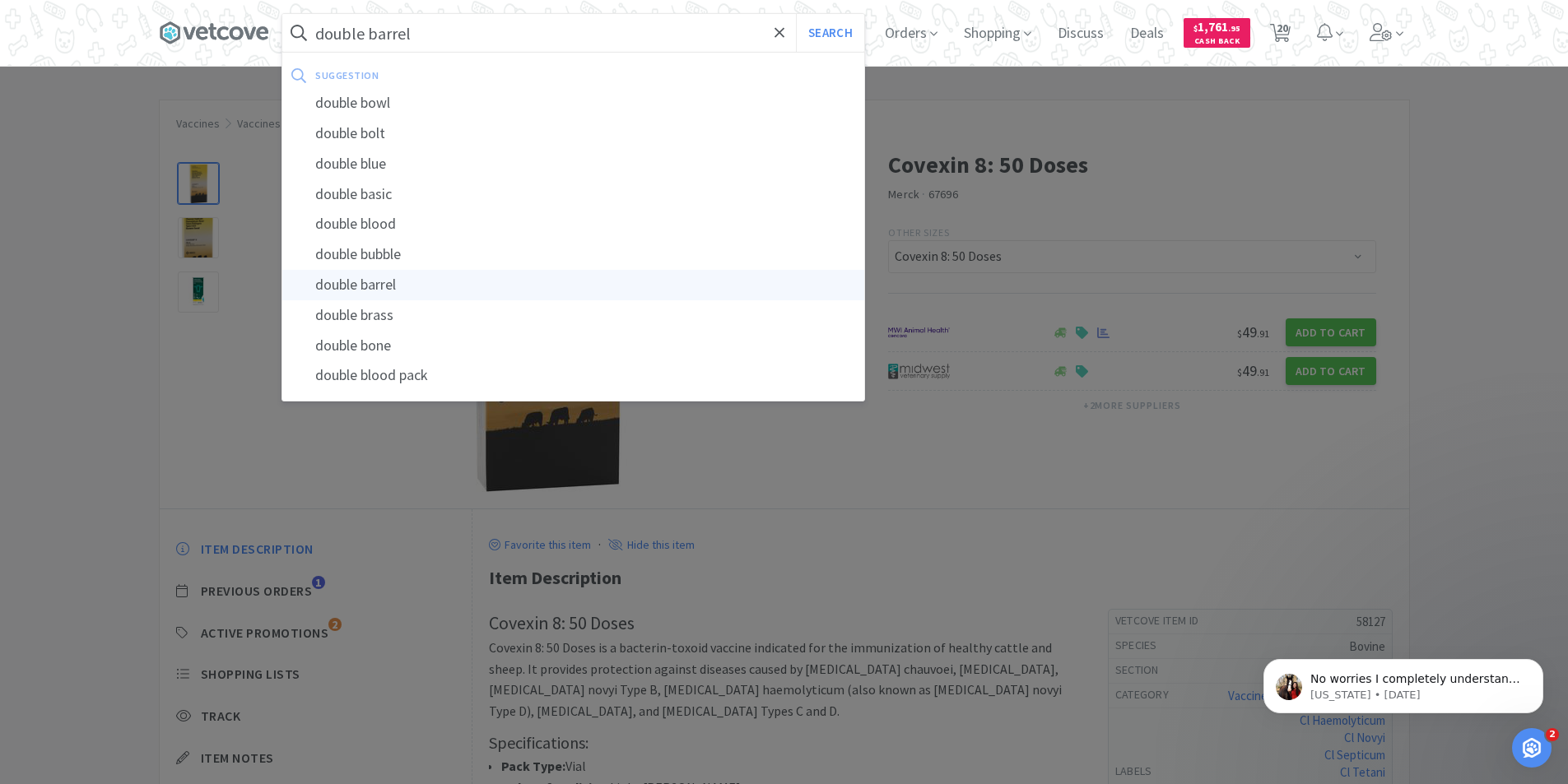
select select "4"
select select "5"
select select "1"
select select "10"
select select "2"
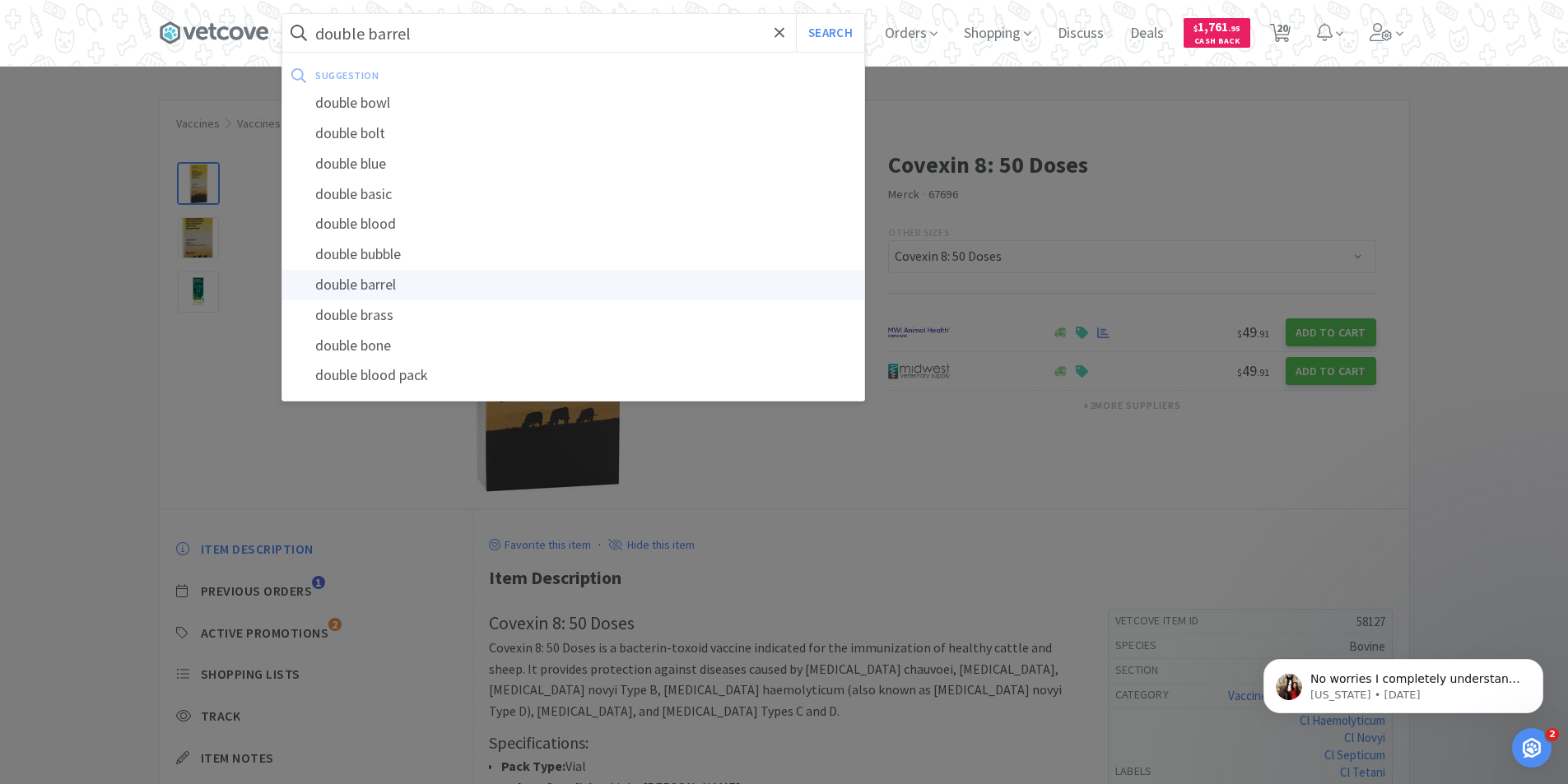
select select "10"
select select "4"
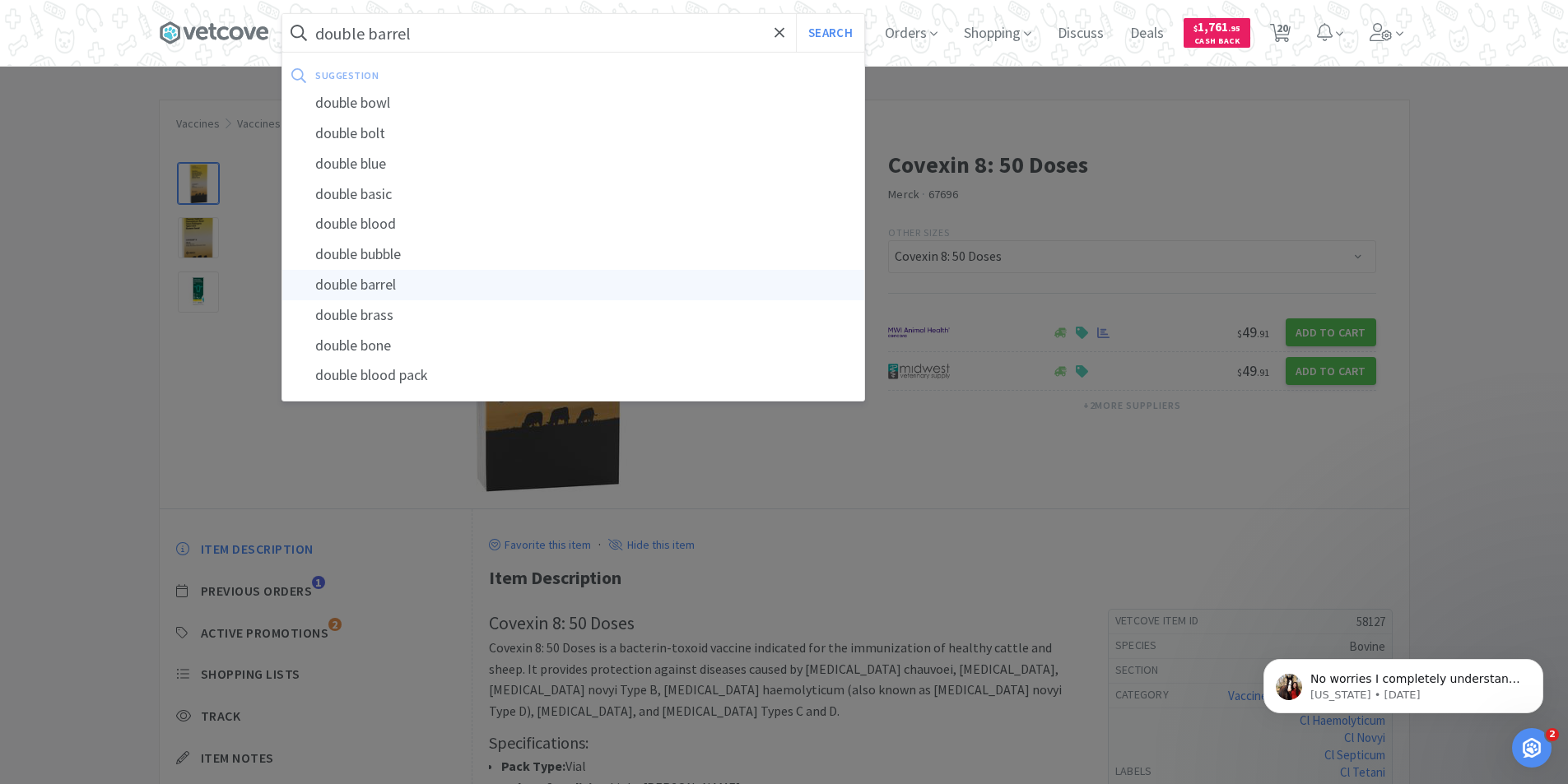
select select "4"
select select "1"
select select "4"
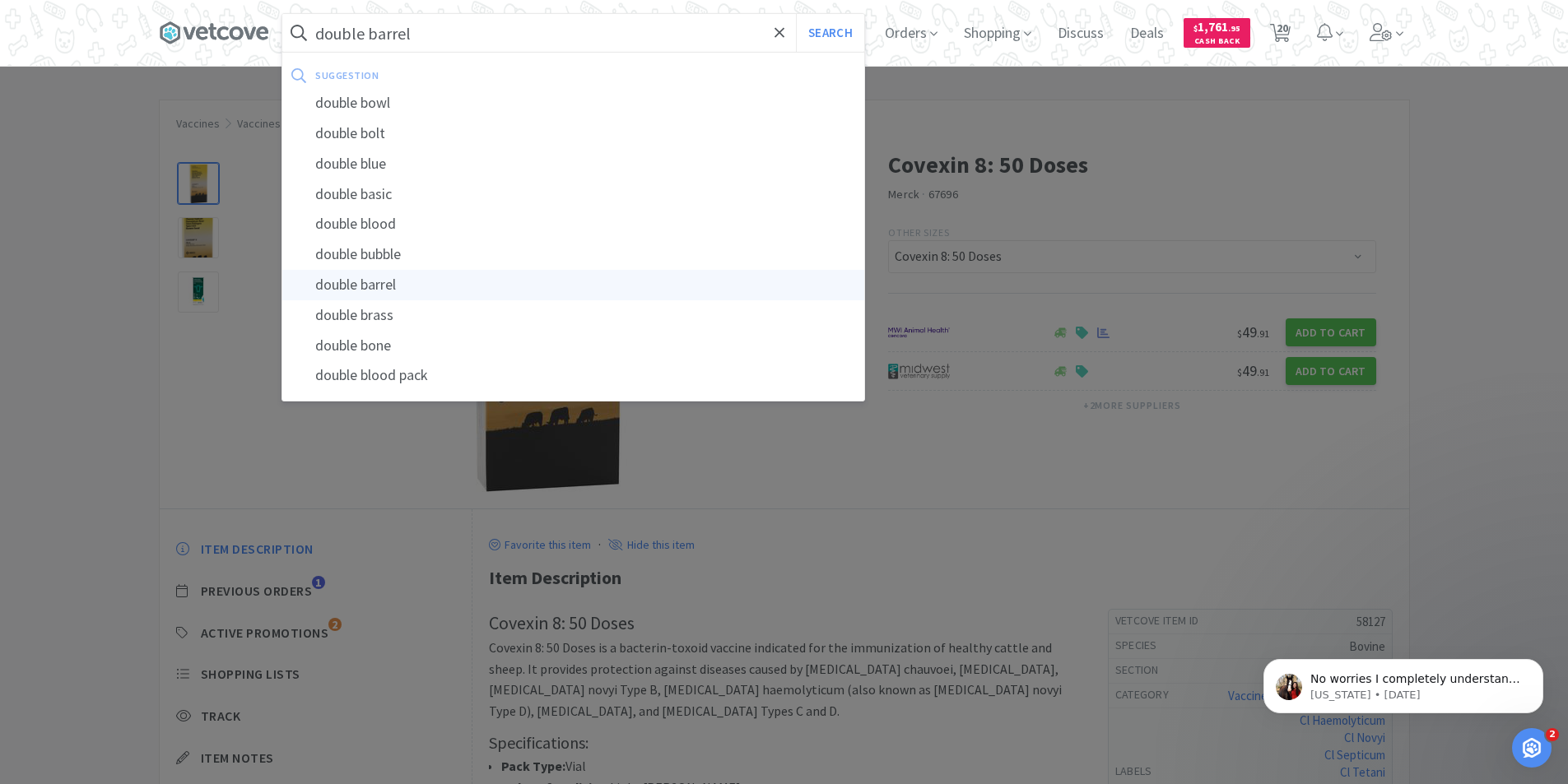
select select "24"
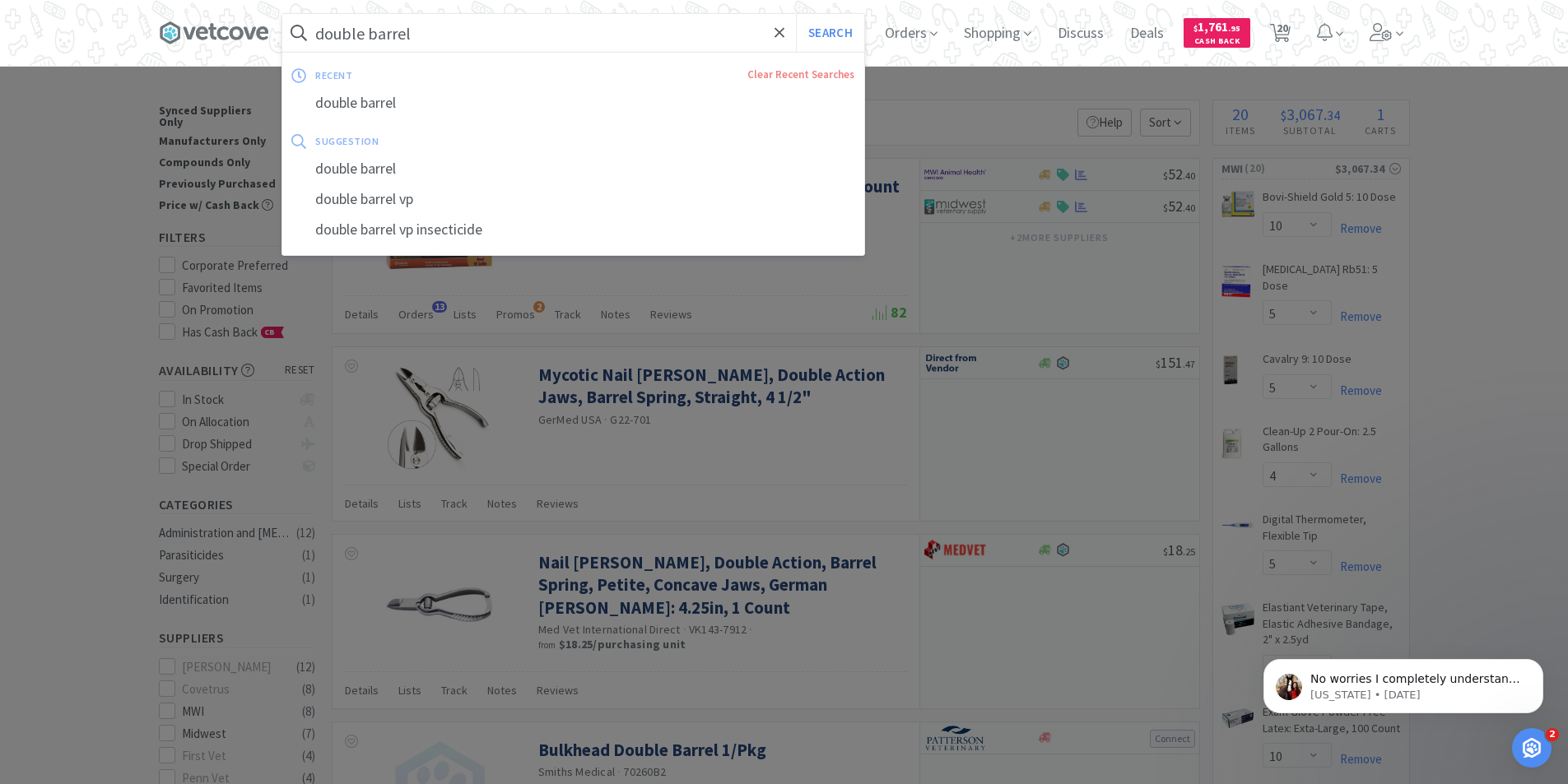
click at [447, 26] on input "double barrel" at bounding box center [573, 32] width 582 height 37
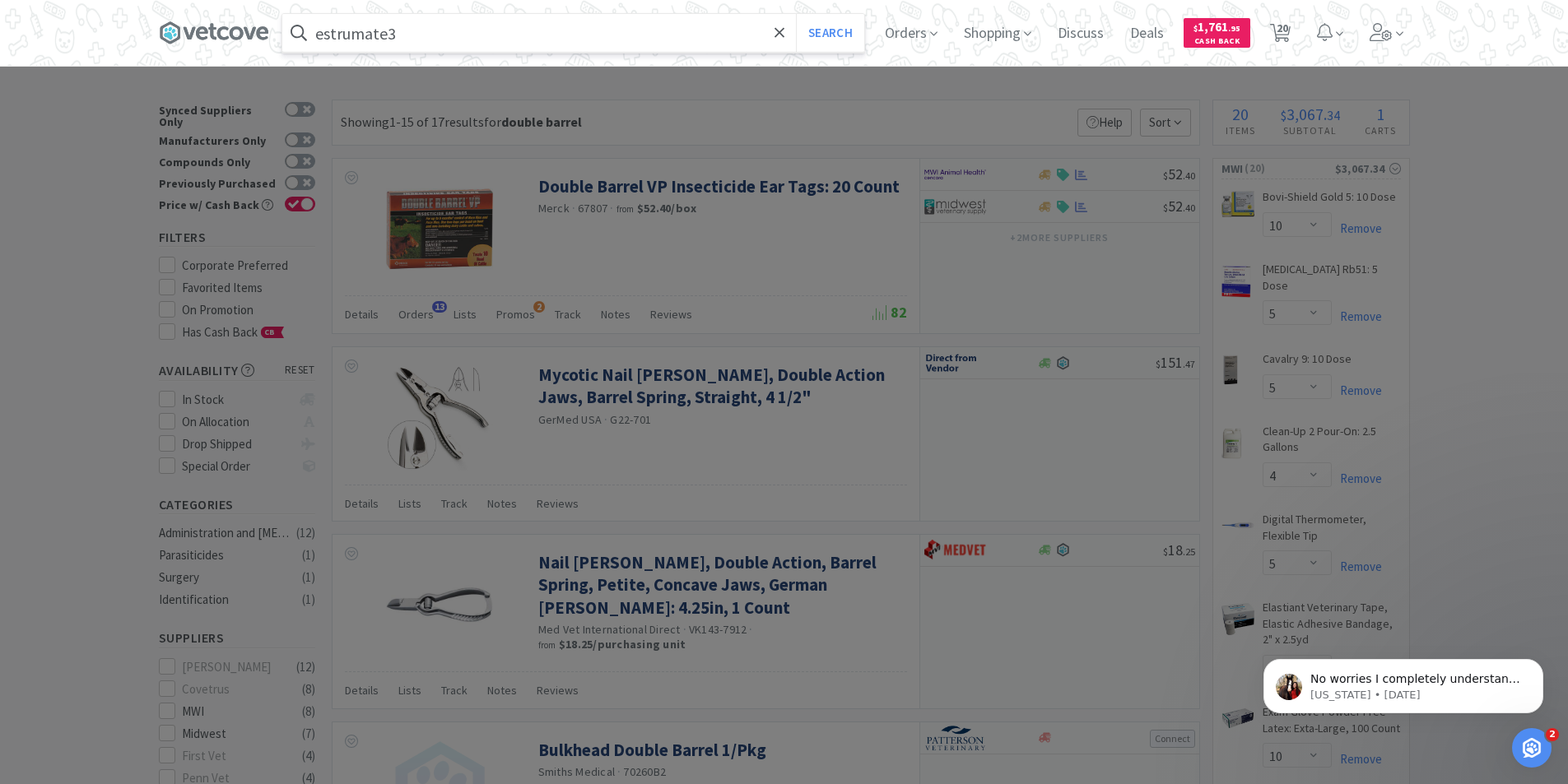
type input "estrumate3"
click at [795, 14] on button "Search" at bounding box center [829, 32] width 68 height 37
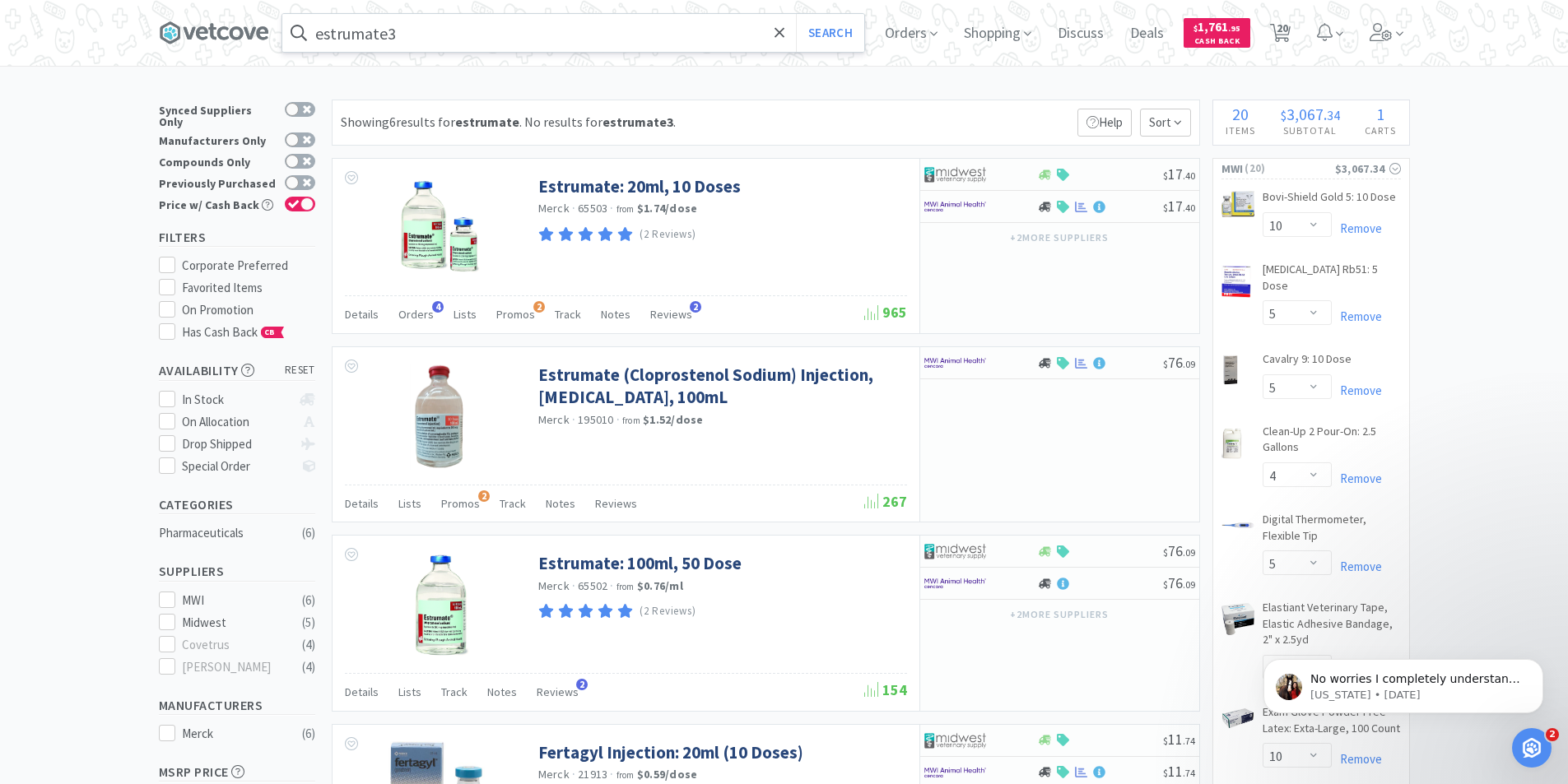
click at [505, 41] on input "estrumate3" at bounding box center [573, 32] width 582 height 37
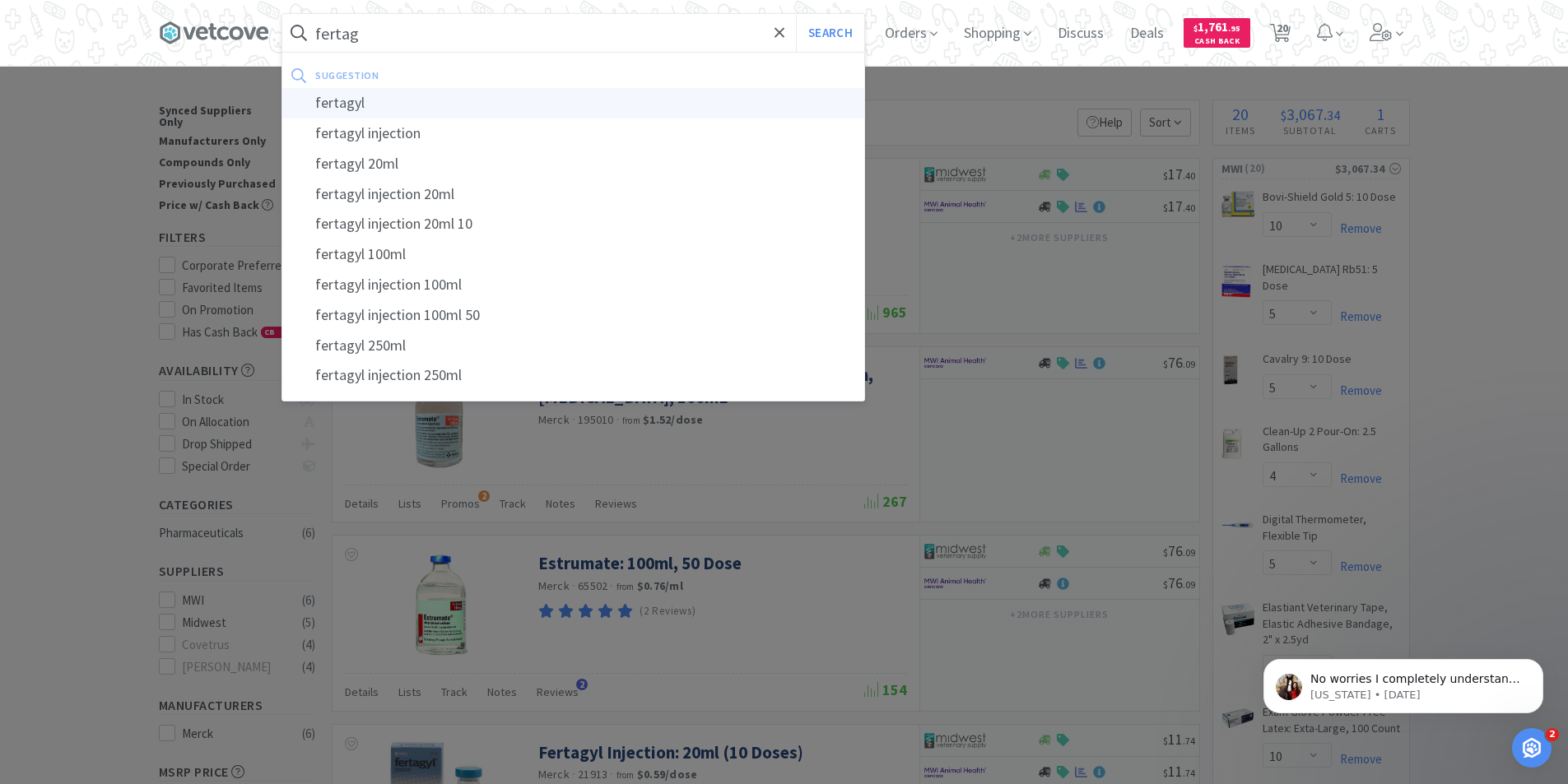
click at [353, 95] on div "fertagyl" at bounding box center [573, 102] width 582 height 30
type input "fertagyl"
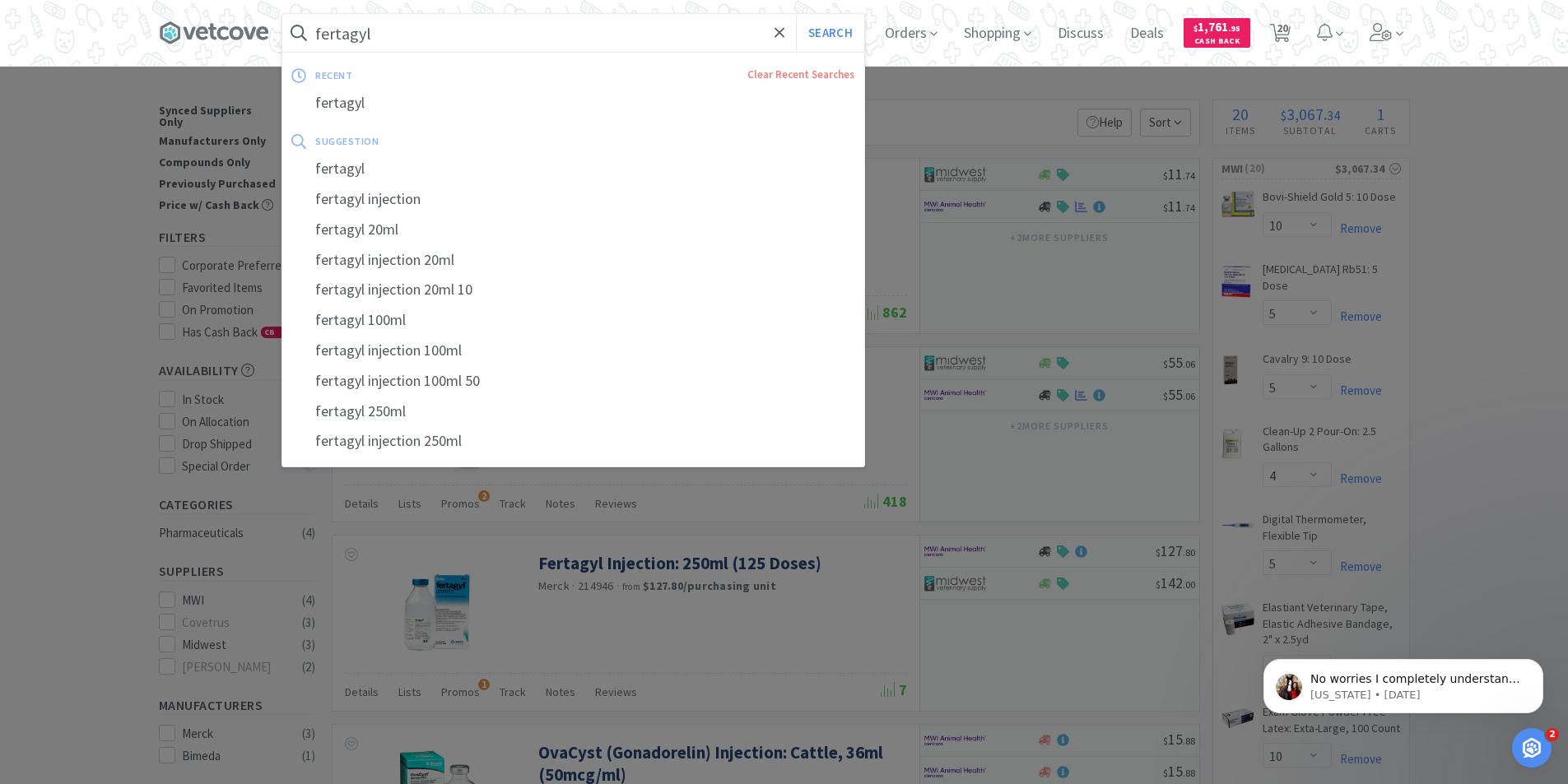
click at [452, 47] on input "fertagyl" at bounding box center [573, 32] width 582 height 37
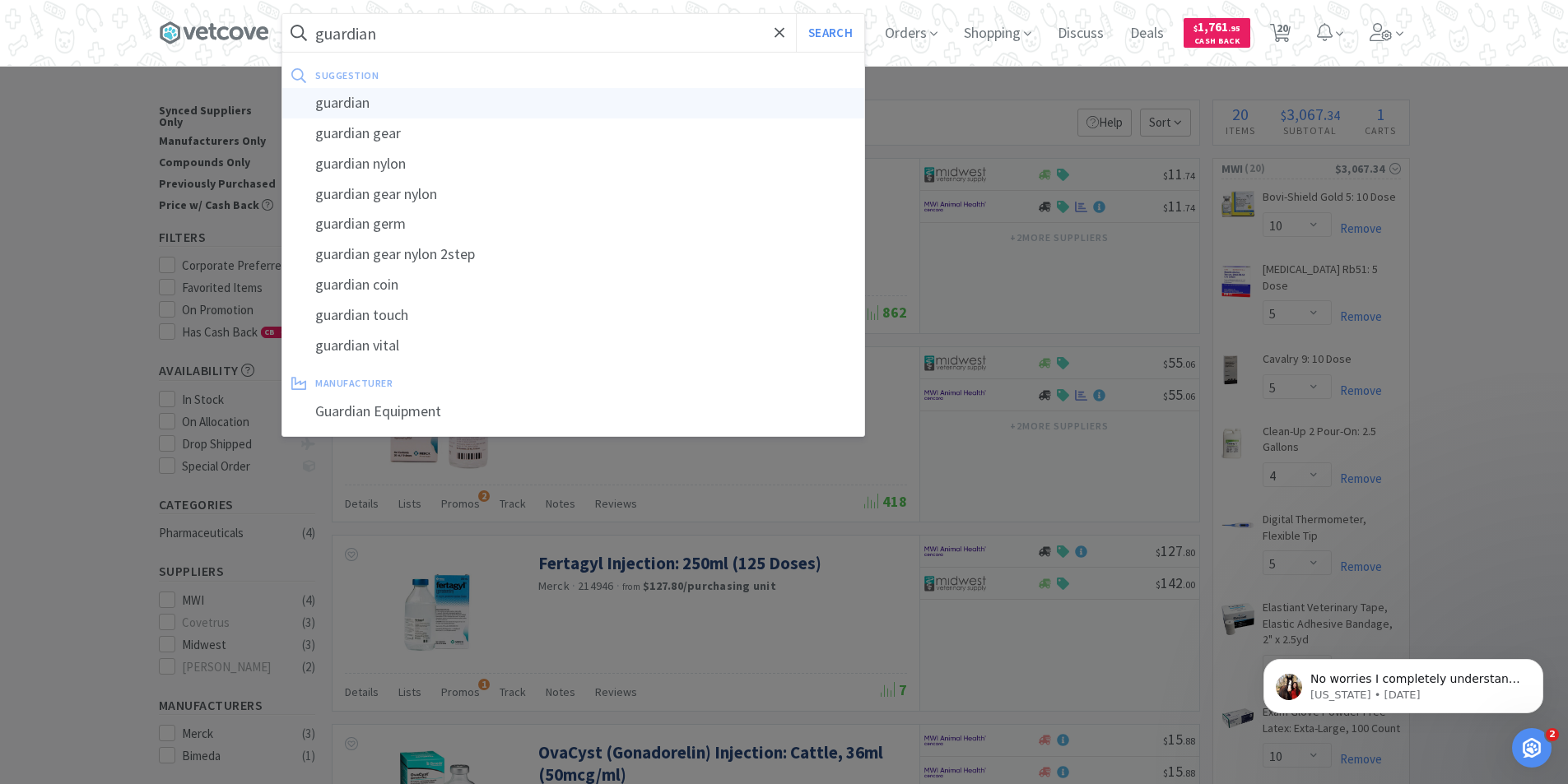
click at [315, 109] on div "guardian" at bounding box center [573, 102] width 582 height 30
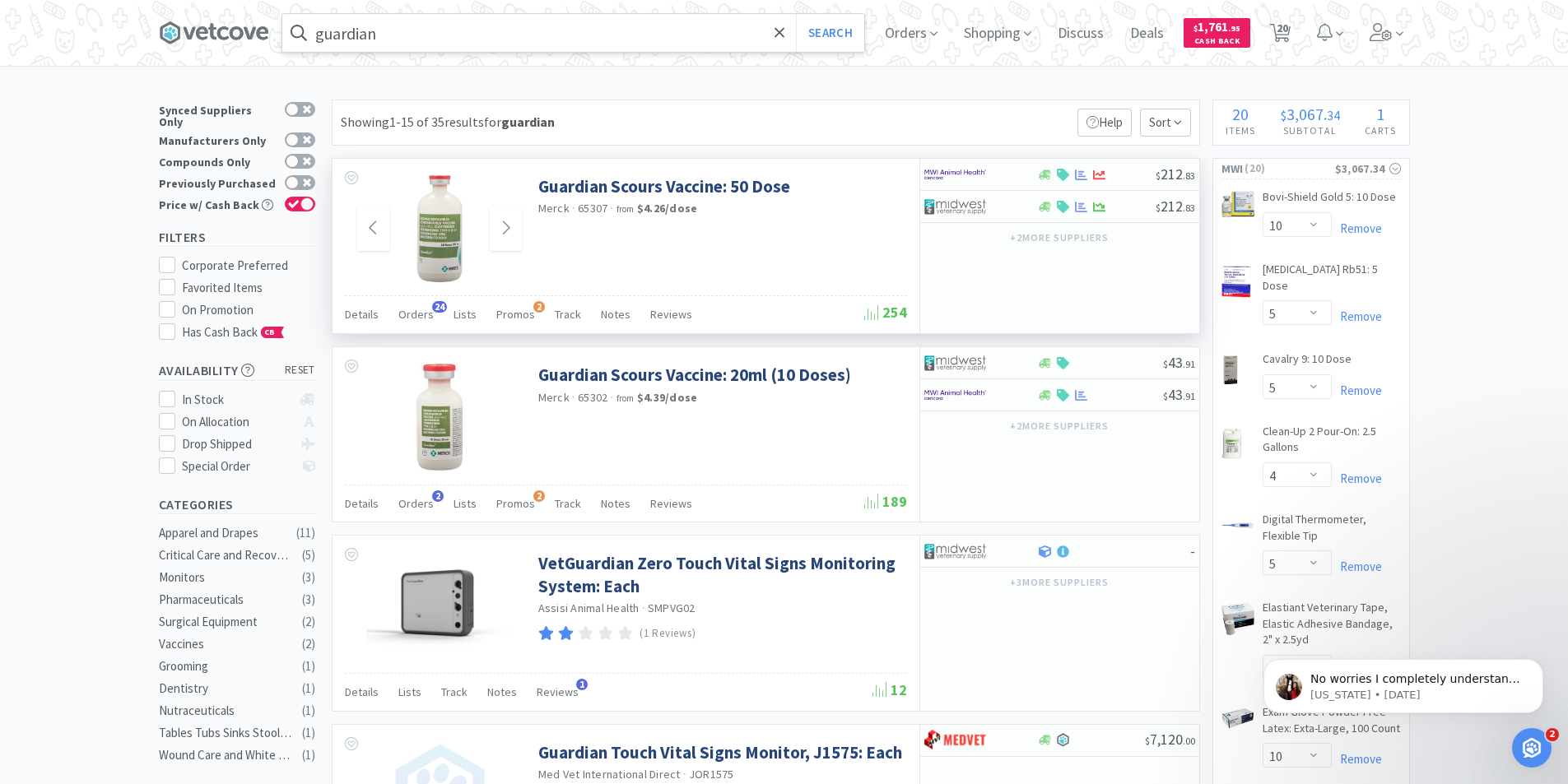
click at [435, 241] on img at bounding box center [439, 228] width 107 height 107
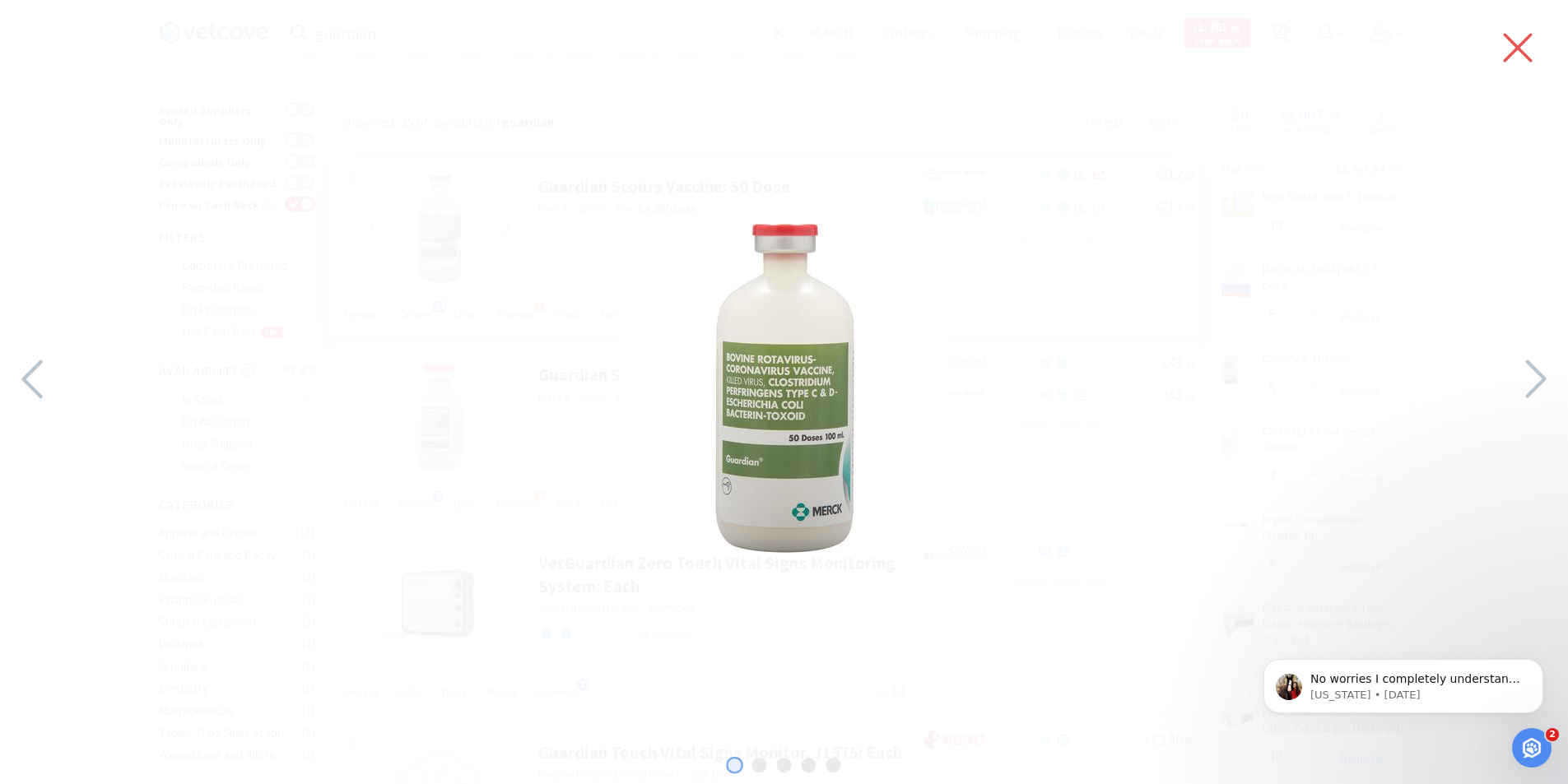
click at [1512, 41] on icon at bounding box center [1519, 48] width 29 height 29
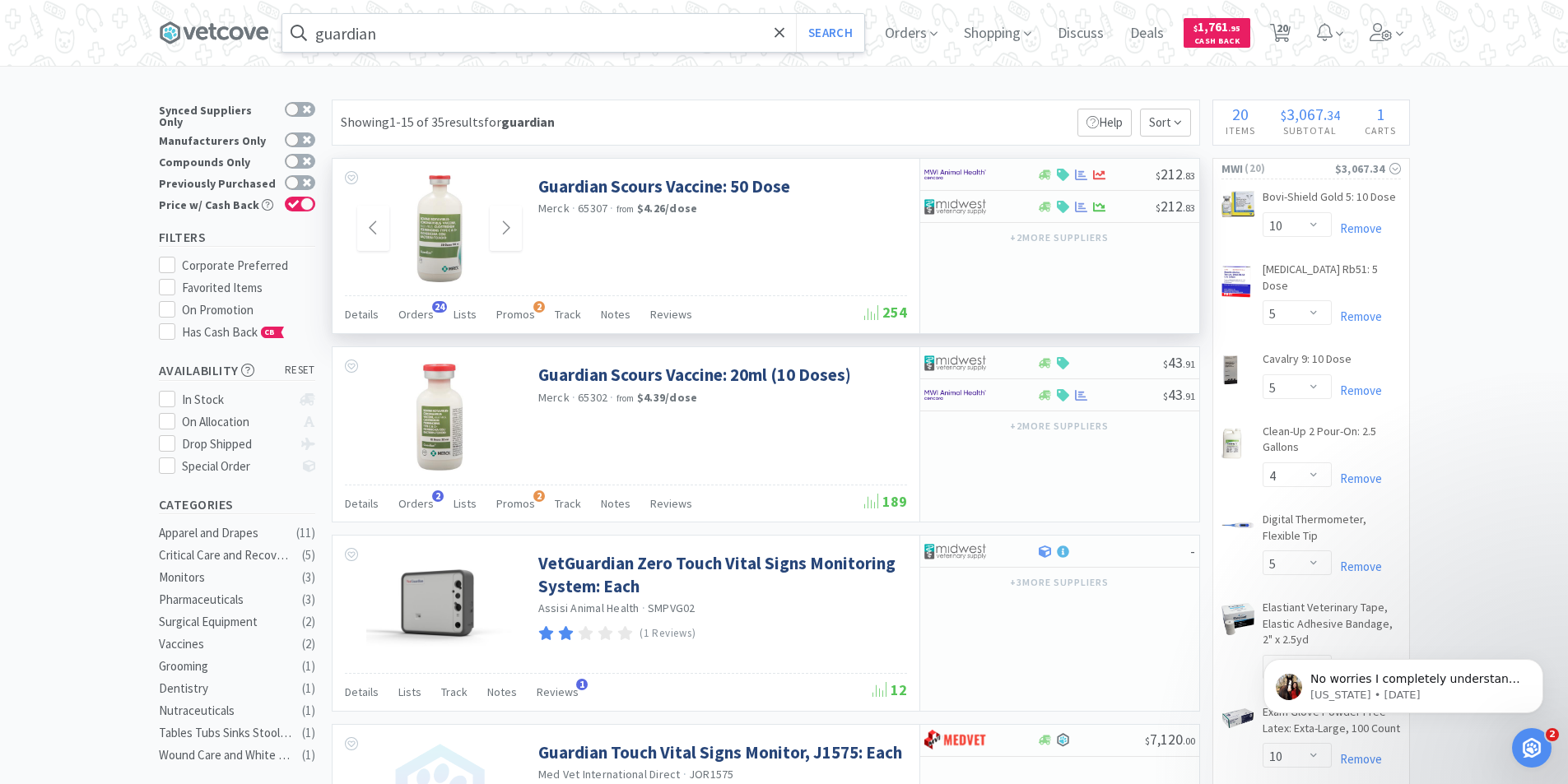
click at [451, 33] on input "guardian" at bounding box center [573, 32] width 582 height 37
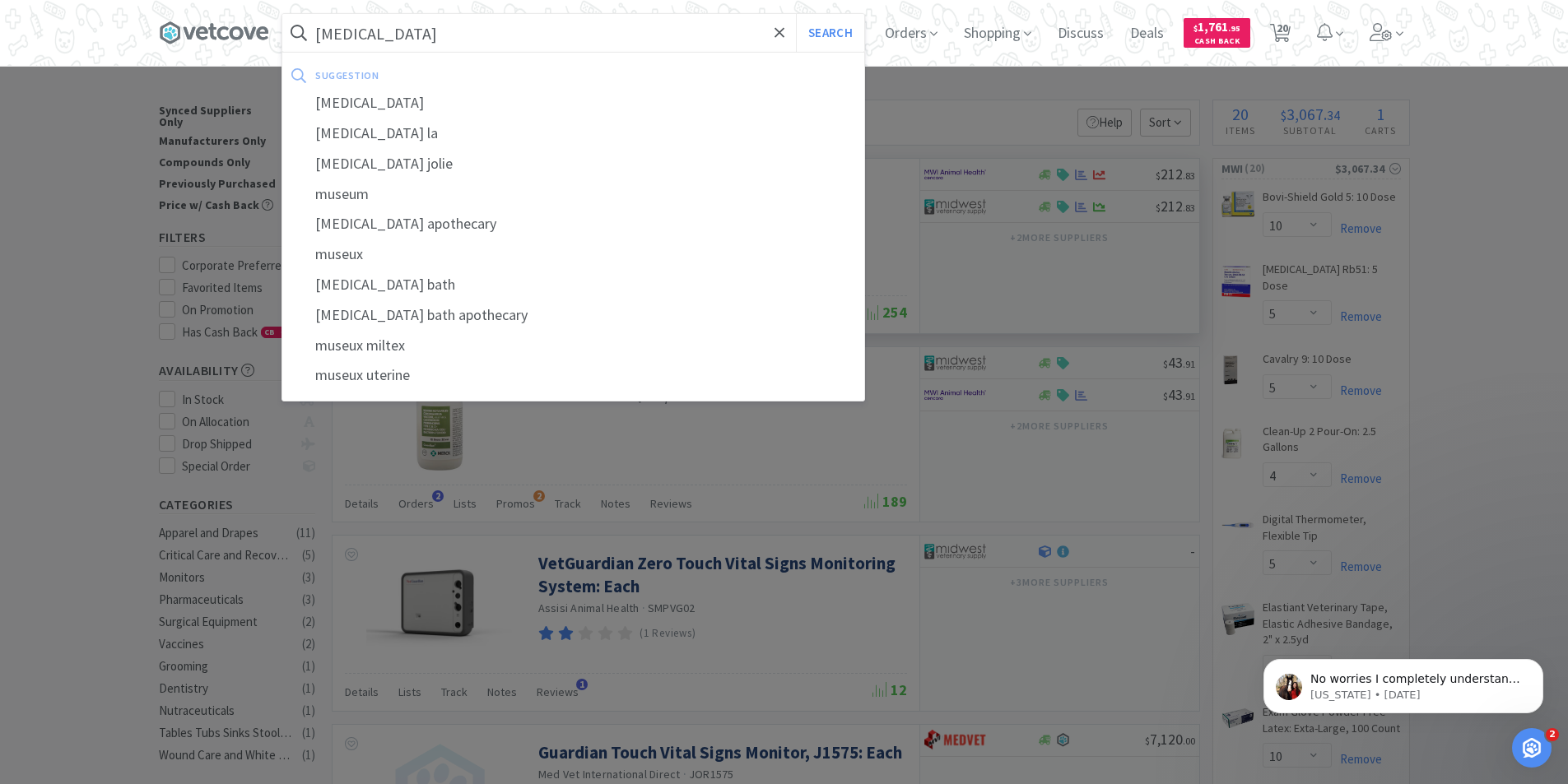
click at [795, 14] on button "Search" at bounding box center [829, 32] width 68 height 37
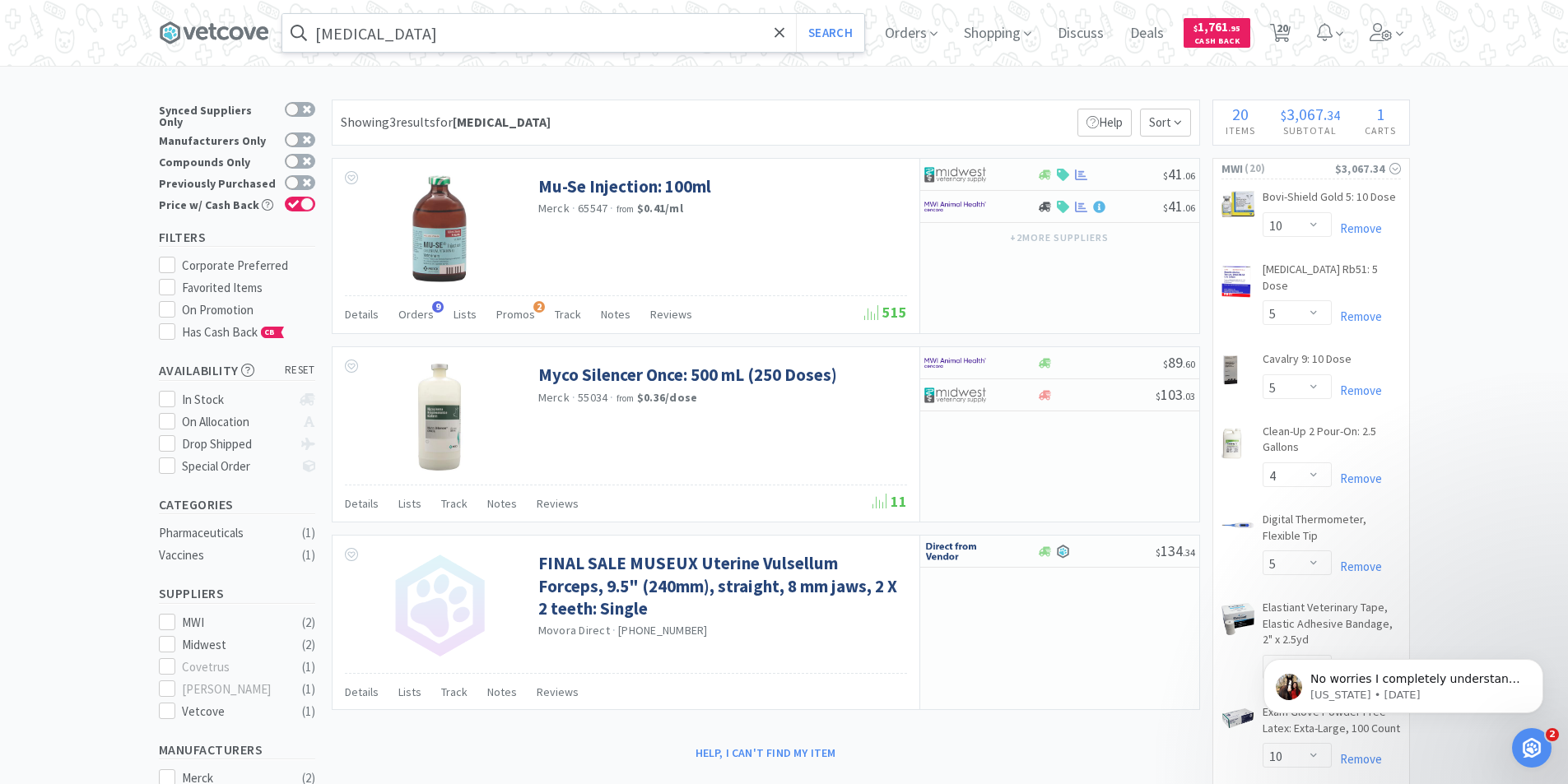
click at [452, 27] on input "muse" at bounding box center [573, 32] width 582 height 37
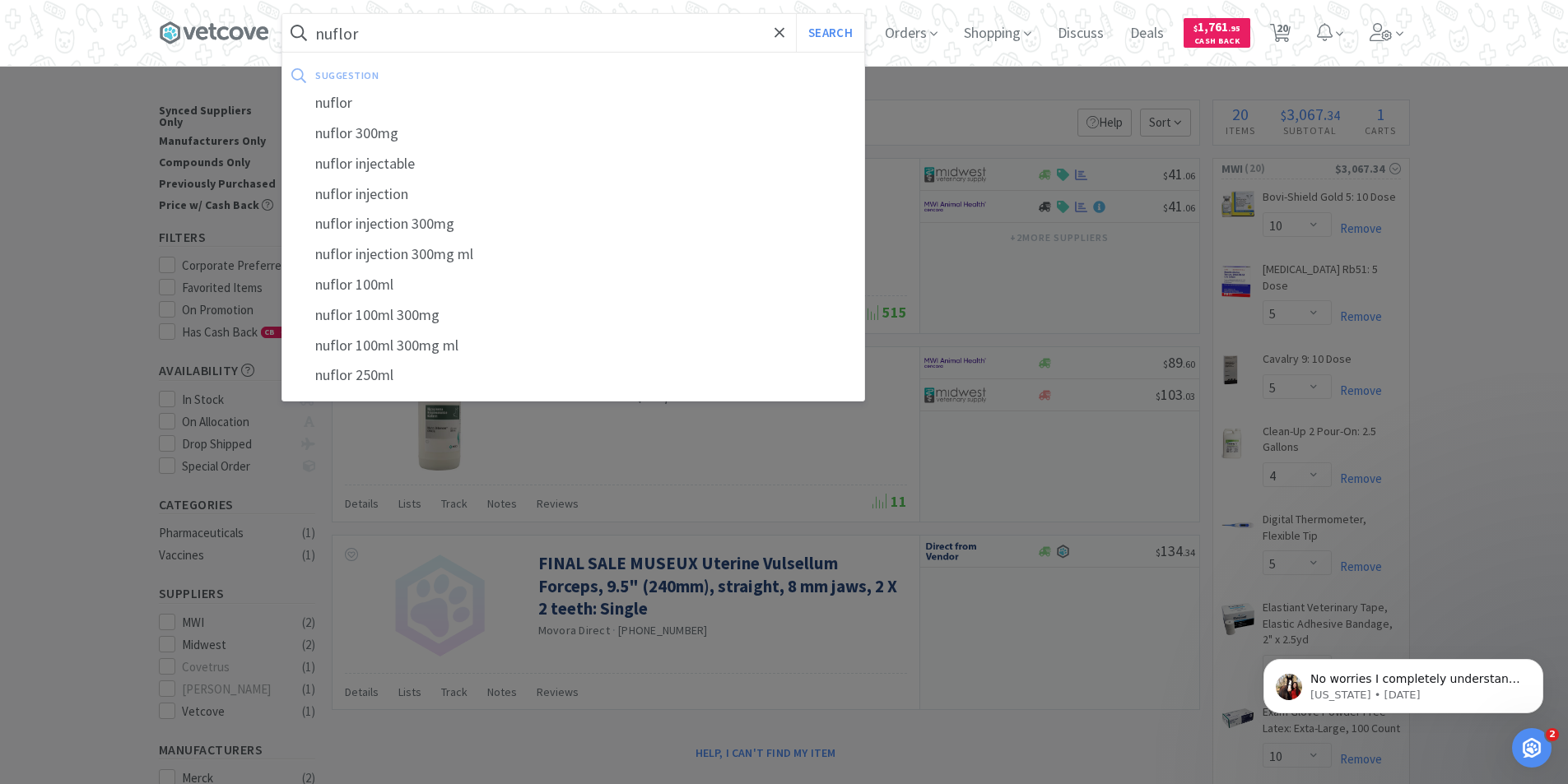
click at [795, 14] on button "Search" at bounding box center [829, 32] width 68 height 37
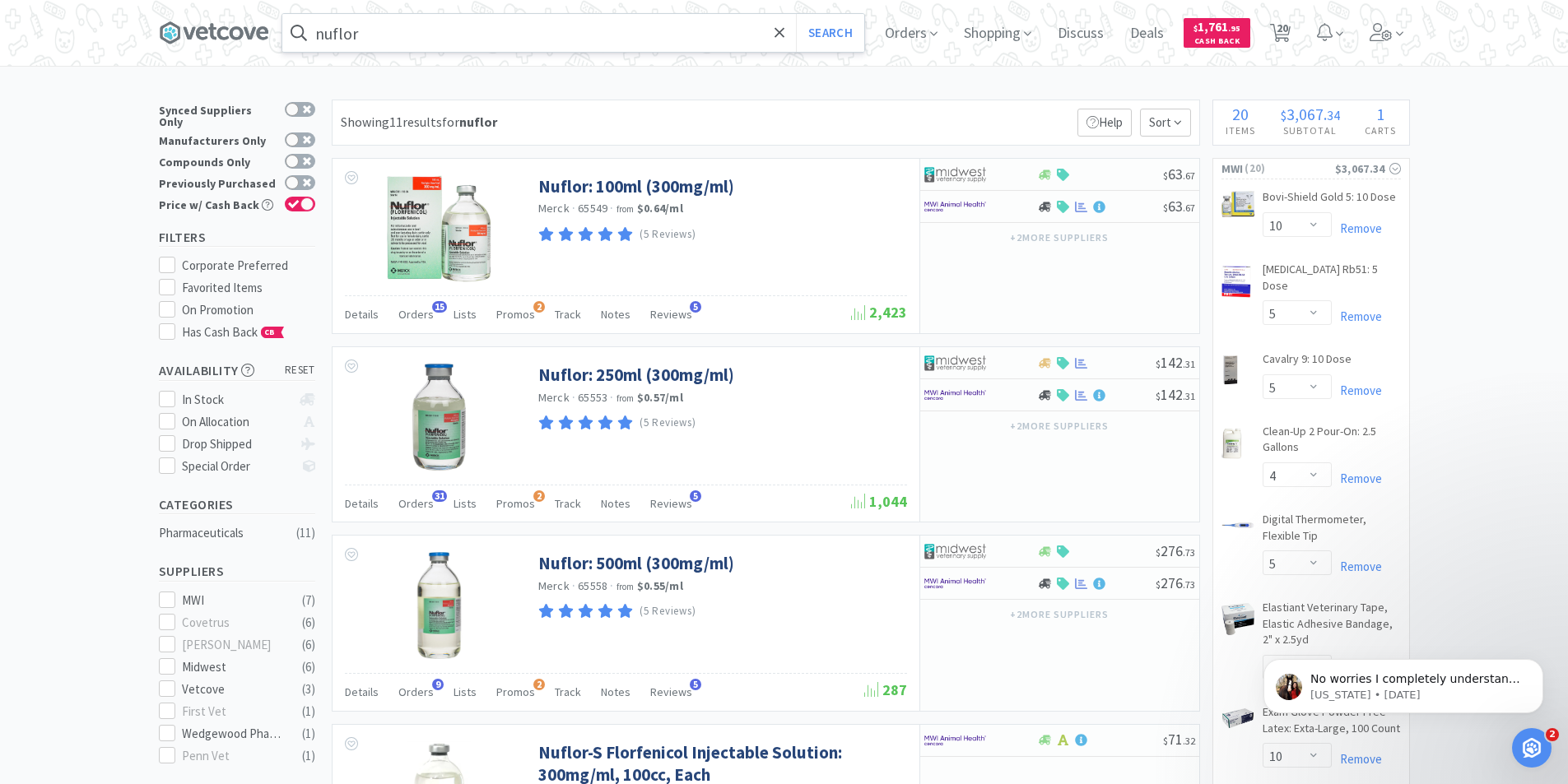
click at [405, 30] on input "nuflor" at bounding box center [573, 32] width 582 height 37
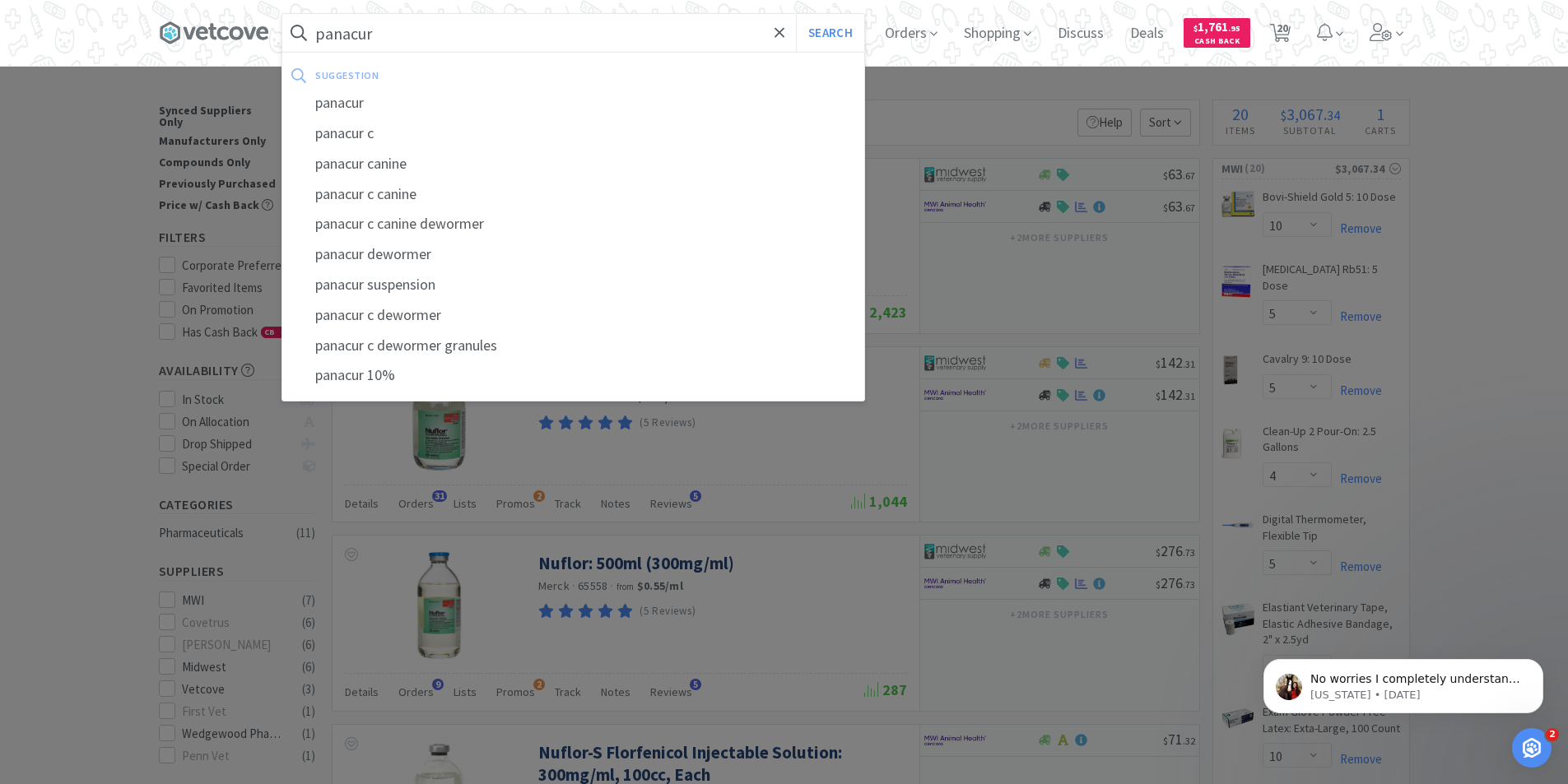
type input "panacur"
click at [795, 14] on button "Search" at bounding box center [829, 32] width 68 height 37
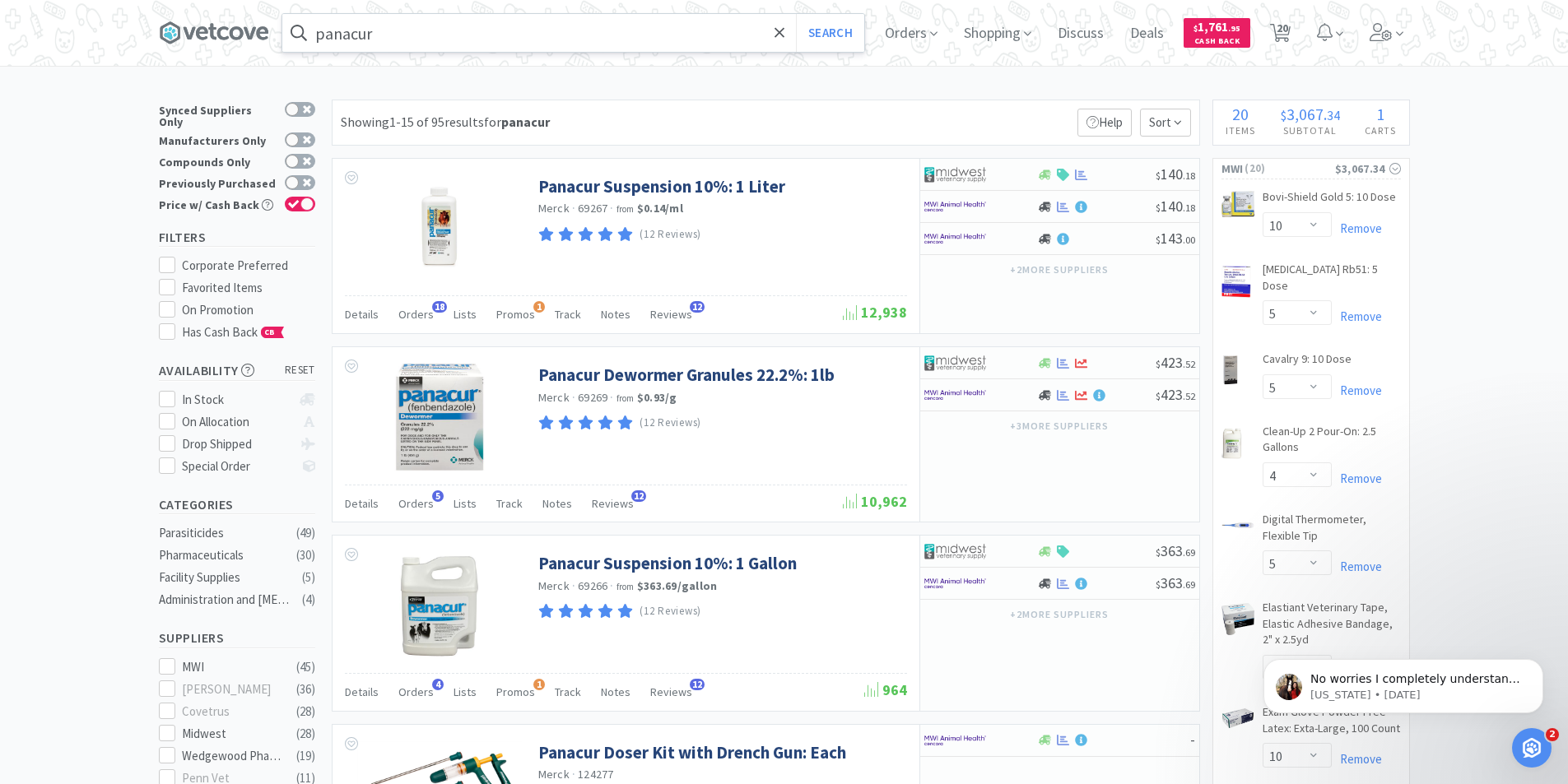
click at [437, 37] on input "panacur" at bounding box center [573, 32] width 582 height 37
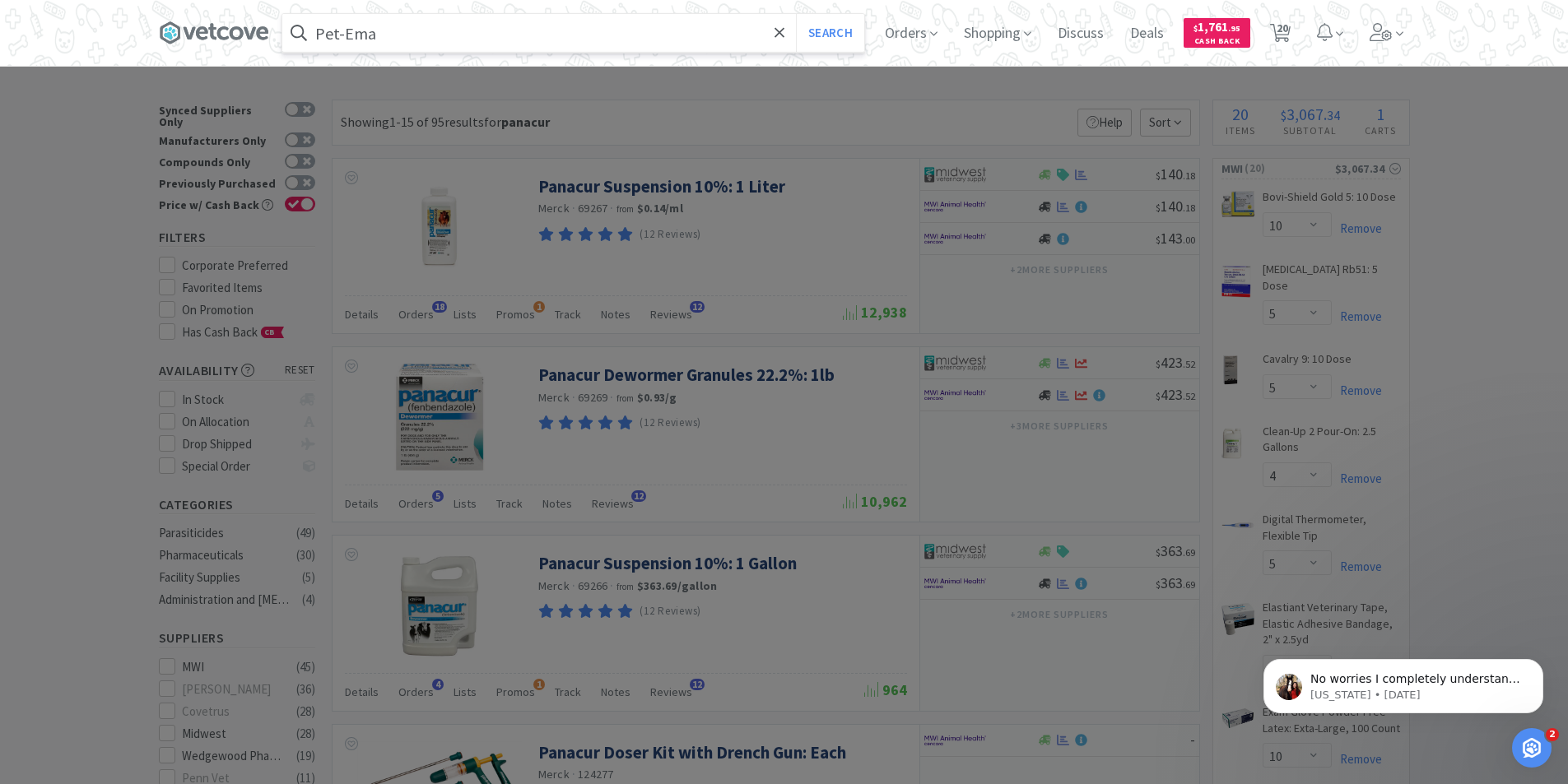
type input "Pet-Ema"
click at [795, 14] on button "Search" at bounding box center [829, 32] width 68 height 37
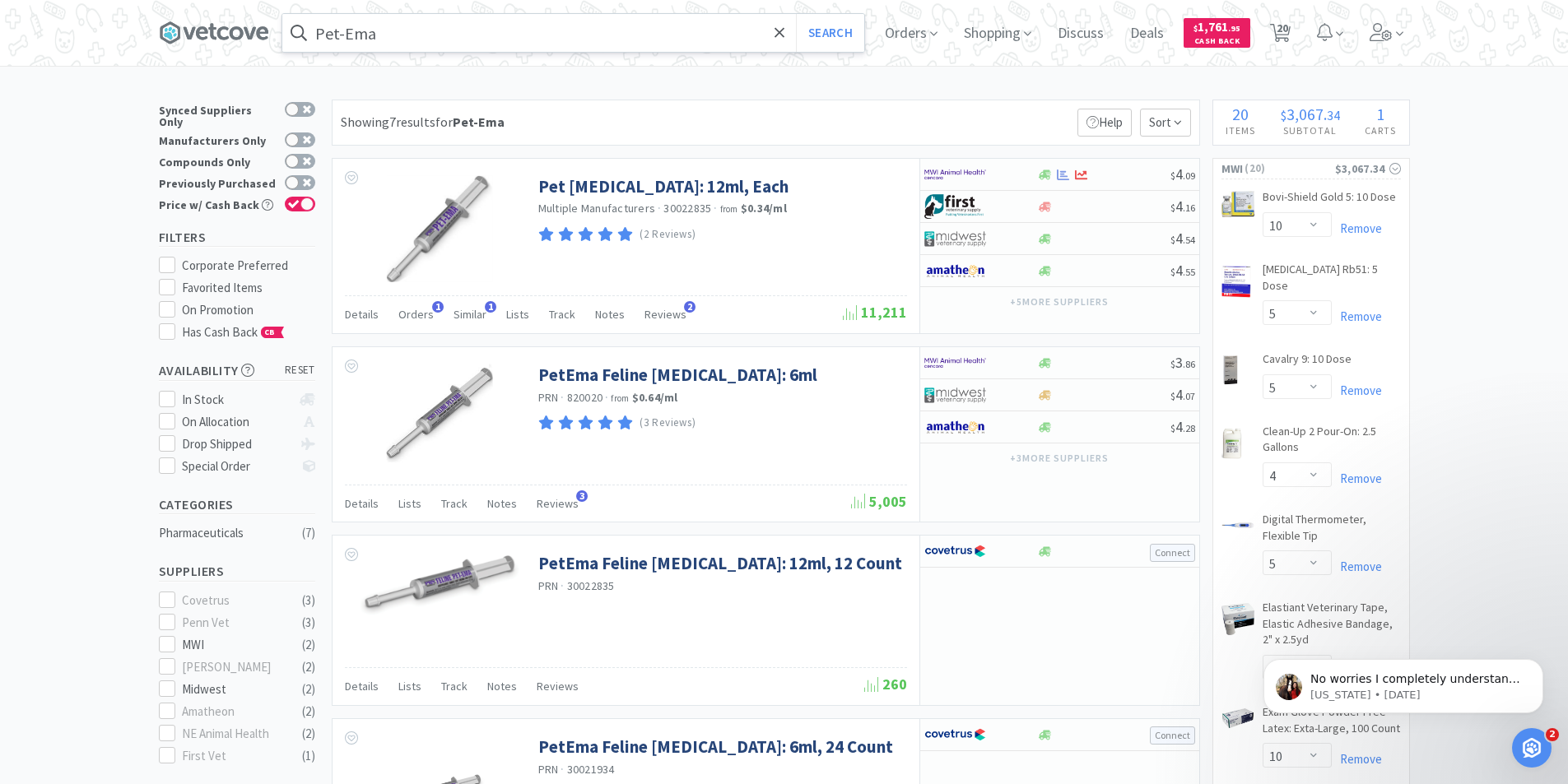
click at [407, 35] on input "Pet-Ema" at bounding box center [573, 32] width 582 height 37
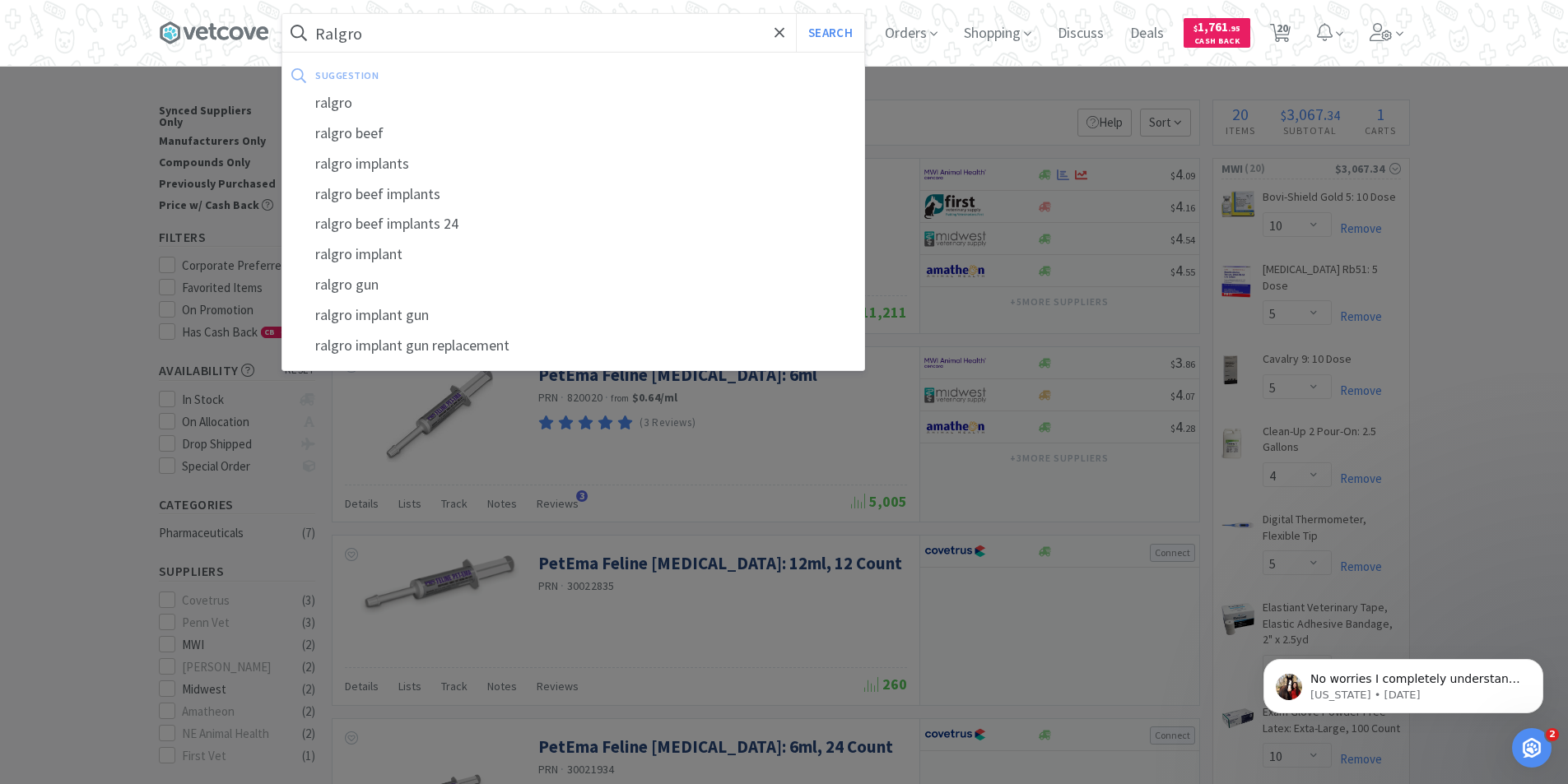
click at [795, 14] on button "Search" at bounding box center [829, 32] width 68 height 37
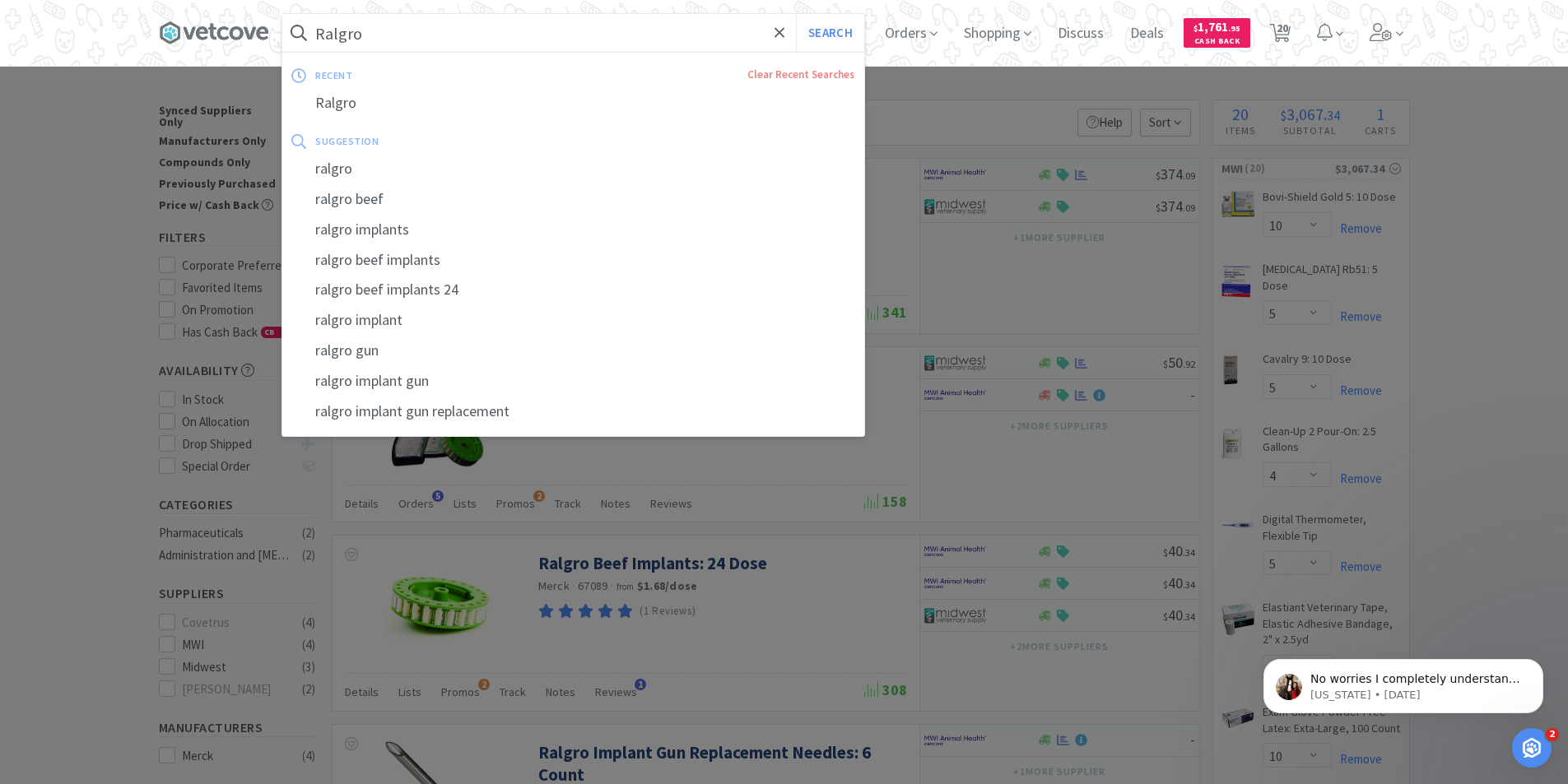
click at [406, 35] on input "Ralgro" at bounding box center [573, 32] width 582 height 37
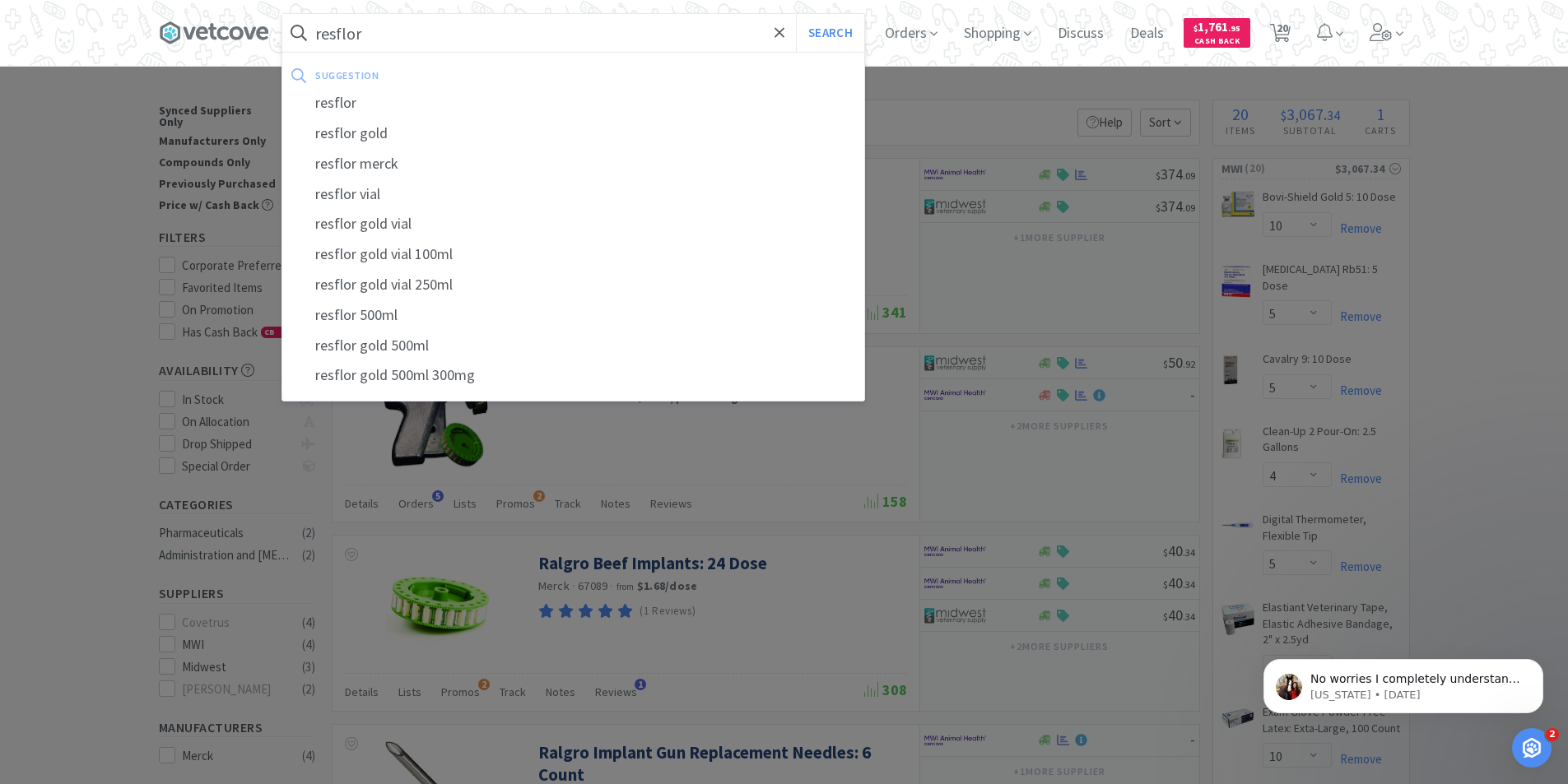
type input "resflor"
click at [795, 14] on button "Search" at bounding box center [829, 32] width 68 height 37
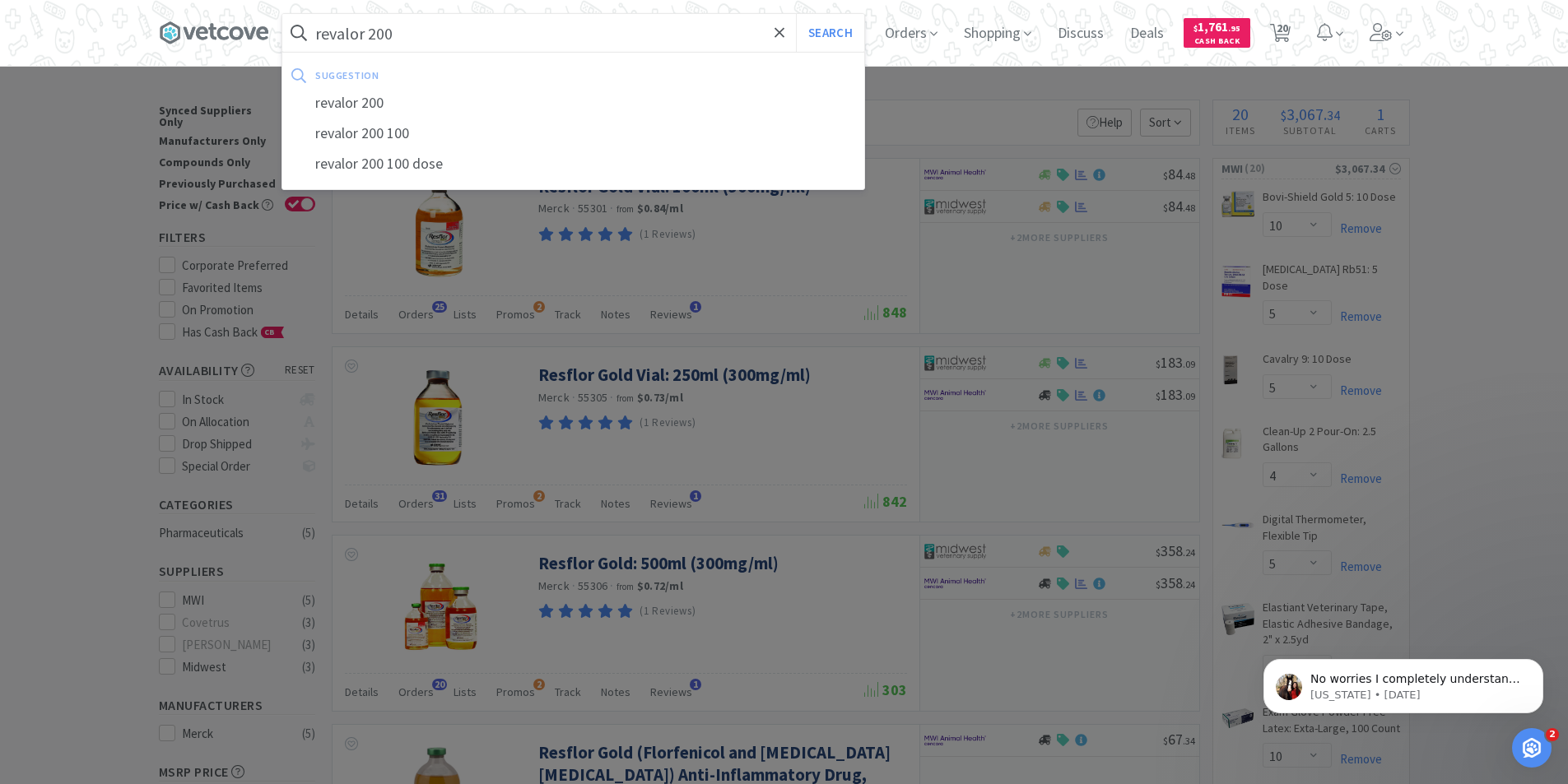
click at [795, 14] on button "Search" at bounding box center [829, 32] width 68 height 37
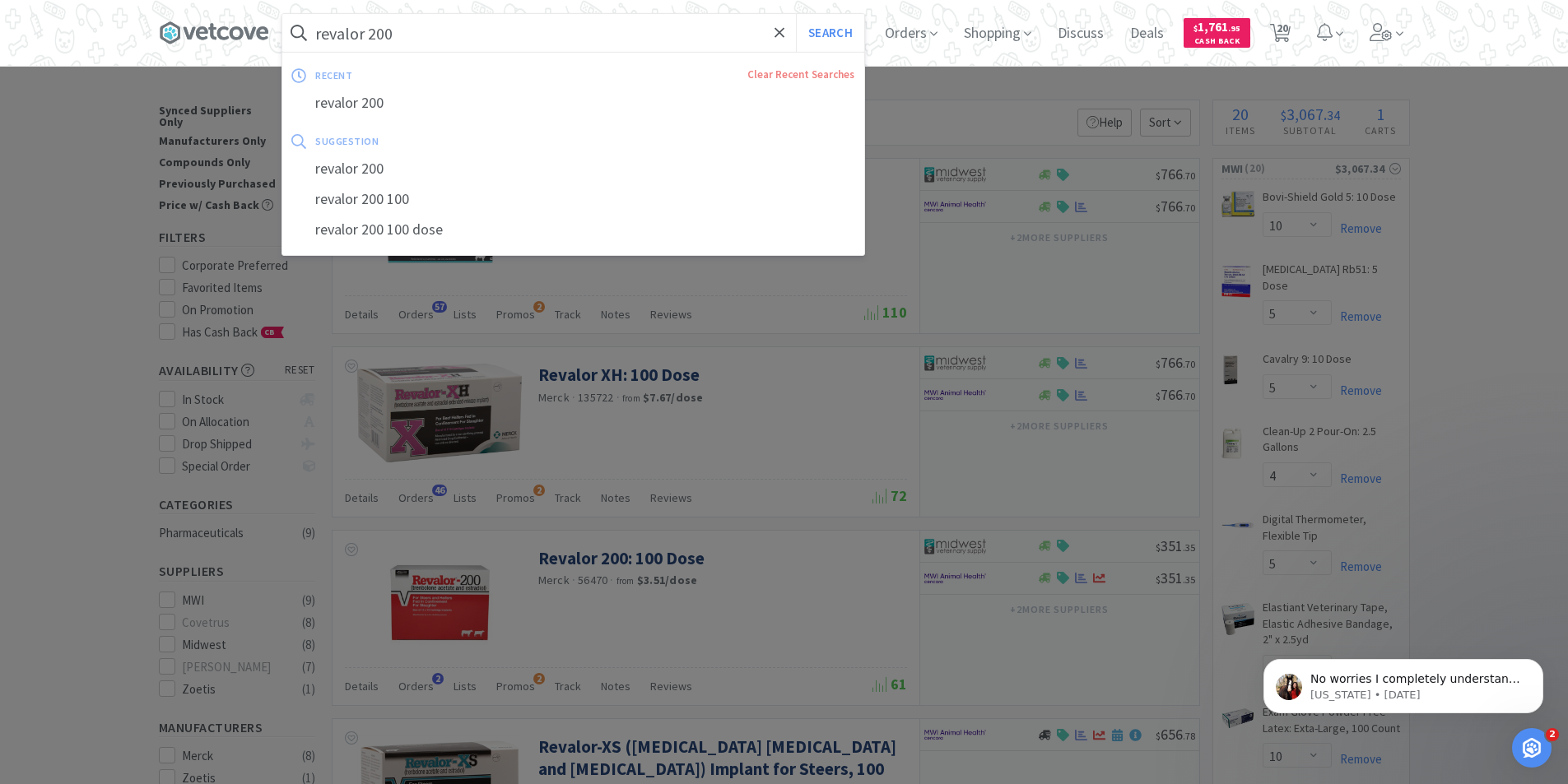
click at [419, 32] on input "revalor 200" at bounding box center [573, 32] width 582 height 37
click at [421, 33] on input "revalor 200" at bounding box center [573, 32] width 582 height 37
click at [423, 33] on input "revalor 200" at bounding box center [573, 32] width 582 height 37
click at [418, 36] on input "revalor 200" at bounding box center [573, 32] width 582 height 37
click at [795, 14] on button "Search" at bounding box center [829, 32] width 68 height 37
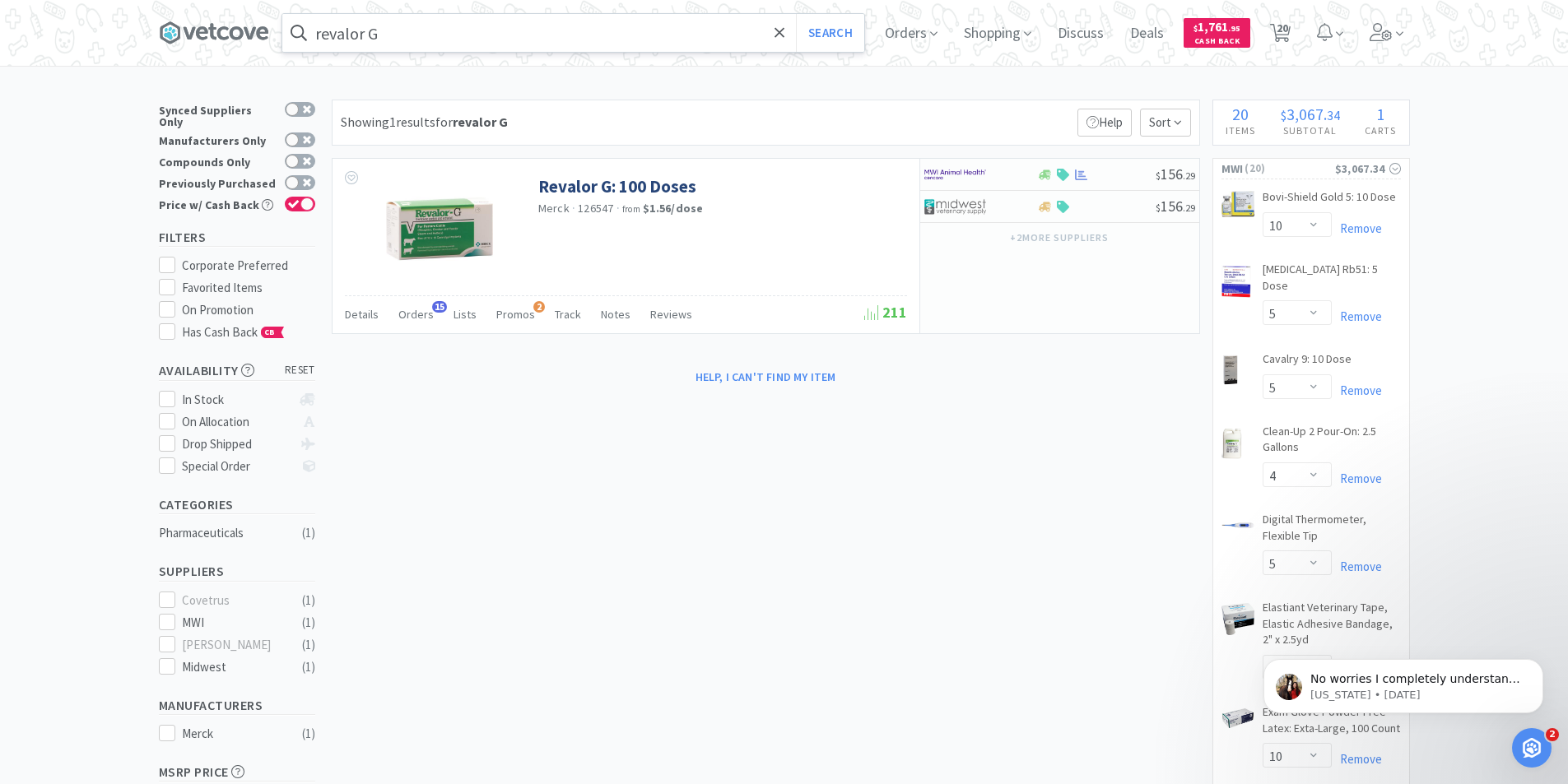
click at [395, 37] on input "revalor G" at bounding box center [573, 32] width 582 height 37
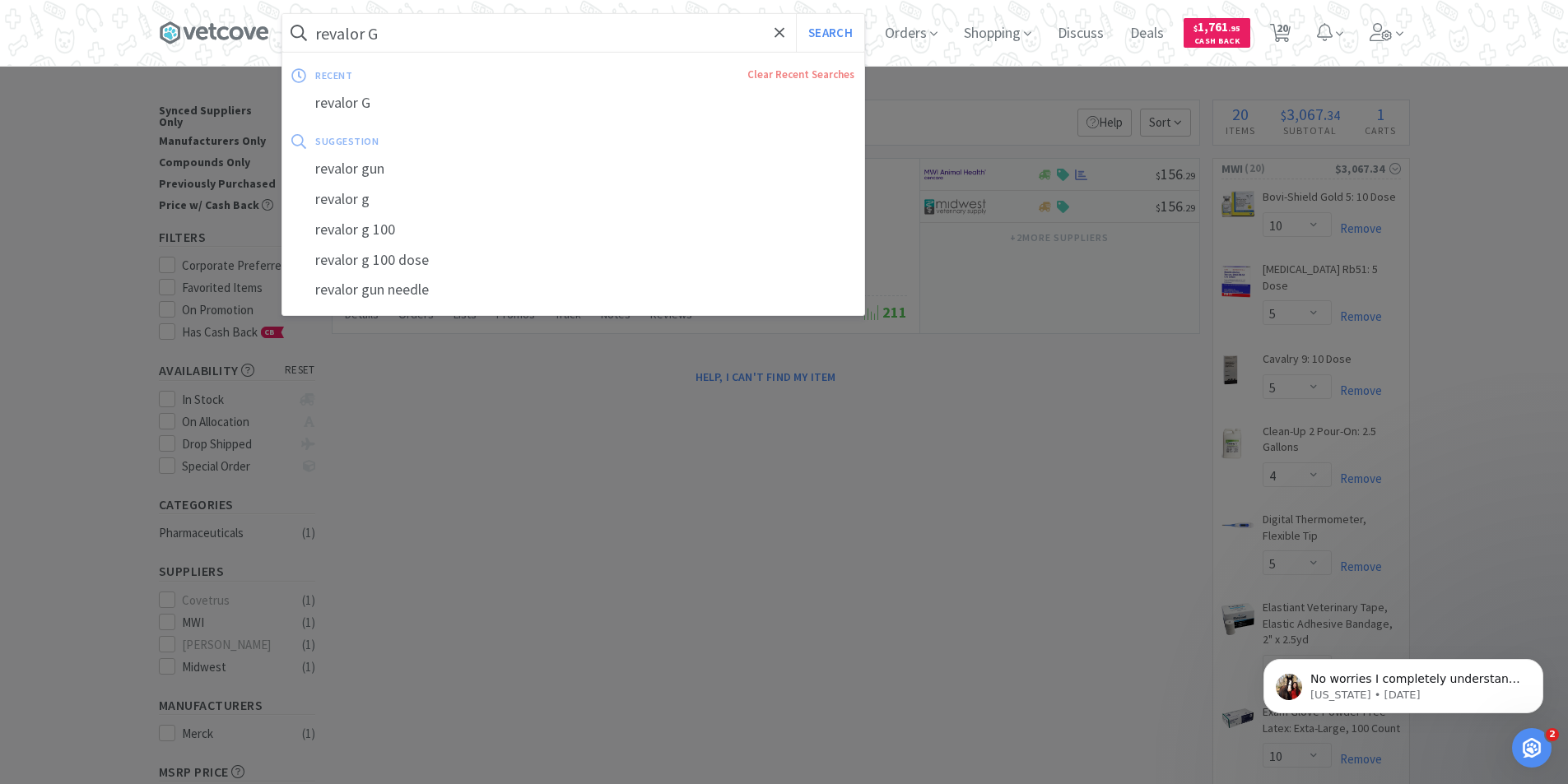
click at [396, 37] on input "revalor G" at bounding box center [573, 32] width 582 height 37
click at [396, 37] on input "revalor G" at bounding box center [573, 32] width 582 height 37
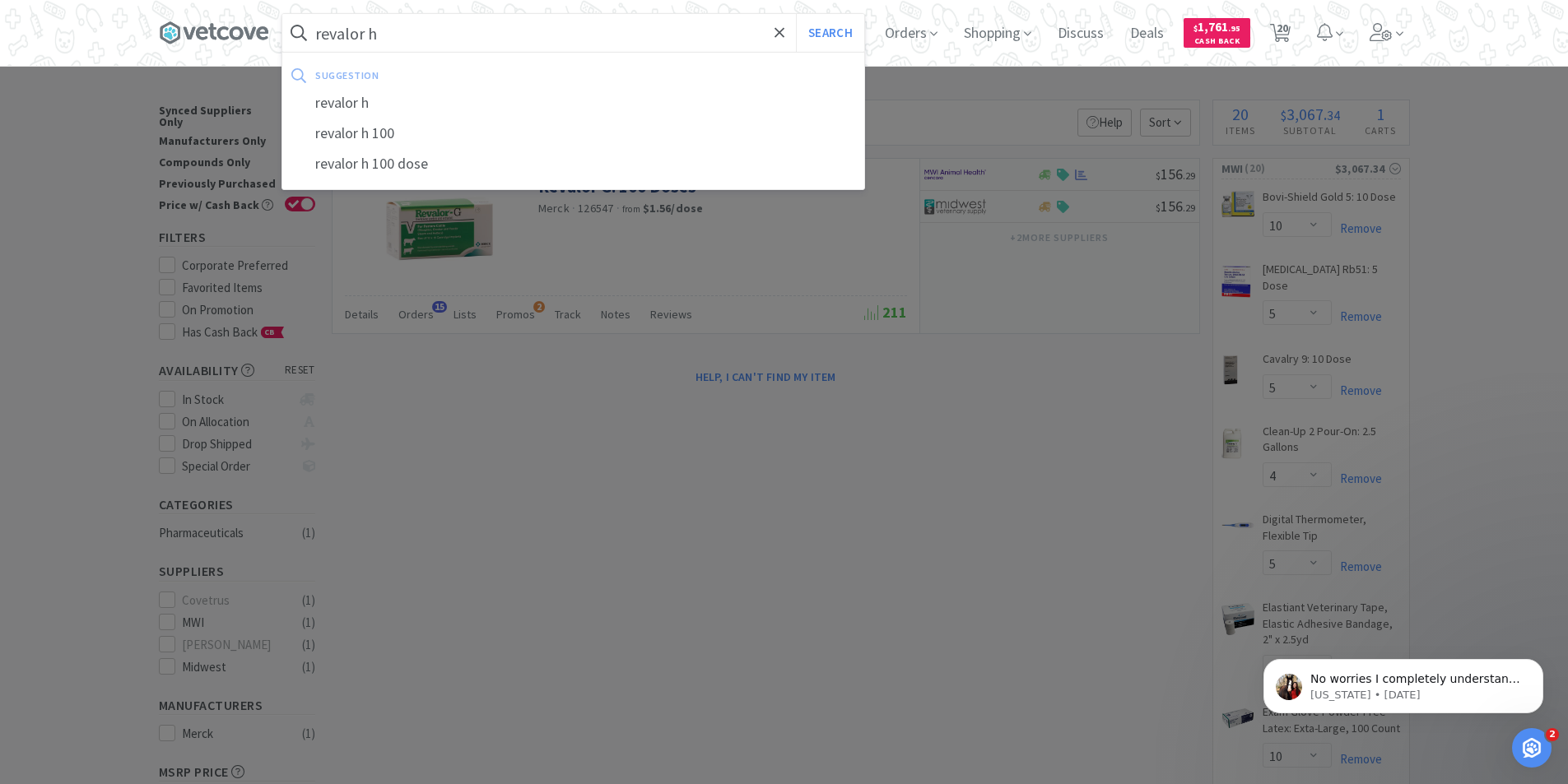
click at [795, 14] on button "Search" at bounding box center [829, 32] width 68 height 37
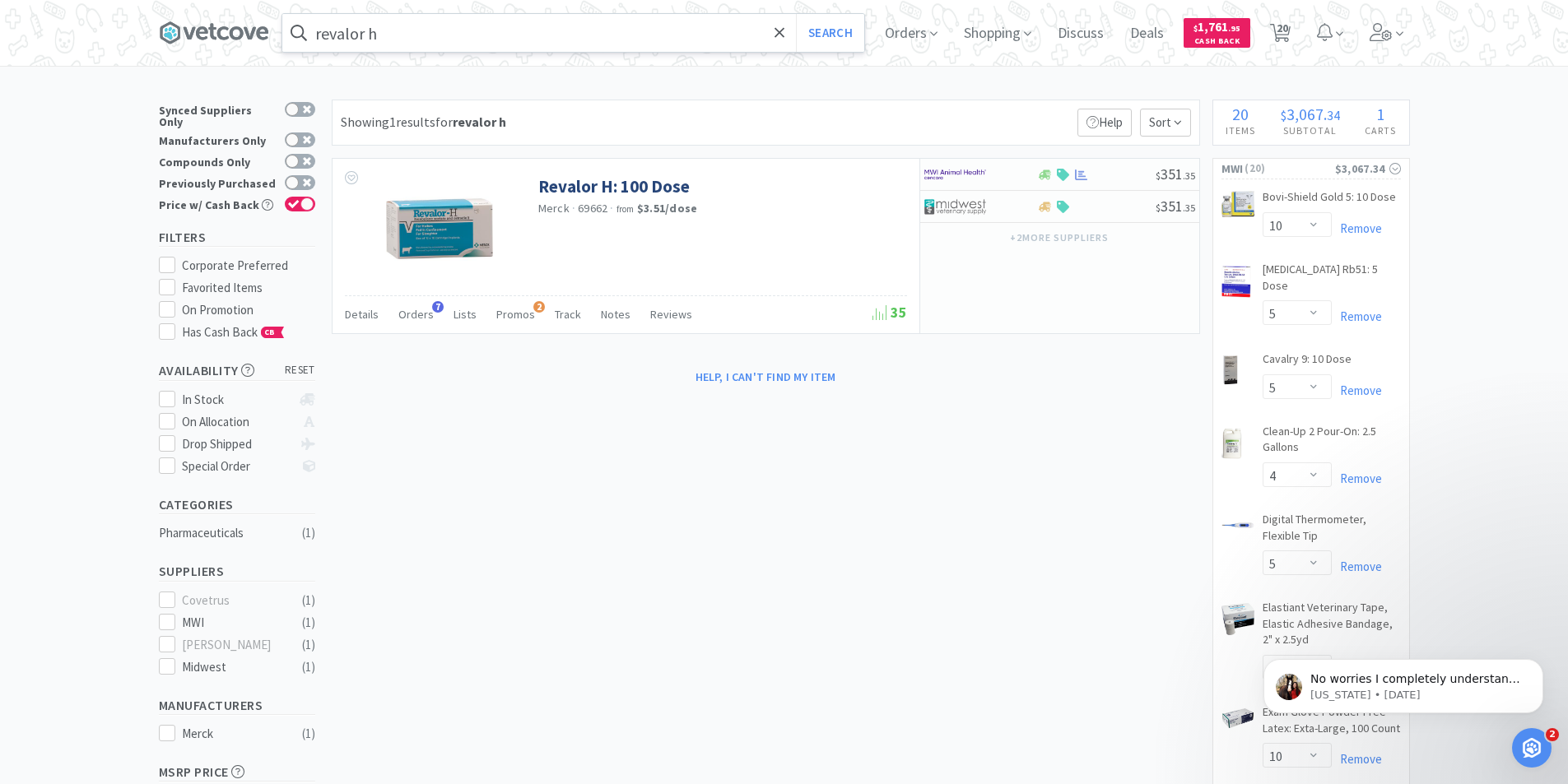
drag, startPoint x: 374, startPoint y: 31, endPoint x: 429, endPoint y: 50, distance: 58.2
click at [374, 31] on input "revalor h" at bounding box center [573, 32] width 582 height 37
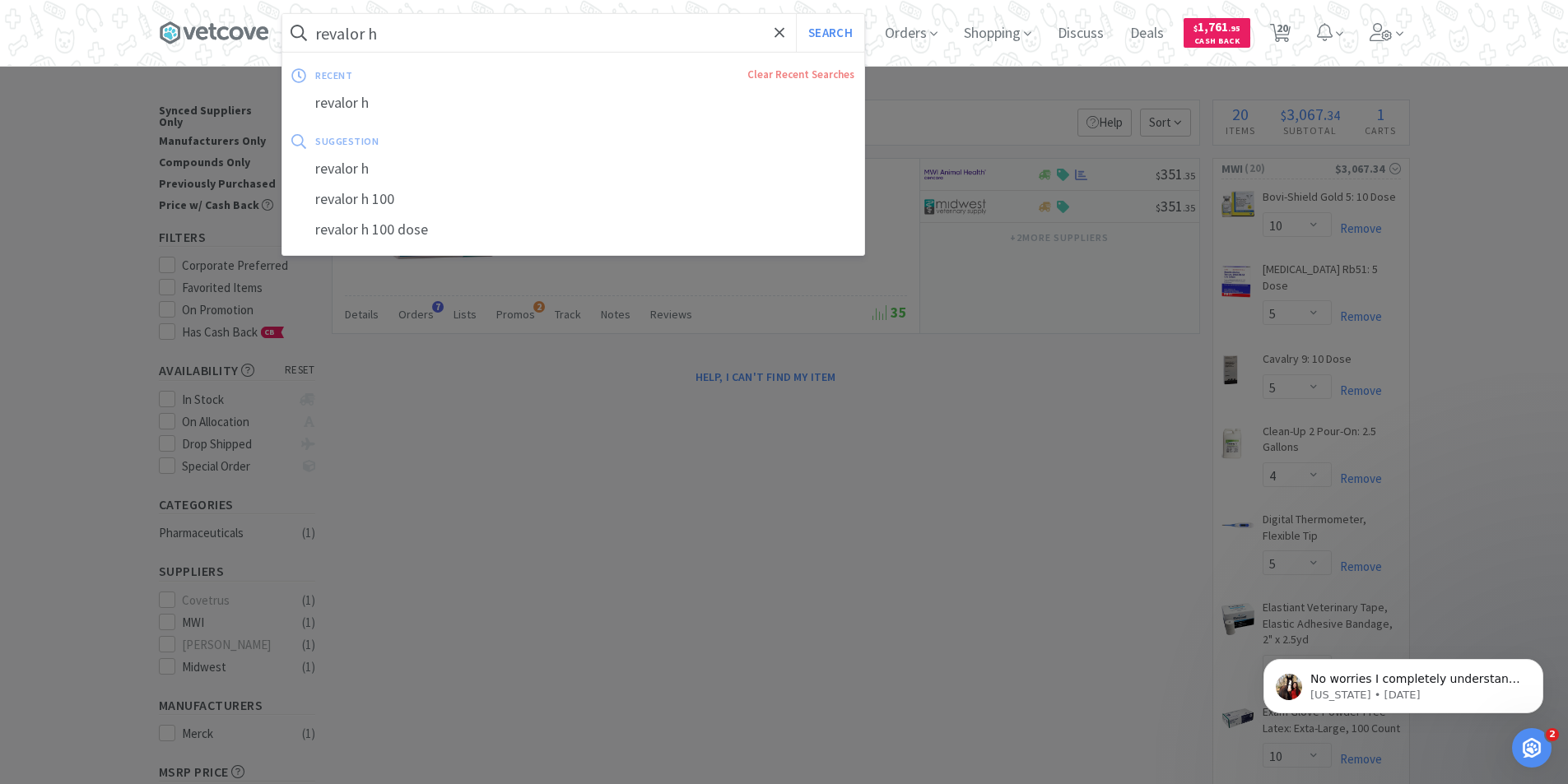
click at [394, 37] on input "revalor h" at bounding box center [573, 32] width 582 height 37
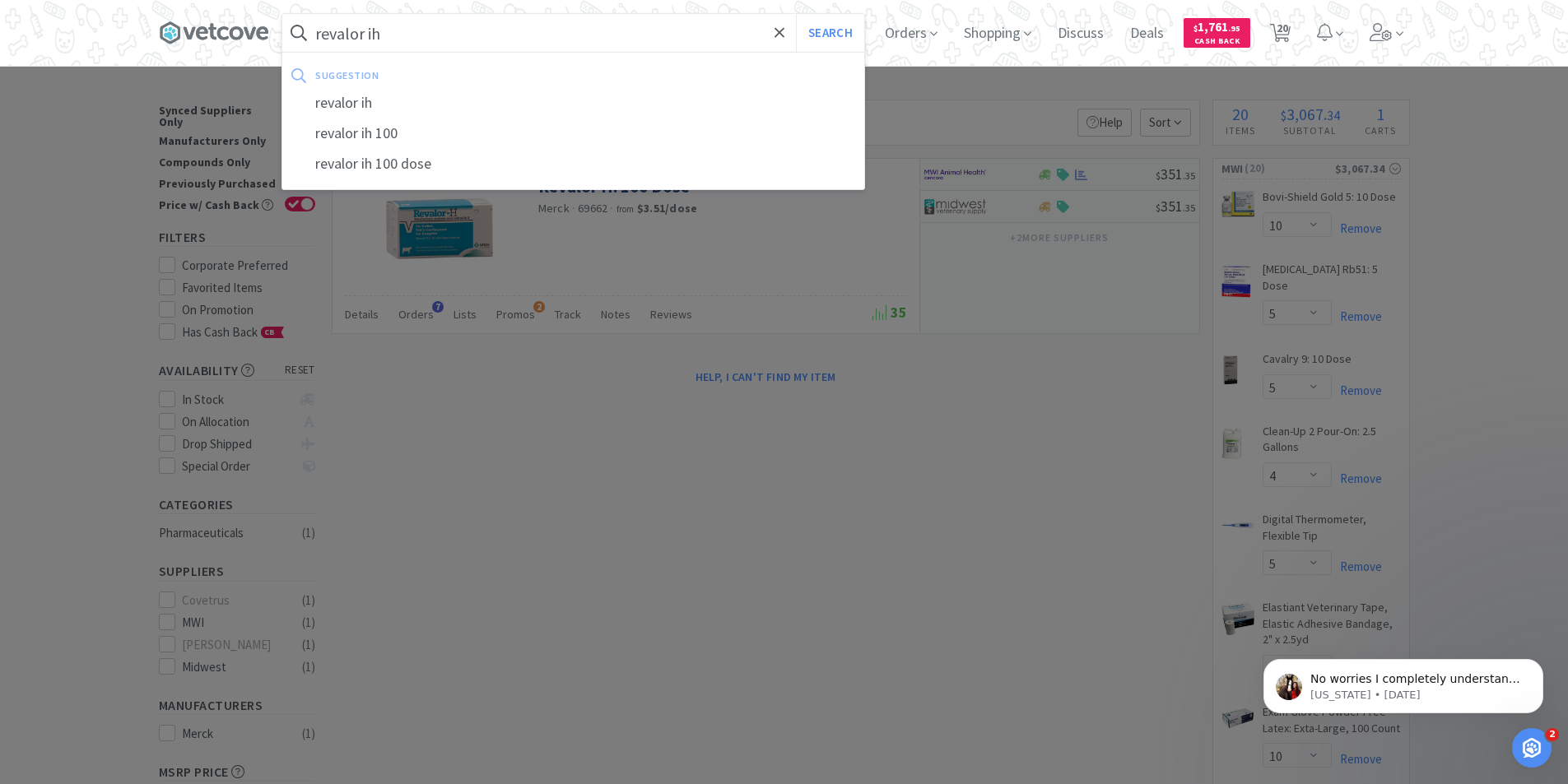
type input "revalor ih"
click at [795, 14] on button "Search" at bounding box center [829, 32] width 68 height 37
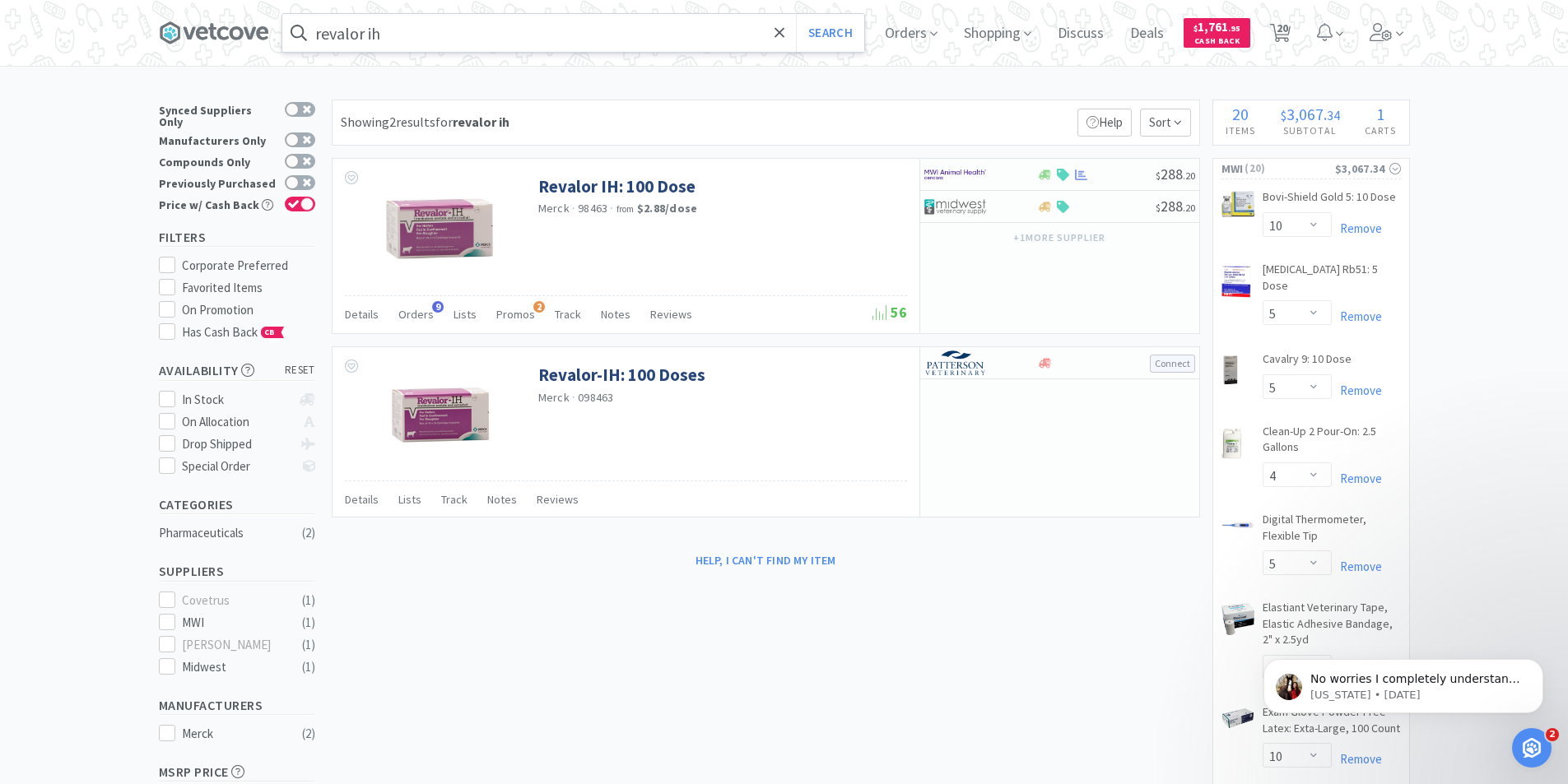
click at [405, 31] on input "revalor ih" at bounding box center [573, 32] width 582 height 37
